Goal: Information Seeking & Learning: Find specific fact

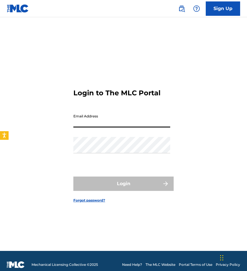
type input "auxint01@sacm.org.mx"
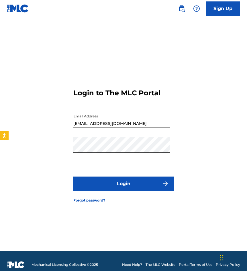
click at [73, 176] on button "Login" at bounding box center [123, 183] width 100 height 14
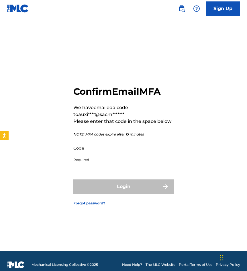
click at [110, 148] on input "Code" at bounding box center [121, 148] width 97 height 16
paste input "412708"
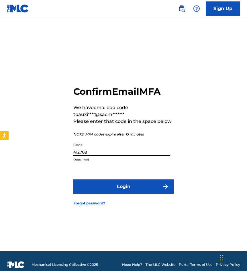
type input "412708"
click at [73, 179] on button "Login" at bounding box center [123, 186] width 100 height 14
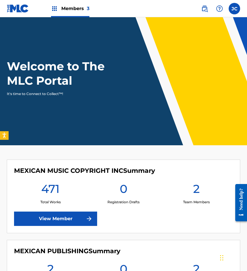
click at [200, 10] on link at bounding box center [204, 8] width 11 height 11
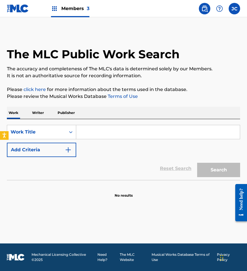
click at [63, 150] on button "Add Criteria" at bounding box center [41, 150] width 69 height 14
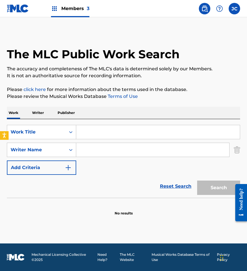
click at [144, 127] on input "Search Form" at bounding box center [158, 132] width 164 height 14
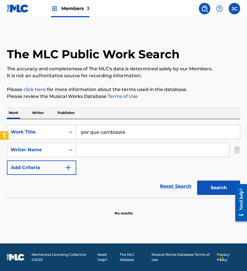
type input "por que cambiaste"
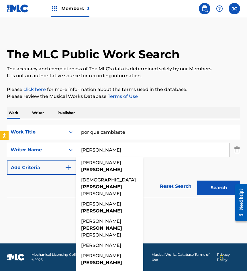
type input "mendiola"
click at [197, 180] on button "Search" at bounding box center [218, 187] width 43 height 14
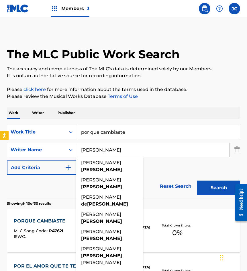
click at [158, 172] on div "SearchWithCriteria59e04a40-d7ce-4260-a924-08f0dee41103 Work Title por que cambi…" at bounding box center [124, 150] width 234 height 50
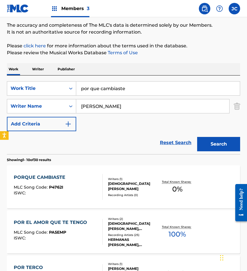
scroll to position [86, 0]
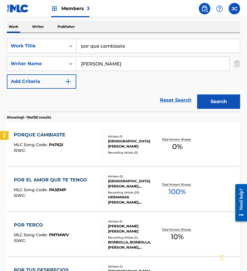
click at [84, 144] on div "PORQUE CAMBIASTE MLC Song Code : P4762I ISWC :" at bounding box center [58, 144] width 89 height 26
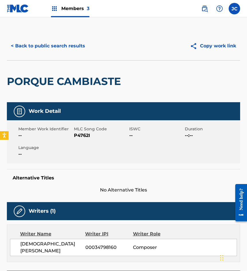
click at [83, 138] on span "P4762I" at bounding box center [101, 135] width 54 height 7
copy span "P4762I"
click at [70, 45] on button "< Back to public search results" at bounding box center [48, 46] width 82 height 14
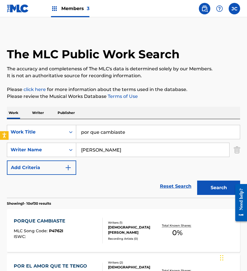
scroll to position [86, 0]
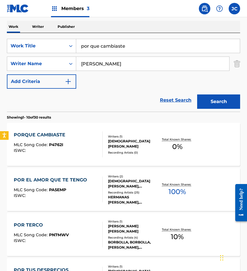
drag, startPoint x: 81, startPoint y: 54, endPoint x: 91, endPoint y: 45, distance: 13.0
click at [59, 57] on div "SearchWithCriteria59e04a40-d7ce-4260-a924-08f0dee41103 Work Title por que cambi…" at bounding box center [124, 64] width 234 height 50
type input "que preciosidad"
click at [197, 94] on button "Search" at bounding box center [218, 101] width 43 height 14
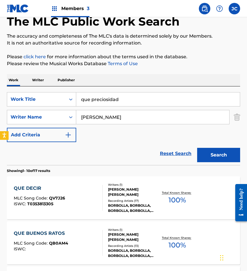
scroll to position [0, 0]
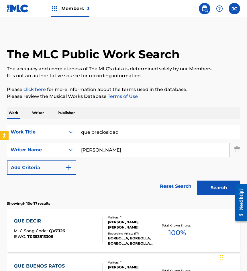
drag, startPoint x: 112, startPoint y: 149, endPoint x: 61, endPoint y: 152, distance: 51.5
click at [61, 152] on div "SearchWithCriteriaa06db54a-59df-45ba-9f54-189ecc67e465 Writer Name mendiola" at bounding box center [124, 150] width 234 height 14
type input "á"
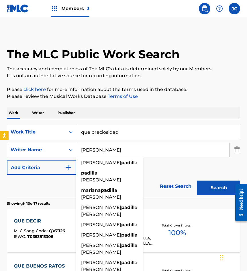
type input "padilla"
click at [197, 180] on button "Search" at bounding box center [218, 187] width 43 height 14
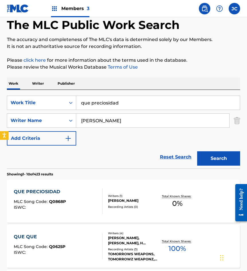
scroll to position [57, 0]
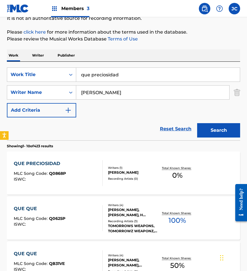
click at [128, 173] on div "FELIPE PADILLA MARTINEZ" at bounding box center [133, 172] width 50 height 5
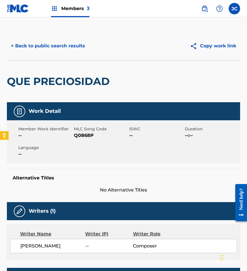
click at [86, 134] on span "Q0868P" at bounding box center [101, 135] width 54 height 7
copy span "Q0868P"
click at [77, 54] on div "< Back to public search results Copy work link" at bounding box center [124, 46] width 234 height 29
click at [78, 42] on button "< Back to public search results" at bounding box center [48, 46] width 82 height 14
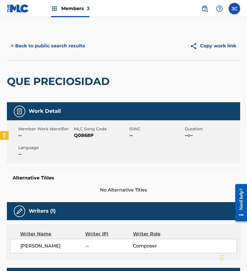
scroll to position [57, 0]
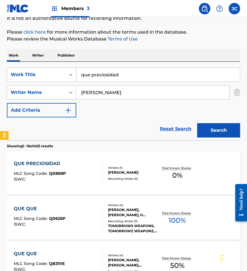
drag, startPoint x: 88, startPoint y: 72, endPoint x: 20, endPoint y: 79, distance: 69.2
click at [20, 79] on div "SearchWithCriteria59e04a40-d7ce-4260-a924-08f0dee41103 Work Title que preciosid…" at bounding box center [124, 74] width 234 height 14
type input "que tarde te encontre"
click at [197, 123] on button "Search" at bounding box center [218, 130] width 43 height 14
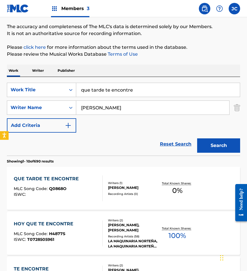
scroll to position [86, 0]
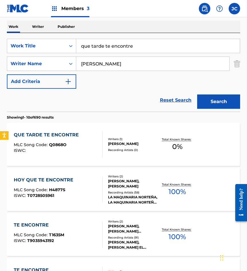
click at [115, 139] on div "Writers ( 1 )" at bounding box center [133, 139] width 50 height 4
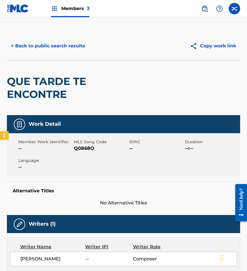
click at [88, 148] on span "Q0868O" at bounding box center [101, 148] width 54 height 7
click at [91, 148] on span "Q0868O" at bounding box center [101, 148] width 54 height 7
copy span "Q0868O"
click at [54, 62] on div "QUE TARDE TE ENCONTRE" at bounding box center [77, 88] width 140 height 55
click at [64, 44] on button "< Back to public search results" at bounding box center [48, 46] width 82 height 14
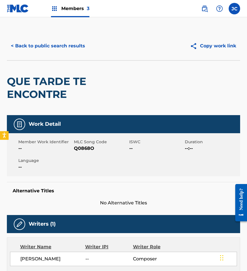
scroll to position [86, 0]
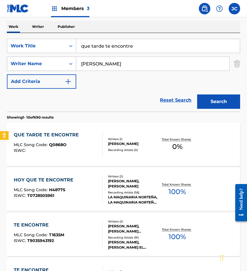
drag, startPoint x: 127, startPoint y: 46, endPoint x: 62, endPoint y: 57, distance: 66.6
click at [62, 57] on div "SearchWithCriteria59e04a40-d7ce-4260-a924-08f0dee41103 Work Title que tarde te …" at bounding box center [124, 64] width 234 height 50
type input "supiste mentir"
click at [197, 94] on button "Search" at bounding box center [218, 101] width 43 height 14
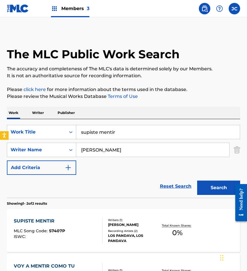
scroll to position [57, 0]
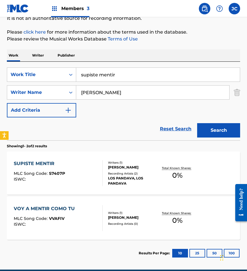
click at [150, 178] on div "LOS PANDAVA, LOS PANDAVA" at bounding box center [133, 181] width 50 height 10
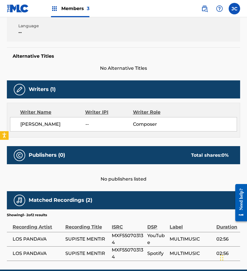
scroll to position [62, 0]
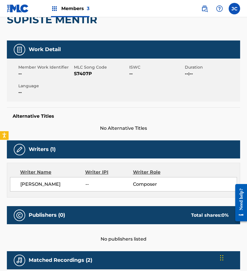
click at [78, 73] on span "S7407P" at bounding box center [101, 73] width 54 height 7
copy span "S7407P"
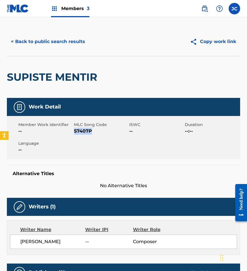
click at [66, 37] on button "< Back to public search results" at bounding box center [48, 41] width 82 height 14
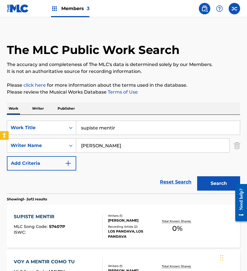
scroll to position [51, 0]
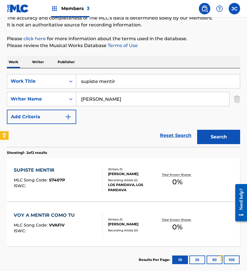
click at [101, 83] on input "supiste mentir" at bounding box center [158, 81] width 164 height 14
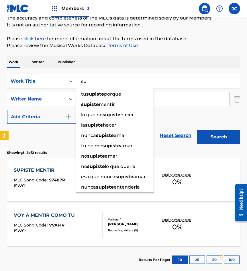
type input "s"
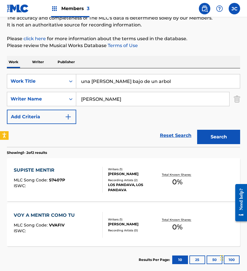
type input "una cruz bajo de un arbol"
click at [197, 130] on button "Search" at bounding box center [218, 137] width 43 height 14
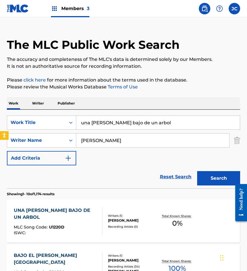
scroll to position [57, 0]
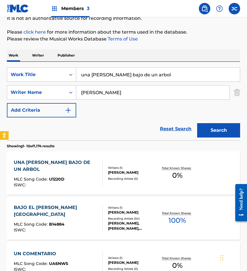
click at [135, 168] on div "Writers ( 1 )" at bounding box center [133, 168] width 50 height 4
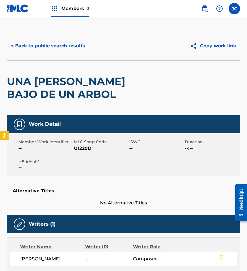
click at [79, 147] on span "U1220D" at bounding box center [101, 148] width 54 height 7
copy span "U1220D"
click at [34, 39] on button "< Back to public search results" at bounding box center [48, 46] width 82 height 14
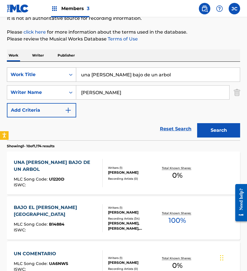
drag, startPoint x: 114, startPoint y: 73, endPoint x: 112, endPoint y: 57, distance: 16.5
click at [55, 70] on div "SearchWithCriteria59e04a40-d7ce-4260-a924-08f0dee41103 Work Title una cruz bajo…" at bounding box center [124, 74] width 234 height 14
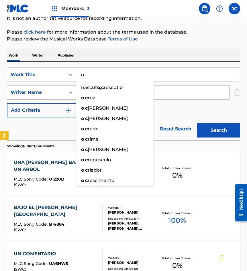
type input "o"
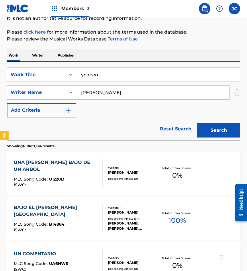
type input "yo creo"
click at [197, 123] on button "Search" at bounding box center [218, 130] width 43 height 14
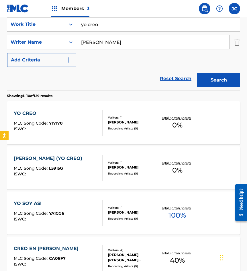
scroll to position [143, 0]
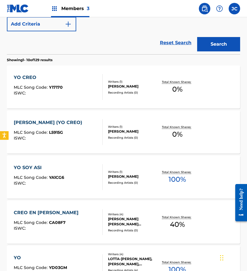
click at [60, 93] on div "ISWC :" at bounding box center [38, 93] width 49 height 4
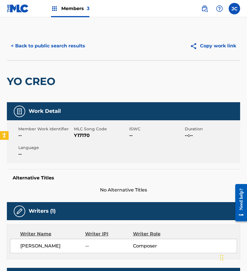
click at [82, 133] on span "Y17170" at bounding box center [101, 135] width 54 height 7
copy span "Y17170"
click at [72, 47] on button "< Back to public search results" at bounding box center [48, 46] width 82 height 14
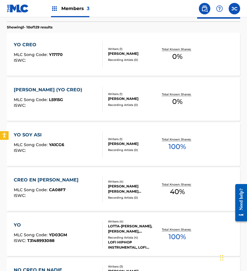
click at [81, 102] on div "LA DUDA (YO CREO) MLC Song Code : L5915G ISWC :" at bounding box center [58, 99] width 89 height 26
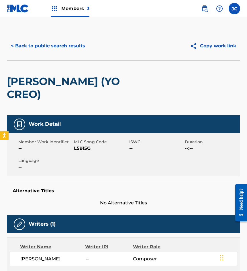
click at [80, 145] on span "L5915G" at bounding box center [101, 148] width 54 height 7
copy span "L5915G"
drag, startPoint x: 59, startPoint y: 64, endPoint x: 63, endPoint y: 46, distance: 19.3
click at [59, 64] on div "LA DUDA (YO CREO)" at bounding box center [77, 88] width 140 height 55
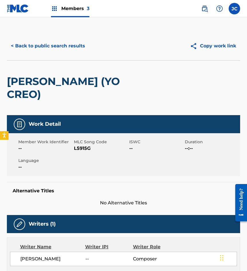
click at [65, 43] on button "< Back to public search results" at bounding box center [48, 46] width 82 height 14
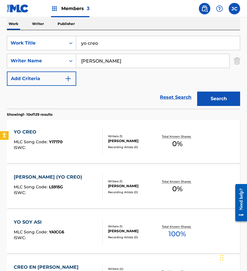
scroll to position [37, 0]
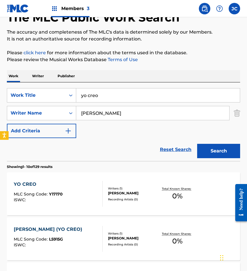
drag, startPoint x: 143, startPoint y: 98, endPoint x: 59, endPoint y: 83, distance: 85.0
click at [23, 101] on div "SearchWithCriteria59e04a40-d7ce-4260-a924-08f0dee41103 Work Title yo creo" at bounding box center [124, 95] width 234 height 14
type input "cavilando"
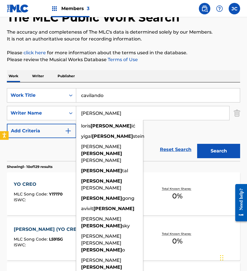
type input "rubin"
click at [197, 144] on button "Search" at bounding box center [218, 151] width 43 height 14
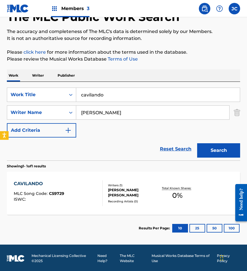
scroll to position [38, 0]
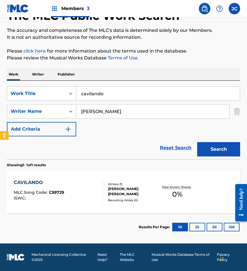
click at [112, 183] on div "Writers ( 1 )" at bounding box center [133, 184] width 50 height 4
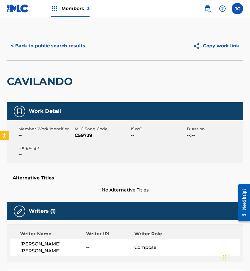
click at [83, 136] on span "C59729" at bounding box center [102, 135] width 55 height 7
copy span "C59729"
click at [83, 53] on div "< Back to public search results Copy work link" at bounding box center [125, 46] width 236 height 29
click at [70, 48] on button "< Back to public search results" at bounding box center [48, 46] width 82 height 14
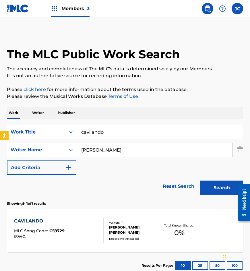
scroll to position [6, 0]
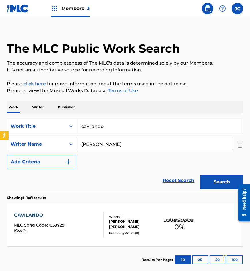
drag, startPoint x: 129, startPoint y: 122, endPoint x: 78, endPoint y: 135, distance: 53.0
click at [78, 135] on div "SearchWithCriteria59e04a40-d7ce-4260-a924-08f0dee41103 Work Title cavilando Sea…" at bounding box center [125, 144] width 236 height 50
type input "he querido borrar"
click at [200, 175] on button "Search" at bounding box center [221, 182] width 43 height 14
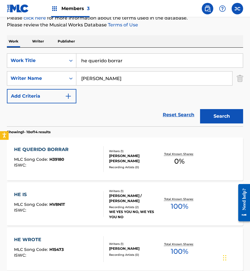
scroll to position [115, 0]
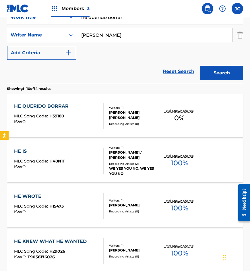
click at [81, 114] on div "HE QUERIDO BORRAR MLC Song Code : H39180 ISWC :" at bounding box center [59, 116] width 90 height 26
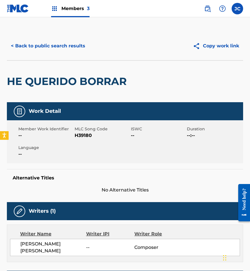
click at [82, 136] on span "H39180" at bounding box center [102, 135] width 55 height 7
copy span "H39180"
drag, startPoint x: 70, startPoint y: 64, endPoint x: 78, endPoint y: 48, distance: 18.0
click at [70, 64] on div "HE QUERIDO BORRAR" at bounding box center [68, 82] width 123 height 42
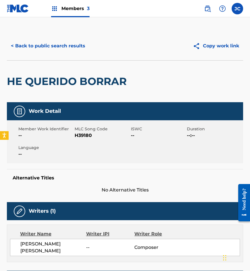
click at [78, 46] on button "< Back to public search results" at bounding box center [48, 46] width 82 height 14
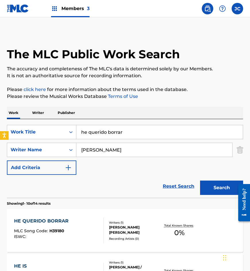
scroll to position [115, 0]
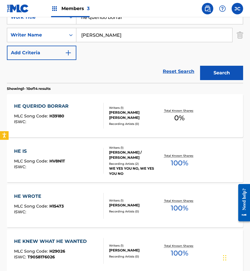
drag, startPoint x: 130, startPoint y: 19, endPoint x: 0, endPoint y: 31, distance: 130.8
click at [0, 30] on div "The MLC Public Work Search The accuracy and completeness of The MLC's data is d…" at bounding box center [125, 244] width 250 height 655
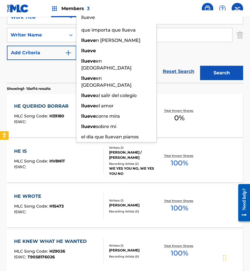
type input "llueve"
click at [200, 66] on button "Search" at bounding box center [221, 73] width 43 height 14
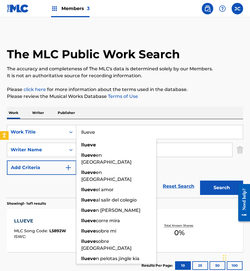
drag, startPoint x: 183, startPoint y: 171, endPoint x: 152, endPoint y: 145, distance: 40.2
click at [183, 171] on div "SearchWithCriteria59e04a40-d7ce-4260-a924-08f0dee41103 Work Title llueve llueve…" at bounding box center [125, 150] width 236 height 50
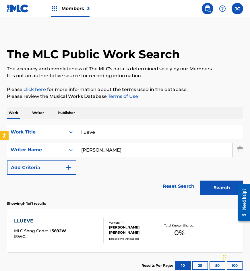
scroll to position [38, 0]
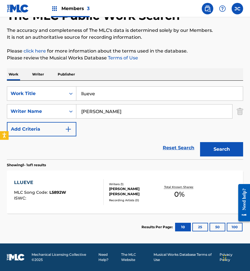
click at [124, 192] on div "MARIA AMPARO RUBIN TAGLE" at bounding box center [134, 191] width 50 height 10
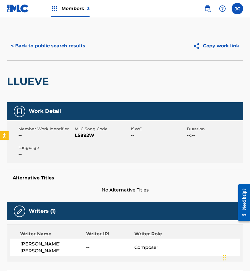
click at [90, 136] on span "L5892W" at bounding box center [102, 135] width 55 height 7
click at [43, 65] on div "LLUEVE" at bounding box center [29, 82] width 45 height 42
click at [64, 46] on button "< Back to public search results" at bounding box center [48, 46] width 82 height 14
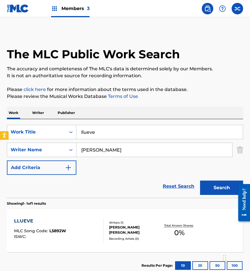
scroll to position [6, 0]
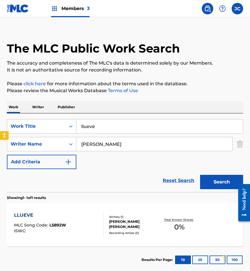
drag, startPoint x: 115, startPoint y: 128, endPoint x: 39, endPoint y: 124, distance: 76.4
click at [35, 127] on div "SearchWithCriteria59e04a40-d7ce-4260-a924-08f0dee41103 Work Title llueve" at bounding box center [125, 126] width 236 height 14
type input "tus dedos en mi piel"
click at [200, 175] on button "Search" at bounding box center [221, 182] width 43 height 14
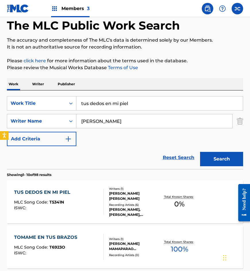
scroll to position [86, 0]
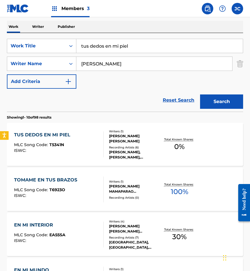
click at [128, 139] on div "MARIA AMPARO RUBIN TAGLE" at bounding box center [134, 138] width 50 height 10
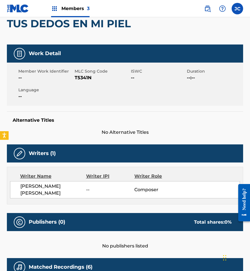
scroll to position [57, 0]
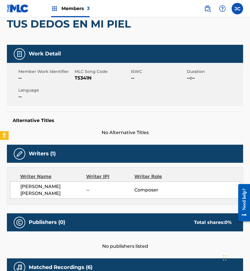
click at [80, 77] on span "T5341N" at bounding box center [102, 78] width 55 height 7
click at [17, 87] on div "Member Work Identifier -- MLC Song Code T5341N ISWC -- Duration --:-- Language …" at bounding box center [125, 84] width 236 height 43
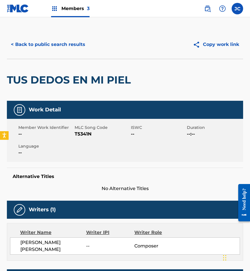
scroll to position [0, 0]
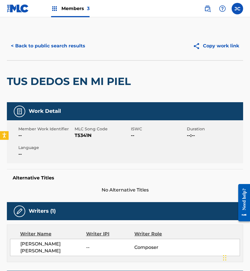
click at [67, 45] on button "< Back to public search results" at bounding box center [48, 46] width 82 height 14
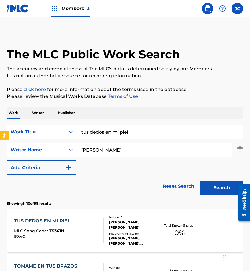
scroll to position [86, 0]
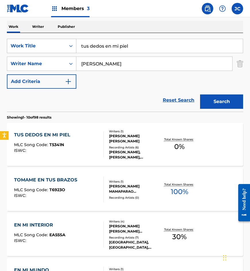
click at [50, 48] on div "Work Title" at bounding box center [37, 45] width 52 height 7
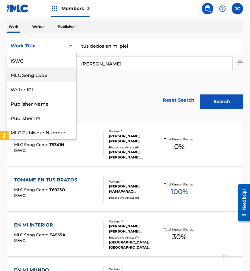
scroll to position [14, 0]
click at [48, 67] on div "MLC Song Code" at bounding box center [41, 74] width 69 height 14
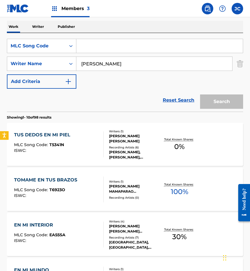
click at [112, 39] on input "Search Form" at bounding box center [159, 46] width 166 height 14
paste input "A5483K"
type input "A5483K"
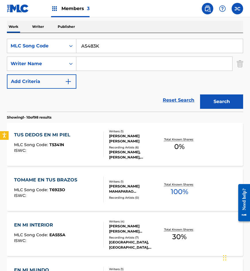
click at [200, 94] on button "Search" at bounding box center [221, 101] width 43 height 14
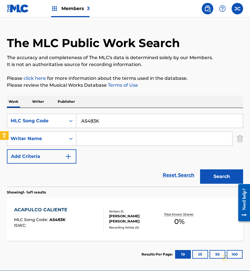
scroll to position [10, 0]
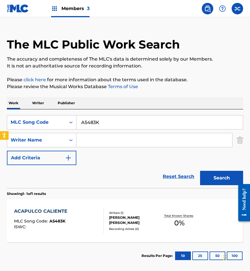
click at [120, 120] on input "A5483K" at bounding box center [159, 122] width 166 height 14
paste input "C6038W"
click at [200, 171] on button "Search" at bounding box center [221, 178] width 43 height 14
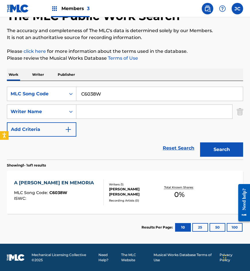
scroll to position [38, 0]
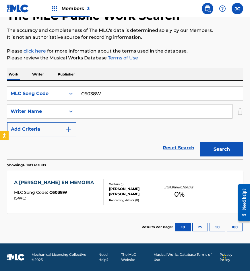
click at [133, 94] on input "C6038W" at bounding box center [159, 94] width 166 height 14
paste input "E3623G"
click at [200, 142] on button "Search" at bounding box center [221, 149] width 43 height 14
click at [5, 106] on div "The MLC Public Work Search The accuracy and completeness of The MLC's data is d…" at bounding box center [125, 116] width 250 height 247
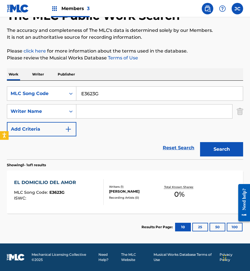
paste input "F3638R"
click at [200, 142] on button "Search" at bounding box center [221, 149] width 43 height 14
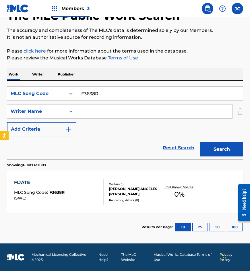
click at [117, 91] on input "F3638R" at bounding box center [159, 94] width 166 height 14
paste input "N3488D"
click at [200, 142] on button "Search" at bounding box center [221, 149] width 43 height 14
click at [119, 101] on div "SearchWithCriteriaec2102df-7fc2-4a67-ad64-a916a5cba801 MLC Song Code N3488D Sea…" at bounding box center [125, 111] width 236 height 50
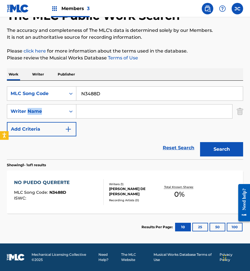
click at [119, 101] on div "SearchWithCriteriaec2102df-7fc2-4a67-ad64-a916a5cba801 MLC Song Code N3488D Sea…" at bounding box center [125, 111] width 236 height 50
click at [119, 96] on input "N3488D" at bounding box center [159, 94] width 166 height 14
paste input "Q0890S"
click at [200, 142] on button "Search" at bounding box center [221, 149] width 43 height 14
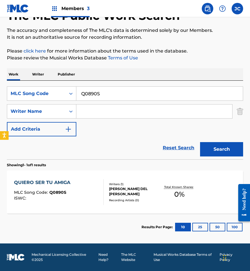
click at [113, 90] on input "Q0890S" at bounding box center [159, 94] width 166 height 14
paste input "E3612Y"
click at [200, 142] on button "Search" at bounding box center [221, 149] width 43 height 14
click at [118, 94] on input "E3612Y" at bounding box center [159, 94] width 166 height 14
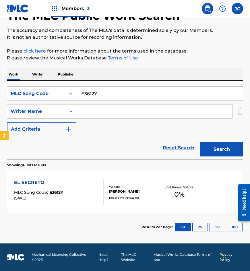
click at [118, 94] on input "E3612Y" at bounding box center [159, 94] width 166 height 14
paste input "P4812M"
click at [200, 142] on button "Search" at bounding box center [221, 149] width 43 height 14
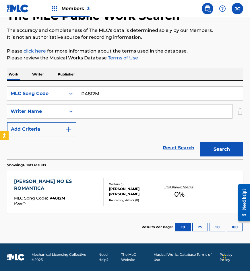
click at [114, 94] on input "P4812M" at bounding box center [159, 94] width 166 height 14
paste input "N"
click at [200, 142] on button "Search" at bounding box center [221, 149] width 43 height 14
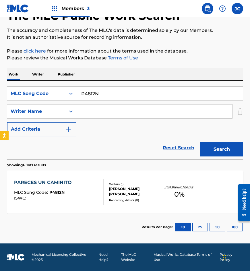
click at [111, 92] on input "P4812N" at bounding box center [159, 94] width 166 height 14
paste input "N31792"
click at [200, 142] on button "Search" at bounding box center [221, 149] width 43 height 14
click at [114, 93] on input "N31792" at bounding box center [159, 94] width 166 height 14
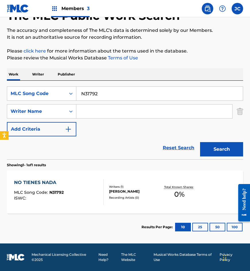
click at [114, 93] on input "N31792" at bounding box center [159, 94] width 166 height 14
paste input "O2844W"
click at [200, 142] on button "Search" at bounding box center [221, 149] width 43 height 14
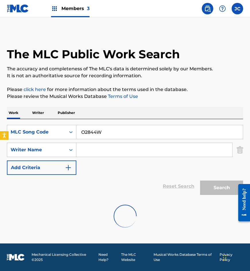
click at [192, 77] on p "It is not an authoritative source for recording information." at bounding box center [125, 75] width 236 height 7
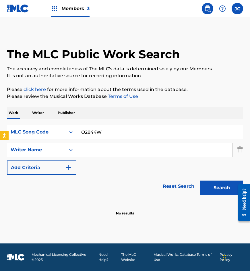
click at [146, 151] on input "Search Form" at bounding box center [154, 150] width 156 height 14
click at [135, 133] on input "O2844W" at bounding box center [159, 132] width 166 height 14
click at [210, 189] on button "Search" at bounding box center [221, 187] width 43 height 14
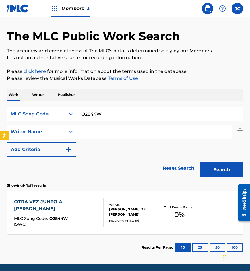
scroll to position [38, 0]
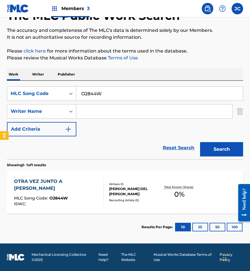
click at [121, 87] on input "O2844W" at bounding box center [159, 94] width 166 height 14
paste input "N3183D"
click at [200, 142] on button "Search" at bounding box center [221, 149] width 43 height 14
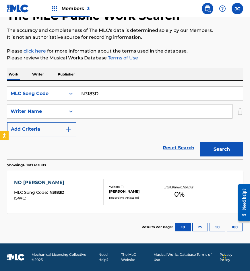
click at [118, 96] on input "N3183D" at bounding box center [159, 94] width 166 height 14
paste input "D5269H"
type input "D5269H"
click at [200, 142] on button "Search" at bounding box center [221, 149] width 43 height 14
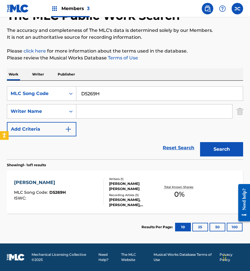
click at [134, 193] on div "Recording Artists ( 3 )" at bounding box center [134, 195] width 50 height 4
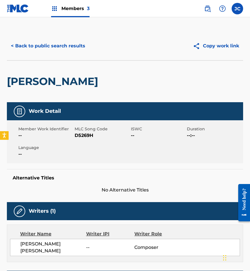
click at [45, 47] on button "< Back to public search results" at bounding box center [48, 46] width 82 height 14
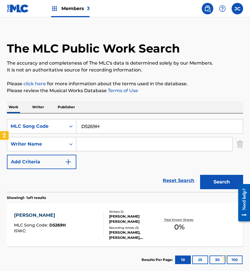
click at [114, 122] on input "D5269H" at bounding box center [159, 126] width 166 height 14
paste input "S7385M"
click at [200, 175] on button "Search" at bounding box center [221, 182] width 43 height 14
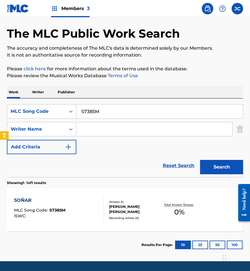
scroll to position [38, 0]
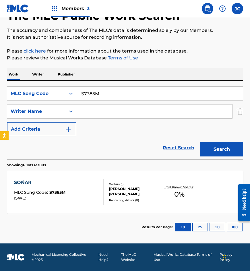
click at [110, 86] on div "SearchWithCriteriaec2102df-7fc2-4a67-ad64-a916a5cba801 MLC Song Code S7385M Sea…" at bounding box center [125, 120] width 236 height 79
click at [110, 94] on input "S7385M" at bounding box center [159, 94] width 166 height 14
paste input "T5474F"
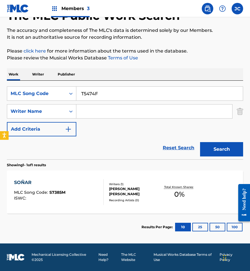
click at [200, 142] on button "Search" at bounding box center [221, 149] width 43 height 14
click at [119, 92] on input "T5474F" at bounding box center [159, 94] width 166 height 14
paste input "V1385E"
click at [200, 142] on button "Search" at bounding box center [221, 149] width 43 height 14
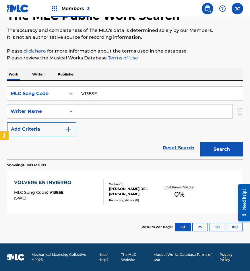
click at [101, 90] on input "V1385E" at bounding box center [159, 94] width 166 height 14
paste input "T5466Y"
click at [200, 142] on button "Search" at bounding box center [221, 149] width 43 height 14
click at [121, 94] on input "T5466Y" at bounding box center [159, 94] width 166 height 14
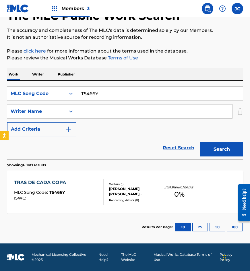
click at [121, 94] on input "T5466Y" at bounding box center [159, 94] width 166 height 14
paste input "V1388R"
click at [200, 142] on button "Search" at bounding box center [221, 149] width 43 height 14
click at [115, 98] on input "V1388R" at bounding box center [159, 94] width 166 height 14
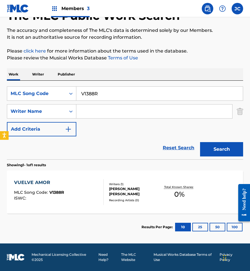
paste input "Y17291"
click at [200, 142] on button "Search" at bounding box center [221, 149] width 43 height 14
click at [138, 97] on input "Y17291" at bounding box center [159, 94] width 166 height 14
paste input "T5340W"
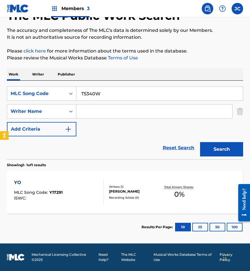
click at [200, 142] on button "Search" at bounding box center [221, 149] width 43 height 14
click at [123, 88] on input "T5340W" at bounding box center [159, 94] width 166 height 14
paste input "S7385F"
click at [200, 142] on button "Search" at bounding box center [221, 149] width 43 height 14
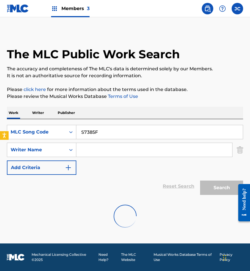
scroll to position [0, 0]
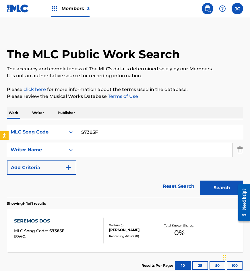
click at [121, 134] on input "S7385F" at bounding box center [159, 132] width 166 height 14
paste input "V13455"
click at [200, 180] on button "Search" at bounding box center [221, 187] width 43 height 14
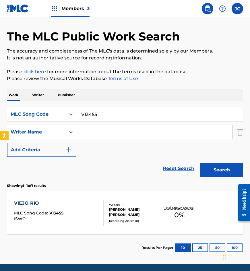
scroll to position [38, 0]
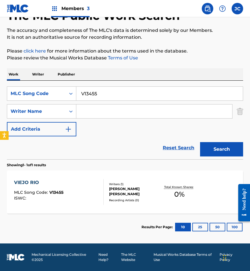
click at [112, 92] on input "V13455" at bounding box center [159, 94] width 166 height 14
paste input "M6444N"
click at [200, 142] on button "Search" at bounding box center [221, 149] width 43 height 14
click at [138, 96] on input "M6444N" at bounding box center [159, 94] width 166 height 14
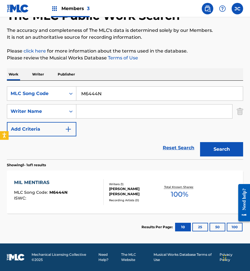
click at [138, 96] on input "M6444N" at bounding box center [159, 94] width 166 height 14
paste input "C5998B"
click at [200, 142] on button "Search" at bounding box center [221, 149] width 43 height 14
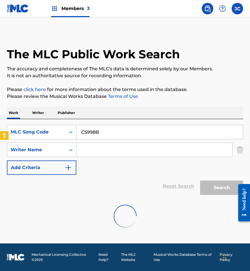
scroll to position [0, 0]
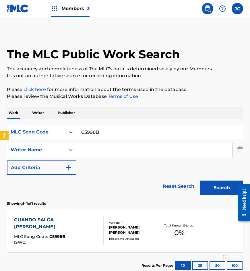
click at [125, 135] on input "C5998B" at bounding box center [159, 132] width 166 height 14
paste input "I6467Y"
click at [200, 180] on button "Search" at bounding box center [221, 187] width 43 height 14
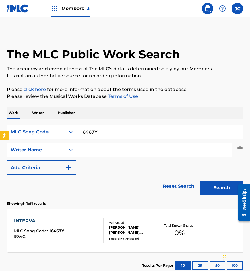
click at [114, 127] on input "I6467Y" at bounding box center [159, 132] width 166 height 14
paste input "S7514I"
click at [200, 180] on button "Search" at bounding box center [221, 187] width 43 height 14
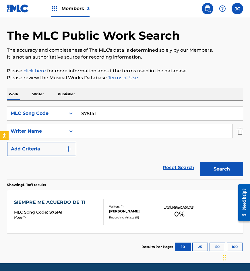
scroll to position [38, 0]
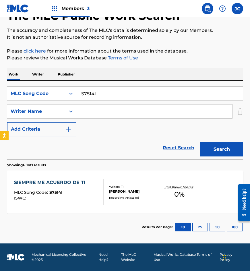
click at [112, 91] on input "S7514I" at bounding box center [159, 94] width 166 height 14
paste input "E36140"
click at [200, 142] on button "Search" at bounding box center [221, 149] width 43 height 14
click at [102, 96] on input "E36140" at bounding box center [159, 94] width 166 height 14
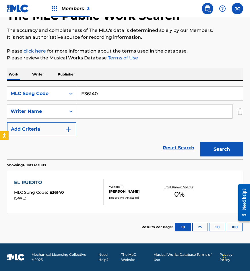
click at [102, 96] on input "E36140" at bounding box center [159, 94] width 166 height 14
paste input "L5958C"
click at [200, 142] on button "Search" at bounding box center [221, 149] width 43 height 14
click at [113, 94] on input "L5958C" at bounding box center [159, 94] width 166 height 14
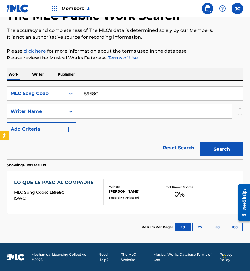
click at [113, 94] on input "L5958C" at bounding box center [159, 94] width 166 height 14
paste input "D"
click at [200, 142] on button "Search" at bounding box center [221, 149] width 43 height 14
click at [121, 88] on input "L5958D" at bounding box center [159, 94] width 166 height 14
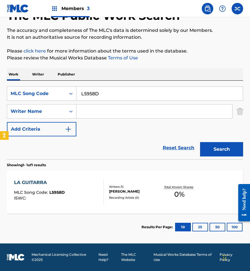
paste input "Q08880"
click at [200, 142] on button "Search" at bounding box center [221, 149] width 43 height 14
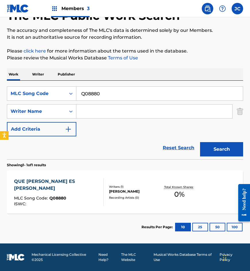
click at [108, 90] on input "Q08880" at bounding box center [159, 94] width 166 height 14
paste input "N3183E"
click at [200, 142] on button "Search" at bounding box center [221, 149] width 43 height 14
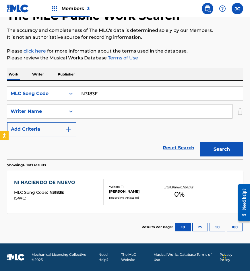
click at [124, 99] on input "N3183E" at bounding box center [159, 94] width 166 height 14
paste input "V13831"
click at [200, 142] on button "Search" at bounding box center [221, 149] width 43 height 14
click at [115, 95] on input "V13831" at bounding box center [159, 94] width 166 height 14
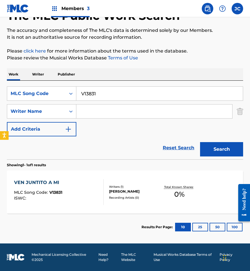
click at [115, 95] on input "V13831" at bounding box center [159, 94] width 166 height 14
paste input "E36306"
type input "E36306"
click at [200, 142] on button "Search" at bounding box center [221, 149] width 43 height 14
click at [143, 189] on div "ALBERTO RAFAEL BUSTILLOS ALAMILLA" at bounding box center [134, 189] width 50 height 10
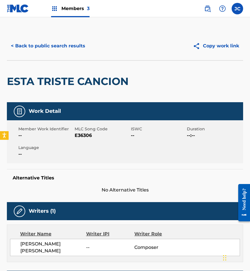
click at [57, 48] on button "< Back to public search results" at bounding box center [48, 46] width 82 height 14
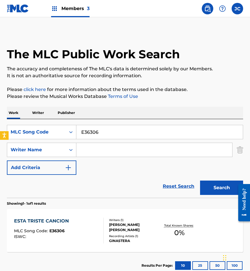
scroll to position [6, 0]
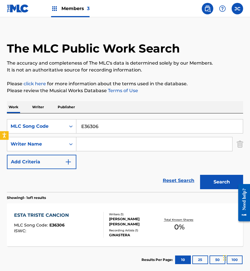
click at [122, 128] on input "E36306" at bounding box center [159, 126] width 166 height 14
paste input "24T"
click at [200, 175] on button "Search" at bounding box center [221, 182] width 43 height 14
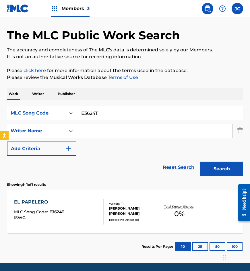
scroll to position [38, 0]
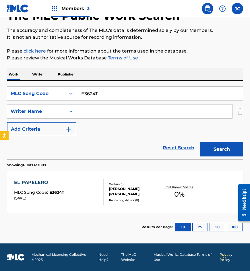
click at [106, 99] on input "E3624T" at bounding box center [159, 94] width 166 height 14
paste input "C6038Z"
click at [200, 142] on button "Search" at bounding box center [221, 149] width 43 height 14
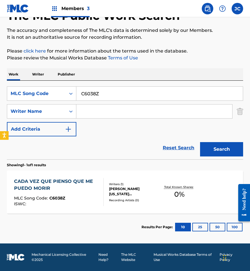
click at [104, 90] on input "C6038Z" at bounding box center [159, 94] width 166 height 14
paste input "V1334X"
type input "V1334X"
click at [200, 142] on button "Search" at bounding box center [221, 149] width 43 height 14
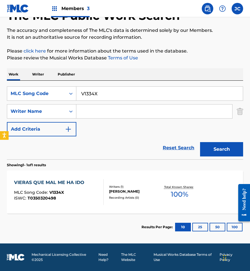
click at [142, 181] on div "VIERAS QUE MAL ME HA IDO MLC Song Code : V1334X ISWC : T0350320498 Writers ( 1 …" at bounding box center [125, 191] width 236 height 43
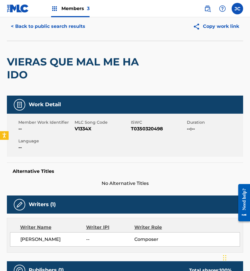
scroll to position [15, 0]
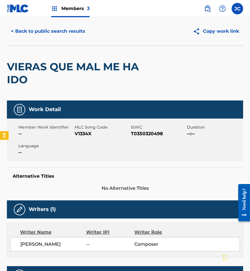
click at [63, 32] on button "< Back to public search results" at bounding box center [48, 31] width 82 height 14
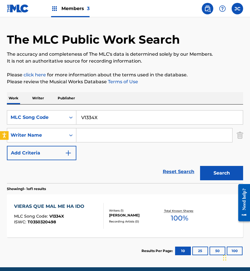
click at [115, 116] on input "V1334X" at bounding box center [159, 117] width 166 height 14
paste input "P47623"
click at [200, 166] on button "Search" at bounding box center [221, 173] width 43 height 14
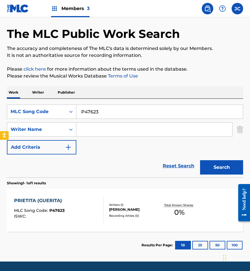
scroll to position [38, 0]
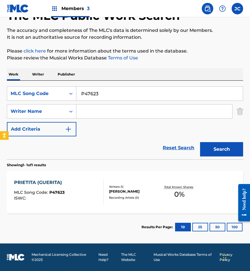
click at [115, 94] on input "P47623" at bounding box center [159, 94] width 166 height 14
paste input "Y1710Y"
click at [200, 142] on button "Search" at bounding box center [221, 149] width 43 height 14
click at [120, 92] on input "Y1710Y" at bounding box center [159, 94] width 166 height 14
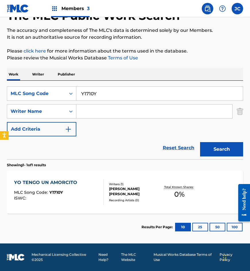
click at [120, 92] on input "Y1710Y" at bounding box center [159, 94] width 166 height 14
paste input "C6011O"
click at [200, 142] on button "Search" at bounding box center [221, 149] width 43 height 14
click at [105, 97] on input "C6011O" at bounding box center [159, 94] width 166 height 14
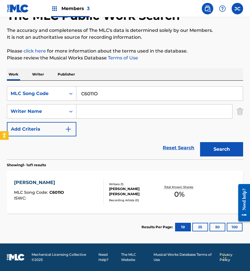
paste input "41Z"
click at [200, 142] on button "Search" at bounding box center [221, 149] width 43 height 14
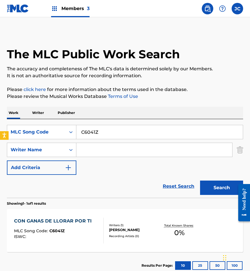
click at [110, 136] on input "C6041Z" at bounding box center [159, 132] width 166 height 14
paste input "995001"
click at [200, 180] on button "Search" at bounding box center [221, 187] width 43 height 14
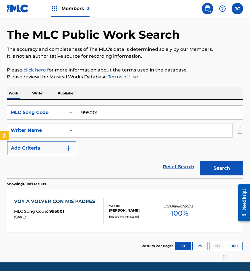
scroll to position [38, 0]
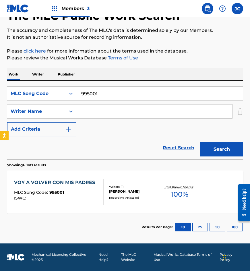
click at [106, 91] on input "995001" at bounding box center [159, 94] width 166 height 14
paste input "E36214"
type input "E36214"
click at [200, 142] on button "Search" at bounding box center [221, 149] width 43 height 14
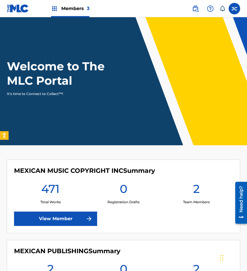
click at [53, 220] on link "View Member" at bounding box center [55, 218] width 83 height 14
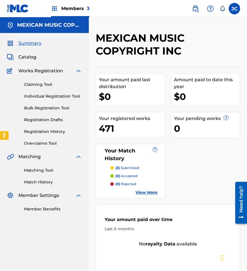
click at [9, 10] on img at bounding box center [18, 8] width 22 height 8
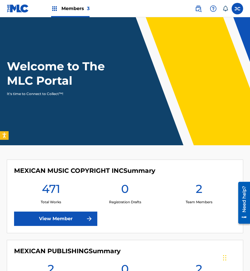
click at [198, 9] on img at bounding box center [198, 8] width 7 height 7
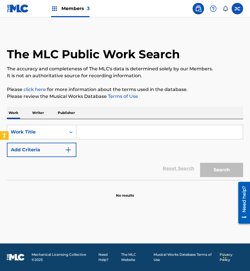
click at [67, 147] on img "Search Form" at bounding box center [68, 149] width 7 height 7
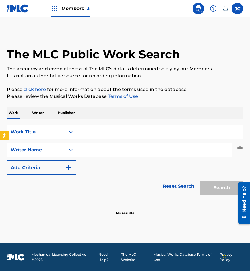
click at [66, 134] on div "Search Form" at bounding box center [71, 132] width 10 height 10
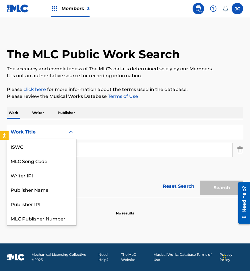
scroll to position [14, 0]
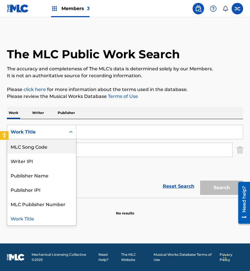
click at [54, 148] on div "MLC Song Code" at bounding box center [41, 146] width 69 height 14
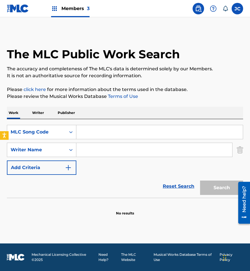
click at [101, 130] on input "Search Form" at bounding box center [159, 132] width 166 height 14
paste input "E36214"
type input "E36214"
click at [200, 180] on button "Search" at bounding box center [221, 187] width 43 height 14
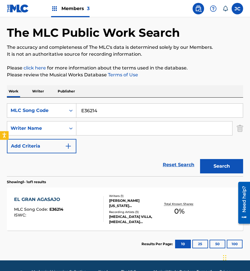
scroll to position [38, 0]
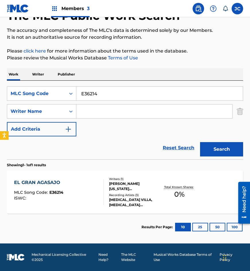
click at [122, 193] on div "Recording Artists ( 3 )" at bounding box center [134, 195] width 50 height 4
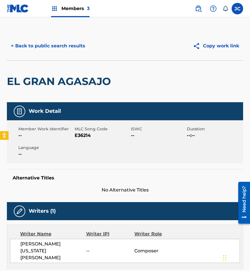
click at [69, 46] on button "< Back to public search results" at bounding box center [48, 46] width 82 height 14
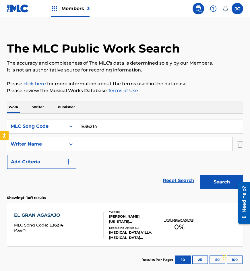
click at [114, 129] on input "E36214" at bounding box center [159, 126] width 166 height 14
paste input "L5965B"
click at [200, 175] on button "Search" at bounding box center [221, 182] width 43 height 14
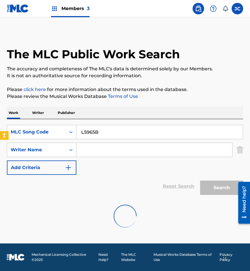
scroll to position [0, 0]
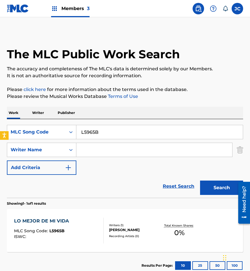
click at [110, 129] on input "L5965B" at bounding box center [159, 132] width 166 height 14
paste input "V1350D"
click at [200, 180] on button "Search" at bounding box center [221, 187] width 43 height 14
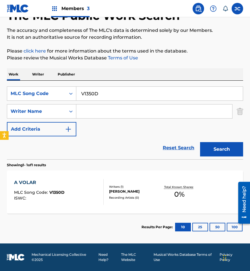
click at [118, 95] on input "V1350D" at bounding box center [159, 94] width 166 height 14
paste input "M6470I"
click at [200, 142] on button "Search" at bounding box center [221, 149] width 43 height 14
click at [113, 92] on input "M6470I" at bounding box center [159, 94] width 166 height 14
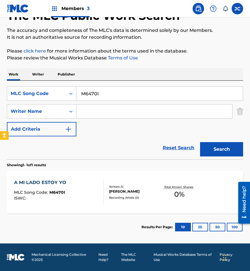
click at [113, 92] on input "M6470I" at bounding box center [159, 94] width 166 height 14
paste input "L5928L"
type input "L5928L"
click at [200, 142] on button "Search" at bounding box center [221, 149] width 43 height 14
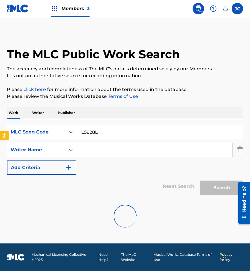
scroll to position [0, 0]
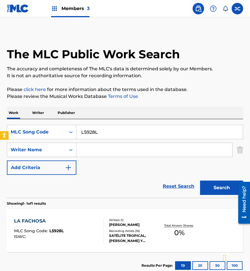
click at [137, 239] on div "SATÉLITE TROPICAL, [PERSON_NAME] Y [PERSON_NAME], DURANGUENSE LATINO, [PERSON_N…" at bounding box center [134, 238] width 50 height 10
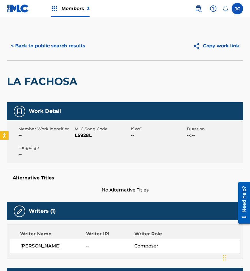
click at [70, 48] on button "< Back to public search results" at bounding box center [48, 46] width 82 height 14
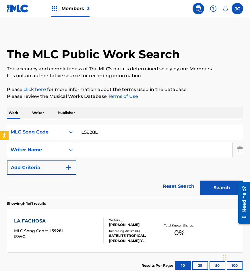
click at [104, 128] on input "L5928L" at bounding box center [159, 132] width 166 height 14
paste input "Y17156"
click at [200, 180] on button "Search" at bounding box center [221, 187] width 43 height 14
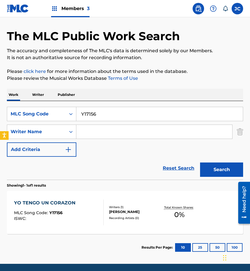
scroll to position [38, 0]
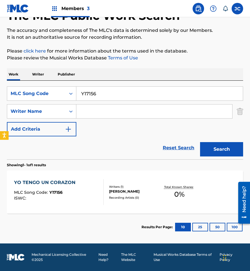
click at [98, 94] on input "Y17156" at bounding box center [159, 94] width 166 height 14
paste input "• Existe un registro en MLC (O2827E) que no menciona editor."
click at [200, 142] on button "Search" at bounding box center [221, 149] width 43 height 14
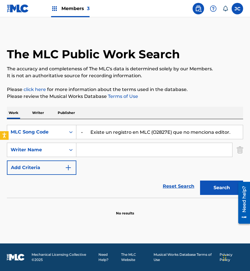
click at [143, 130] on input "• Existe un registro en MLC (O2827E) que no menciona editor." at bounding box center [159, 132] width 166 height 14
paste input "O2827E"
click at [200, 180] on button "Search" at bounding box center [221, 187] width 43 height 14
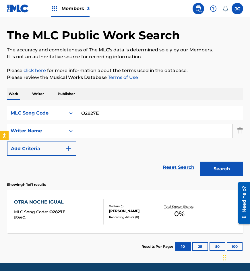
scroll to position [29, 0]
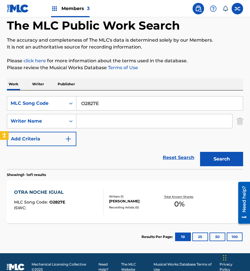
click at [109, 100] on input "O2827E" at bounding box center [159, 103] width 166 height 14
paste input "C6033T"
click at [200, 152] on button "Search" at bounding box center [221, 159] width 43 height 14
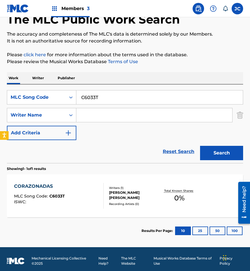
scroll to position [38, 0]
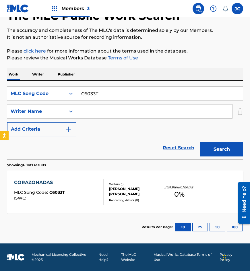
click at [110, 101] on div "SearchWithCriteria4cb4bfb2-9c22-49e3-9245-14581c680d4a MLC Song Code C6033T Sea…" at bounding box center [125, 111] width 236 height 50
click at [113, 95] on input "C6033T" at bounding box center [159, 94] width 166 height 14
paste input "L66649"
click at [200, 142] on button "Search" at bounding box center [221, 149] width 43 height 14
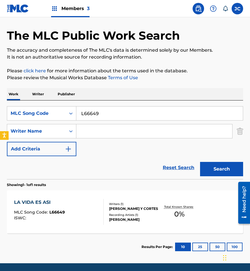
scroll to position [29, 0]
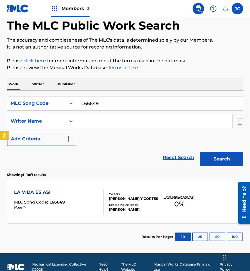
click at [111, 102] on input "L66649" at bounding box center [159, 103] width 166 height 14
paste input "C68866"
type input "C68866"
click at [200, 152] on button "Search" at bounding box center [221, 159] width 43 height 14
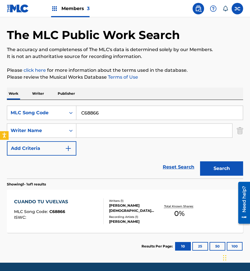
scroll to position [38, 0]
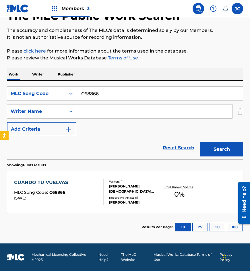
click at [144, 184] on div "IMELDA MEZQUITA PEREZ (IMELDA MILLER)" at bounding box center [134, 189] width 50 height 10
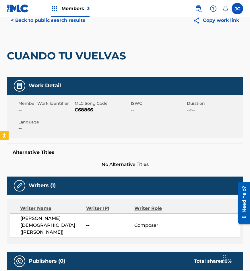
scroll to position [22, 0]
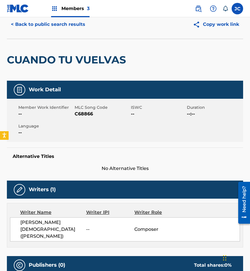
click at [63, 29] on button "< Back to public search results" at bounding box center [48, 24] width 82 height 14
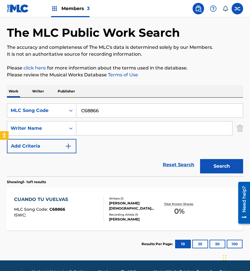
click at [103, 115] on input "C68866" at bounding box center [159, 111] width 166 height 14
paste input "A54484"
click at [200, 159] on button "Search" at bounding box center [221, 166] width 43 height 14
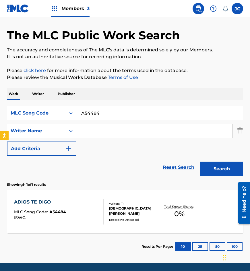
scroll to position [38, 0]
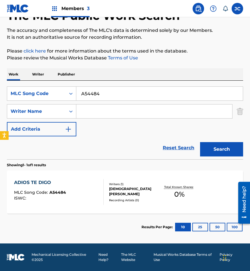
click at [114, 96] on input "A54484" at bounding box center [159, 94] width 166 height 14
paste input "E38541"
click at [200, 142] on button "Search" at bounding box center [221, 149] width 43 height 14
click at [111, 91] on input "E38541" at bounding box center [159, 94] width 166 height 14
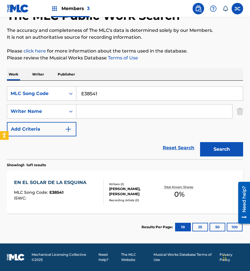
click at [111, 91] on input "E38541" at bounding box center [159, 94] width 166 height 14
paste input "M6508S"
click at [200, 142] on button "Search" at bounding box center [221, 149] width 43 height 14
click at [82, 89] on input "M6508S" at bounding box center [159, 94] width 166 height 14
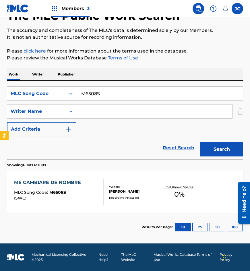
paste input "A5480P"
type input "A5480P"
click at [200, 142] on button "Search" at bounding box center [221, 149] width 43 height 14
click at [57, 73] on p "Publisher" at bounding box center [66, 74] width 21 height 12
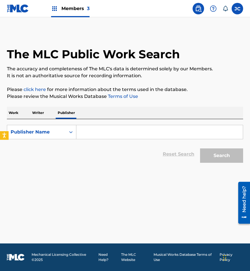
click at [18, 110] on p "Work" at bounding box center [13, 113] width 13 height 12
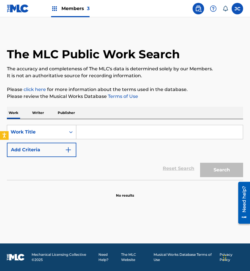
click at [58, 134] on div "Work Title" at bounding box center [37, 132] width 52 height 7
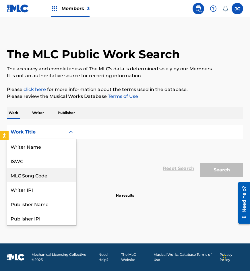
scroll to position [29, 0]
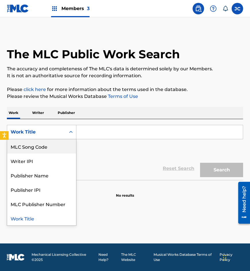
click at [49, 143] on div "MLC Song Code" at bounding box center [41, 146] width 69 height 14
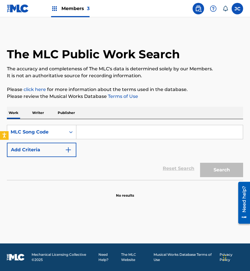
drag, startPoint x: 56, startPoint y: 142, endPoint x: 92, endPoint y: 133, distance: 37.2
click at [92, 133] on input "Search Form" at bounding box center [159, 132] width 166 height 14
paste input "L5965T"
click at [200, 163] on button "Search" at bounding box center [221, 170] width 43 height 14
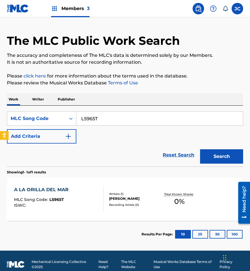
scroll to position [21, 0]
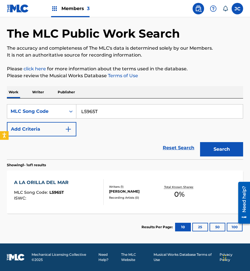
click at [113, 113] on input "L5965T" at bounding box center [159, 111] width 166 height 14
paste input "U"
click at [200, 142] on button "Search" at bounding box center [221, 149] width 43 height 14
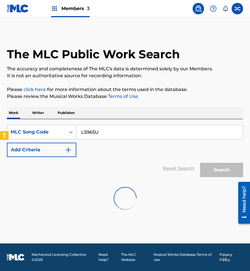
scroll to position [0, 0]
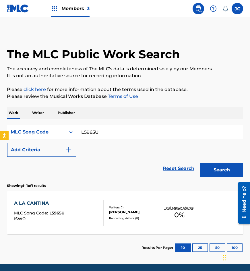
click at [121, 131] on input "L5965U" at bounding box center [159, 132] width 166 height 14
paste input "T5468Q"
click at [200, 163] on button "Search" at bounding box center [221, 170] width 43 height 14
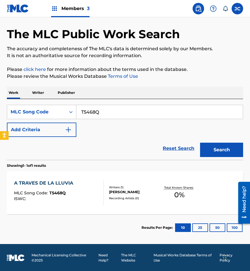
scroll to position [21, 0]
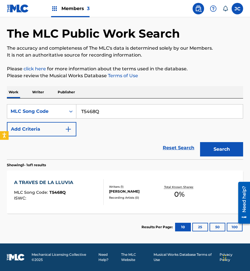
click at [108, 110] on input "T5468Q" at bounding box center [159, 111] width 166 height 14
paste input "C6047U"
click at [200, 142] on button "Search" at bounding box center [221, 149] width 43 height 14
click at [97, 110] on input "C6047U" at bounding box center [159, 111] width 166 height 14
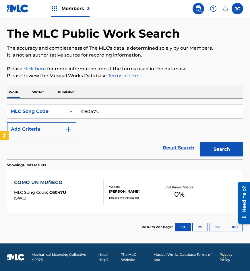
click at [97, 110] on input "C6047U" at bounding box center [159, 111] width 166 height 14
paste input "L5956E"
type input "L5956E"
click at [200, 142] on button "Search" at bounding box center [221, 149] width 43 height 14
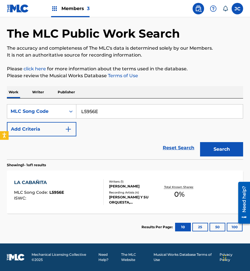
click at [132, 184] on div "ROBERTO PHILLIPS MARTINEZ" at bounding box center [134, 186] width 50 height 5
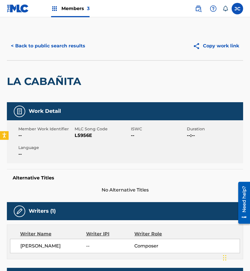
click at [70, 44] on button "< Back to public search results" at bounding box center [48, 46] width 82 height 14
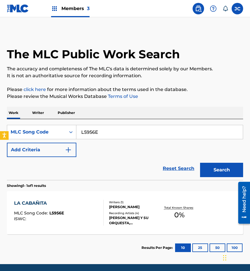
scroll to position [6, 0]
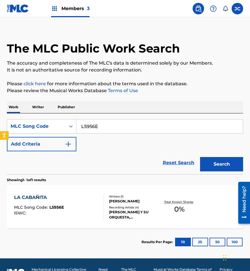
click at [73, 88] on p "Please review the Musical Works Database Terms of Use" at bounding box center [125, 90] width 236 height 7
click at [90, 117] on div "SearchWithCriteria2d10ec41-c3c0-4bc3-b7f2-7c47d2903266 MLC Song Code L5956E Add…" at bounding box center [125, 143] width 236 height 61
click at [90, 119] on div "SearchWithCriteria2d10ec41-c3c0-4bc3-b7f2-7c47d2903266 MLC Song Code L5956E Add…" at bounding box center [125, 143] width 236 height 61
click at [96, 129] on input "L5956E" at bounding box center [159, 126] width 166 height 14
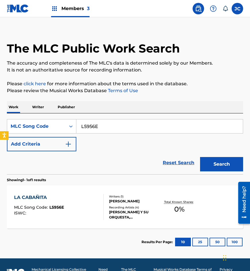
paste input "A5474B"
click at [200, 157] on button "Search" at bounding box center [221, 164] width 43 height 14
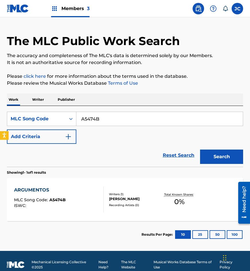
scroll to position [21, 0]
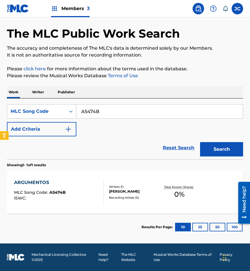
click at [132, 105] on input "A5474B" at bounding box center [159, 111] width 166 height 14
paste input "U12156"
click at [200, 142] on button "Search" at bounding box center [221, 149] width 43 height 14
click at [108, 113] on input "U12156" at bounding box center [159, 111] width 166 height 14
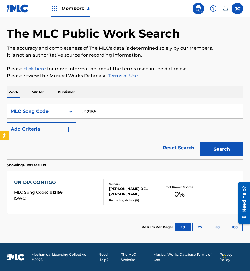
click at [108, 113] on input "U12156" at bounding box center [159, 111] width 166 height 14
paste input "B4230O"
type input "B4230O"
click at [200, 142] on button "Search" at bounding box center [221, 149] width 43 height 14
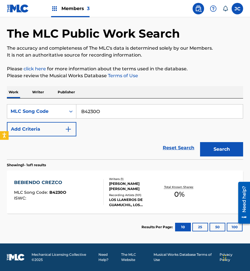
click at [135, 177] on div "Writers ( 1 )" at bounding box center [134, 179] width 50 height 4
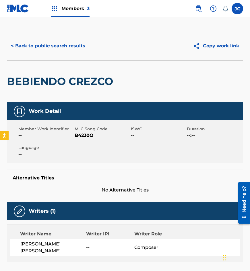
click at [69, 47] on button "< Back to public search results" at bounding box center [48, 46] width 82 height 14
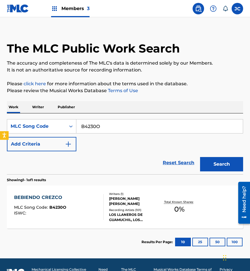
click at [142, 123] on input "B4230O" at bounding box center [159, 126] width 166 height 14
paste input "5495L"
click at [200, 157] on button "Search" at bounding box center [221, 164] width 43 height 14
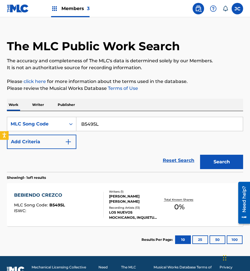
scroll to position [21, 0]
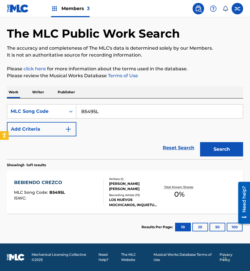
click at [116, 114] on input "B5495L" at bounding box center [159, 111] width 166 height 14
paste input "U12156"
click at [200, 142] on button "Search" at bounding box center [221, 149] width 43 height 14
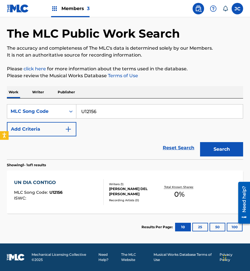
click at [106, 112] on input "U12156" at bounding box center [159, 111] width 166 height 14
paste input "944814"
type input "944814"
click at [200, 142] on button "Search" at bounding box center [221, 149] width 43 height 14
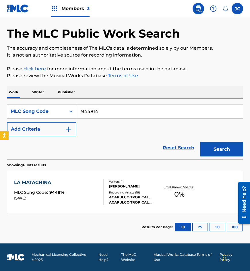
click at [141, 192] on div "Recording Artists ( 19 )" at bounding box center [134, 192] width 50 height 4
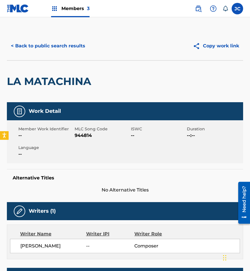
click at [70, 51] on button "< Back to public search results" at bounding box center [48, 46] width 82 height 14
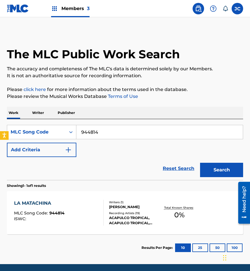
scroll to position [6, 0]
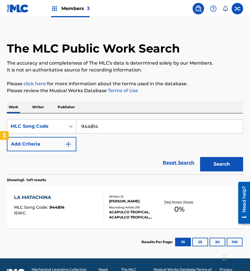
click at [115, 121] on input "944814" at bounding box center [159, 126] width 166 height 14
paste input "K1952P"
click at [200, 157] on button "Search" at bounding box center [221, 164] width 43 height 14
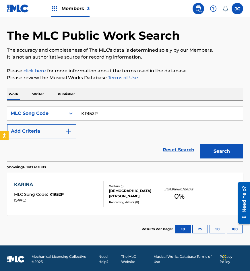
scroll to position [21, 0]
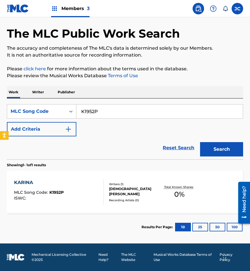
click at [118, 107] on input "K1952P" at bounding box center [159, 111] width 166 height 14
paste input "A5462A"
click at [200, 142] on button "Search" at bounding box center [221, 149] width 43 height 14
click at [122, 110] on input "A5462A" at bounding box center [159, 111] width 166 height 14
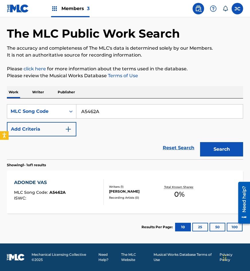
click at [122, 110] on input "A5462A" at bounding box center [159, 111] width 166 height 14
paste input "L5881N"
type input "L5881N"
click at [200, 142] on button "Search" at bounding box center [221, 149] width 43 height 14
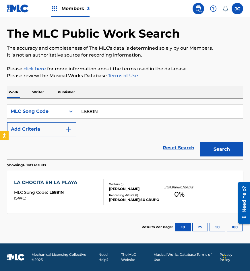
click at [143, 186] on div "ROBERTO PHILLIPS MARTINEZ" at bounding box center [134, 188] width 50 height 5
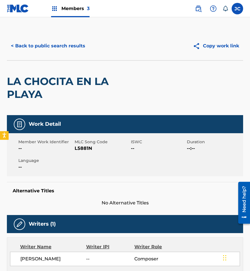
click at [66, 43] on button "< Back to public search results" at bounding box center [48, 46] width 82 height 14
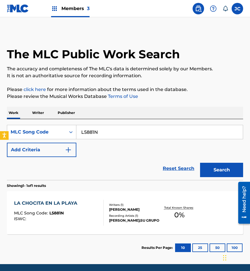
scroll to position [6, 0]
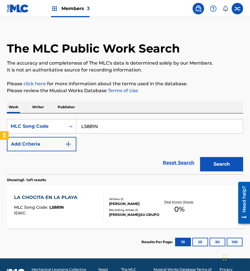
click at [109, 133] on input "L5881N" at bounding box center [159, 126] width 166 height 14
click at [111, 129] on input "L5881N" at bounding box center [159, 126] width 166 height 14
paste input "G3190K"
click at [200, 157] on button "Search" at bounding box center [221, 164] width 43 height 14
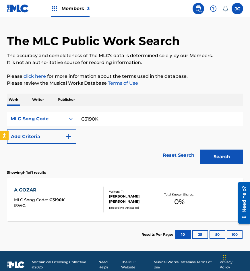
scroll to position [21, 0]
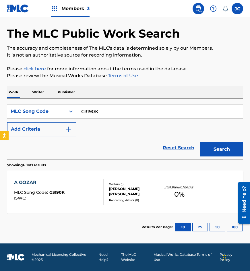
click at [117, 108] on input "G3190K" at bounding box center [159, 111] width 166 height 14
paste input "L5967P"
click at [200, 142] on button "Search" at bounding box center [221, 149] width 43 height 14
click at [112, 104] on input "L5967P" at bounding box center [159, 111] width 166 height 14
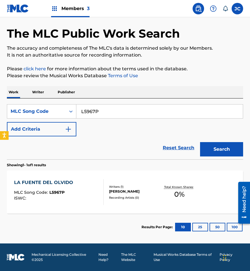
click at [112, 104] on input "L5967P" at bounding box center [159, 111] width 166 height 14
click at [200, 142] on button "Search" at bounding box center [221, 149] width 43 height 14
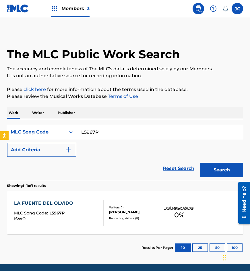
click at [117, 132] on input "L5967P" at bounding box center [159, 132] width 166 height 14
paste input "V13878"
click at [200, 163] on button "Search" at bounding box center [221, 170] width 43 height 14
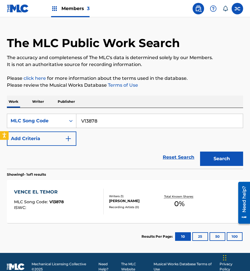
scroll to position [21, 0]
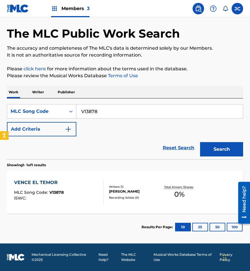
drag, startPoint x: 69, startPoint y: 83, endPoint x: 83, endPoint y: 89, distance: 15.3
click at [69, 83] on div "The MLC Public Work Search The accuracy and completeness of The MLC's data is d…" at bounding box center [125, 126] width 250 height 230
click at [100, 107] on input "V13878" at bounding box center [159, 111] width 166 height 14
paste input "Q0893P"
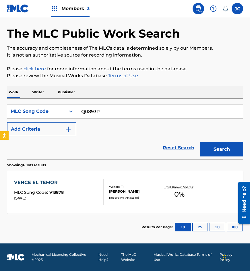
click at [200, 142] on button "Search" at bounding box center [221, 149] width 43 height 14
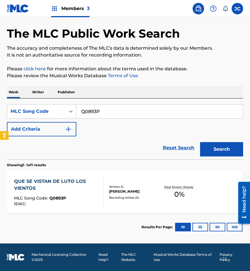
click at [86, 110] on input "Q0893P" at bounding box center [159, 111] width 166 height 14
paste input "Z0327N"
click at [200, 142] on button "Search" at bounding box center [221, 149] width 43 height 14
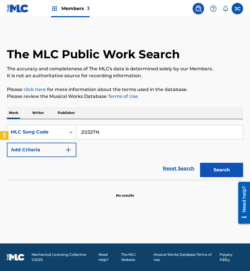
click at [200, 163] on button "Search" at bounding box center [221, 170] width 43 height 14
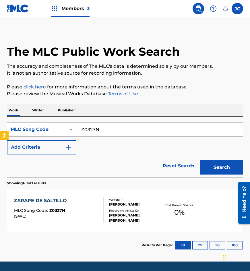
scroll to position [21, 0]
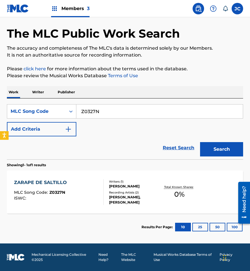
drag, startPoint x: 139, startPoint y: 101, endPoint x: 137, endPoint y: 104, distance: 4.3
click at [139, 101] on div "SearchWithCriteria2d10ec41-c3c0-4bc3-b7f2-7c47d2903266 MLC Song Code Z0327N Add…" at bounding box center [125, 128] width 236 height 61
click at [135, 107] on input "Z0327N" at bounding box center [159, 111] width 166 height 14
paste input "441P"
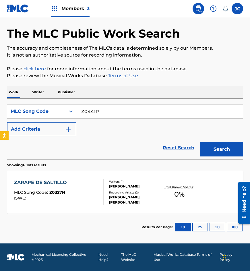
click at [200, 142] on button "Search" at bounding box center [221, 149] width 43 height 14
click at [135, 110] on input "Z0441P" at bounding box center [159, 111] width 166 height 14
paste input "327N"
click at [200, 142] on button "Search" at bounding box center [221, 149] width 43 height 14
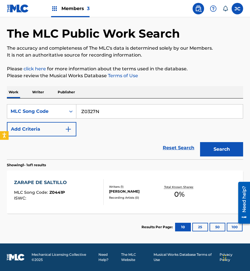
scroll to position [0, 0]
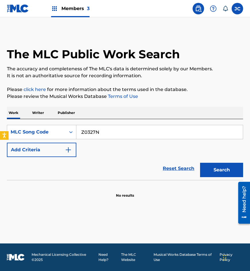
click at [200, 163] on button "Search" at bounding box center [221, 170] width 43 height 14
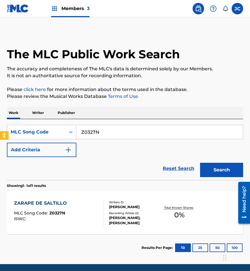
scroll to position [21, 0]
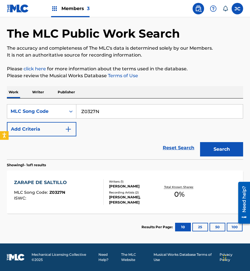
click at [104, 110] on input "Z0327N" at bounding box center [159, 111] width 166 height 14
paste input "A5446V"
click at [200, 142] on button "Search" at bounding box center [221, 149] width 43 height 14
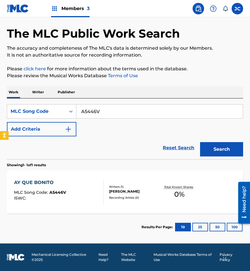
click at [112, 108] on input "A5446V" at bounding box center [159, 111] width 166 height 14
paste input "V1388X"
type input "V1388X"
click at [200, 142] on button "Search" at bounding box center [221, 149] width 43 height 14
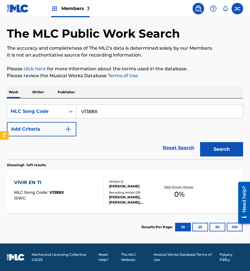
click at [143, 186] on div "DAVID HARO NAVA" at bounding box center [134, 186] width 50 height 5
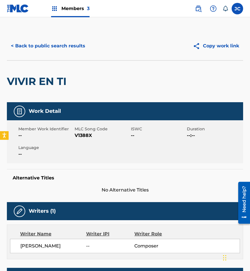
click at [62, 44] on button "< Back to public search results" at bounding box center [48, 46] width 82 height 14
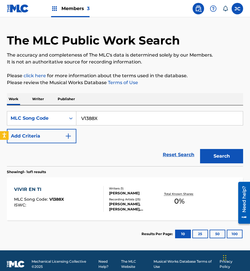
scroll to position [21, 0]
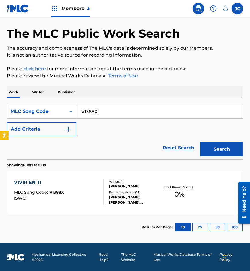
click at [136, 178] on div "VIVIR EN TI MLC Song Code : V1388X ISWC : Writers ( 1 ) DAVID HARO NAVA Recordi…" at bounding box center [125, 191] width 236 height 43
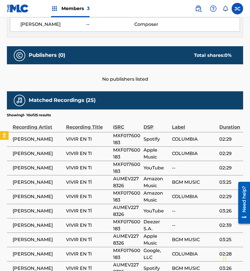
scroll to position [283, 0]
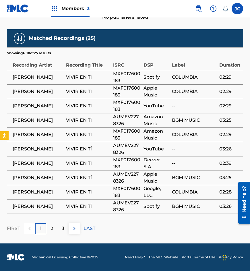
click at [74, 227] on img at bounding box center [74, 228] width 7 height 7
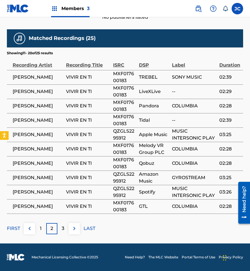
click at [73, 226] on img at bounding box center [74, 228] width 7 height 7
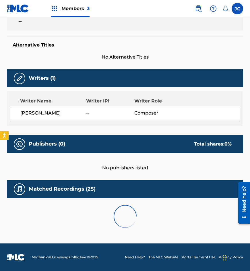
scroll to position [218, 0]
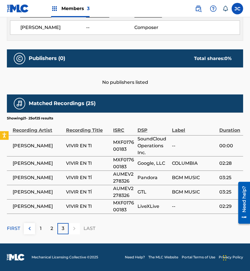
click at [33, 228] on button at bounding box center [29, 228] width 11 height 11
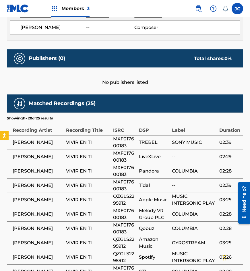
click at [33, 228] on span "JUAN SALVADOR" at bounding box center [38, 228] width 50 height 7
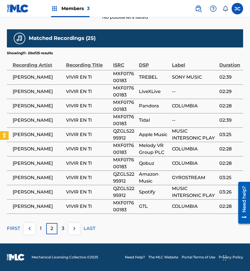
click at [29, 231] on img at bounding box center [29, 228] width 7 height 7
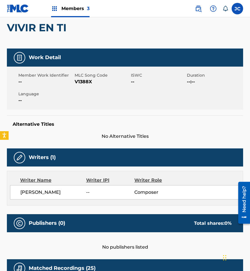
scroll to position [0, 0]
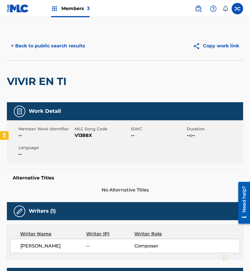
click at [69, 42] on button "< Back to public search results" at bounding box center [48, 46] width 82 height 14
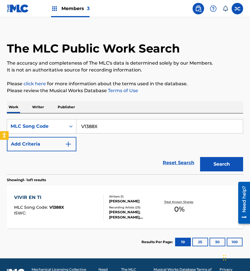
click at [120, 123] on input "V1388X" at bounding box center [159, 126] width 166 height 14
paste input "M6519P"
click at [200, 157] on button "Search" at bounding box center [221, 164] width 43 height 14
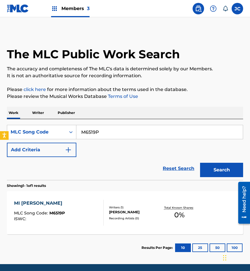
scroll to position [21, 0]
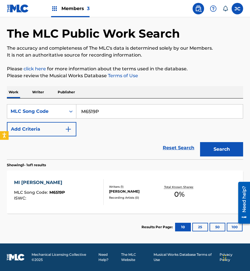
click at [109, 113] on input "M6519P" at bounding box center [159, 111] width 166 height 14
paste input "088"
click at [200, 142] on button "Search" at bounding box center [221, 149] width 43 height 14
click at [85, 110] on input "M65088" at bounding box center [159, 111] width 166 height 14
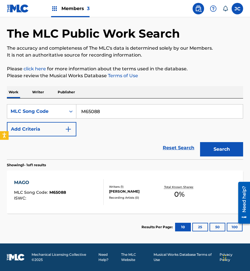
click at [85, 110] on input "M65088" at bounding box center [159, 111] width 166 height 14
paste input "I5843Z"
click at [200, 142] on button "Search" at bounding box center [221, 149] width 43 height 14
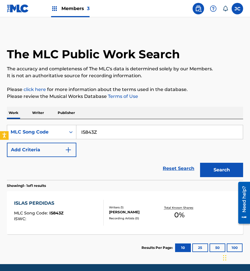
click at [82, 130] on input "I5843Z" at bounding box center [159, 132] width 166 height 14
paste input "4A"
click at [200, 163] on button "Search" at bounding box center [221, 170] width 43 height 14
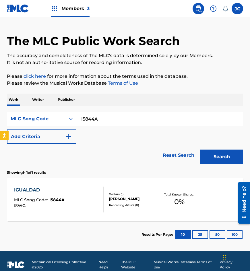
scroll to position [21, 0]
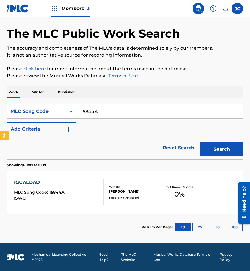
click at [105, 114] on input "I5844A" at bounding box center [159, 111] width 166 height 14
paste input "E3611V"
click at [200, 142] on button "Search" at bounding box center [221, 149] width 43 height 14
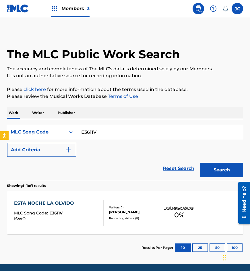
click at [81, 128] on input "E3611V" at bounding box center [159, 132] width 166 height 14
paste input "M65087"
type input "M65087"
click at [200, 163] on button "Search" at bounding box center [221, 170] width 43 height 14
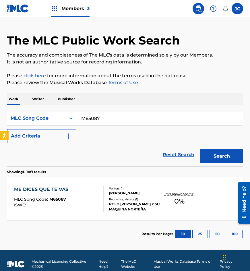
scroll to position [21, 0]
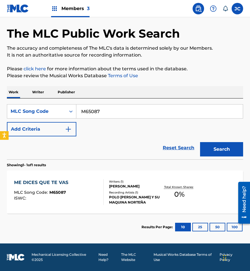
click at [145, 188] on div "ROBERTO PHILLIPS MARTINEZ" at bounding box center [134, 186] width 50 height 5
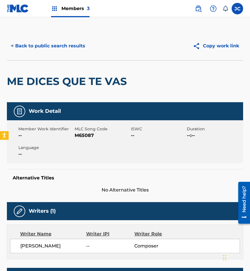
click at [56, 48] on button "< Back to public search results" at bounding box center [48, 46] width 82 height 14
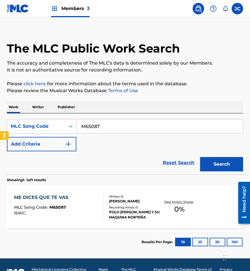
click at [75, 112] on p "Publisher" at bounding box center [66, 107] width 21 height 12
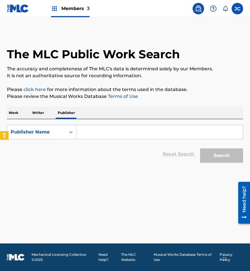
click at [26, 116] on div "Work Writer Publisher" at bounding box center [125, 113] width 236 height 12
click at [14, 113] on p "Work" at bounding box center [13, 113] width 13 height 12
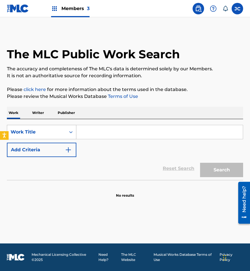
click at [25, 131] on div "Work Title" at bounding box center [37, 132] width 52 height 7
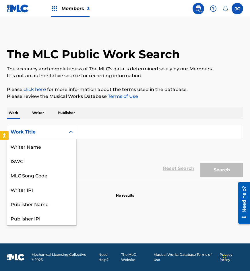
scroll to position [29, 0]
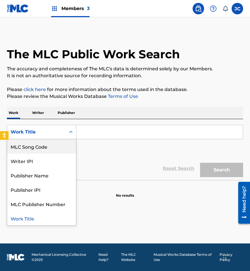
click at [40, 146] on div "MLC Song Code" at bounding box center [41, 146] width 69 height 14
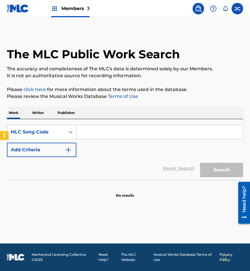
click at [100, 131] on input "Search Form" at bounding box center [159, 132] width 166 height 14
paste input "M6464S"
click at [200, 163] on button "Search" at bounding box center [221, 170] width 43 height 14
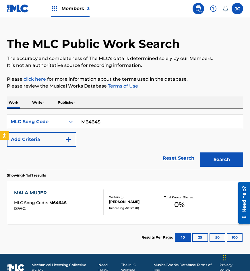
scroll to position [21, 0]
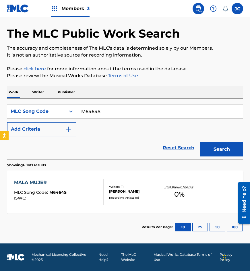
click at [71, 150] on div "Reset Search Search" at bounding box center [125, 147] width 236 height 23
click at [139, 112] on input "M6464S" at bounding box center [159, 111] width 166 height 14
paste input "906630"
click at [200, 142] on button "Search" at bounding box center [221, 149] width 43 height 14
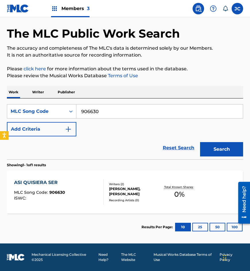
click at [127, 113] on input "906630" at bounding box center [159, 111] width 166 height 14
paste input "64961"
click at [200, 142] on button "Search" at bounding box center [221, 149] width 43 height 14
click at [158, 112] on input "964961" at bounding box center [159, 111] width 166 height 14
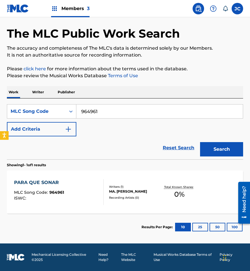
click at [158, 112] on input "964961" at bounding box center [159, 111] width 166 height 14
paste input "P4755G"
click at [200, 142] on button "Search" at bounding box center [221, 149] width 43 height 14
drag, startPoint x: 60, startPoint y: 153, endPoint x: 65, endPoint y: 151, distance: 4.8
click at [60, 153] on div "Reset Search Search" at bounding box center [125, 147] width 236 height 23
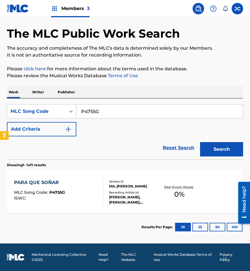
click at [76, 156] on div "Reset Search Search" at bounding box center [125, 147] width 236 height 23
click at [115, 115] on input "P4755G" at bounding box center [159, 111] width 166 height 14
paste input "67M"
type input "P4767M"
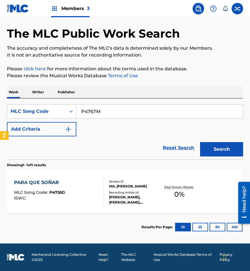
click at [200, 142] on button "Search" at bounding box center [221, 149] width 43 height 14
click at [156, 180] on div "Writers ( 1 )" at bounding box center [134, 181] width 50 height 4
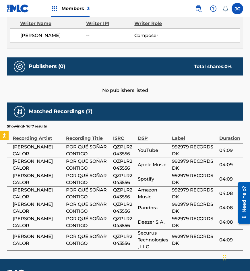
scroll to position [242, 0]
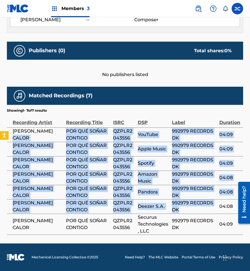
drag, startPoint x: 53, startPoint y: 129, endPoint x: 207, endPoint y: 206, distance: 172.5
click at [207, 206] on tbody "JIMMY SALE CALOR POR QUÉ SOÑAR CONTIGO QZPLR2043556 YouTube 992979 RECORDS DK 0…" at bounding box center [125, 180] width 236 height 107
click at [208, 202] on span "992979 RECORDS DK" at bounding box center [194, 206] width 44 height 14
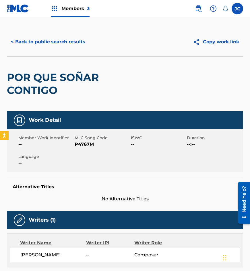
scroll to position [0, 0]
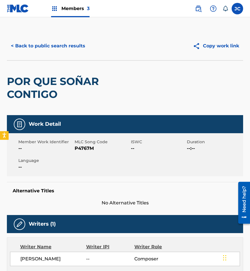
click at [64, 40] on button "< Back to public search results" at bounding box center [48, 46] width 82 height 14
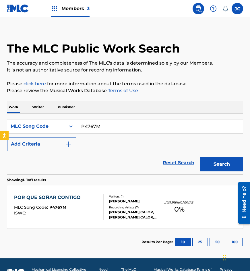
click at [119, 126] on input "P4767M" at bounding box center [159, 126] width 166 height 14
paste input "Y0241W"
type input "Y0241W"
click at [200, 157] on button "Search" at bounding box center [221, 164] width 43 height 14
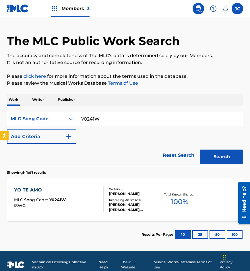
scroll to position [21, 0]
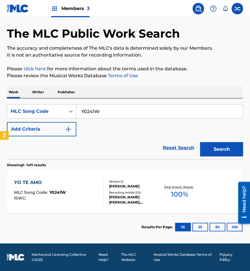
click at [142, 189] on div "Writers ( 1 ) DAVID HARO Recording Artists ( 20 ) EMPERADOR, DIEGO VERDAGUER, E…" at bounding box center [132, 192] width 56 height 26
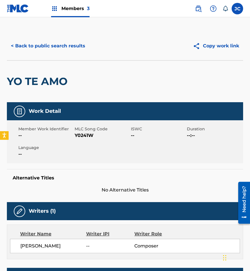
click at [65, 48] on button "< Back to public search results" at bounding box center [48, 46] width 82 height 14
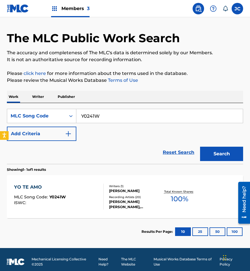
scroll to position [21, 0]
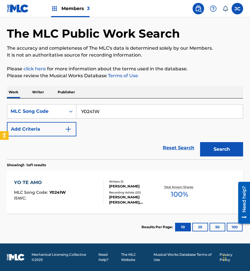
click at [112, 108] on input "Y0241W" at bounding box center [159, 111] width 166 height 14
paste input "L5923J"
type input "L5923J"
click at [200, 142] on button "Search" at bounding box center [221, 149] width 43 height 14
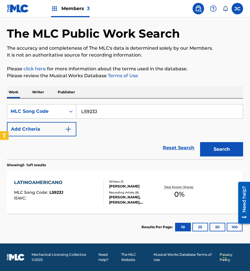
click at [136, 186] on div "DAVID HARO NAVA" at bounding box center [134, 186] width 50 height 5
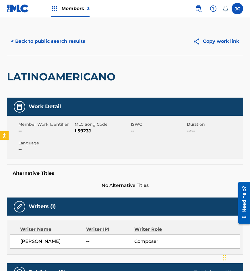
scroll to position [4, 0]
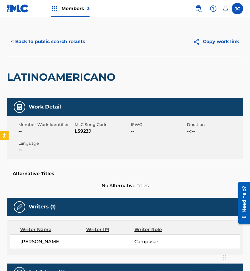
click at [74, 50] on div "< Back to public search results Copy work link" at bounding box center [125, 41] width 236 height 29
click at [75, 43] on button "< Back to public search results" at bounding box center [48, 41] width 82 height 14
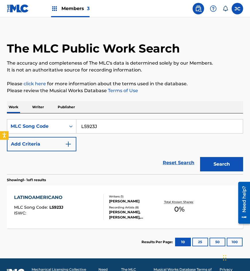
click at [108, 130] on input "L5923J" at bounding box center [159, 126] width 166 height 14
paste input "C6012Y"
click at [200, 157] on button "Search" at bounding box center [221, 164] width 43 height 14
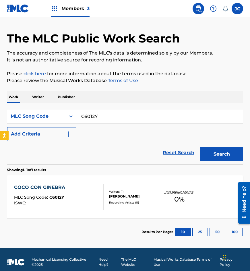
scroll to position [21, 0]
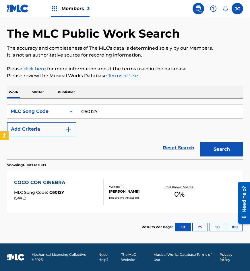
click at [81, 108] on input "C6012Y" at bounding box center [159, 111] width 166 height 14
paste input "M6464Z"
click at [200, 142] on button "Search" at bounding box center [221, 149] width 43 height 14
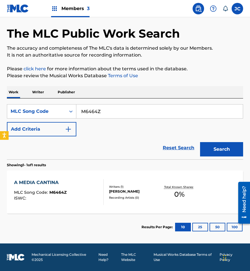
click at [89, 155] on div "Reset Search Search" at bounding box center [125, 147] width 236 height 23
click at [146, 113] on input "M6464Z" at bounding box center [159, 111] width 166 height 14
paste input "E3572I"
click at [200, 142] on button "Search" at bounding box center [221, 149] width 43 height 14
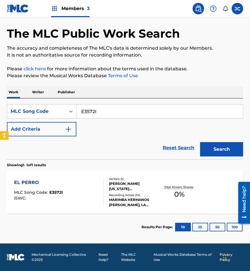
click at [110, 108] on input "E3572I" at bounding box center [159, 111] width 166 height 14
paste input "N3151G"
click at [200, 142] on button "Search" at bounding box center [221, 149] width 43 height 14
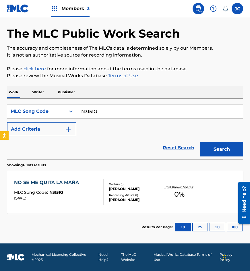
drag, startPoint x: 74, startPoint y: 135, endPoint x: 94, endPoint y: 118, distance: 26.0
click at [74, 135] on button "Add Criteria" at bounding box center [41, 129] width 69 height 14
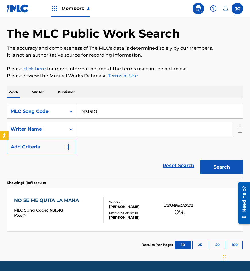
click at [96, 114] on input "N3151G" at bounding box center [159, 111] width 166 height 14
paste input "C5988N"
click at [200, 160] on button "Search" at bounding box center [221, 167] width 43 height 14
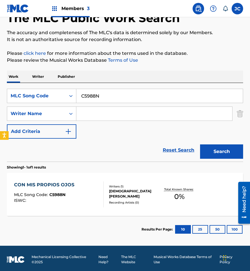
scroll to position [38, 0]
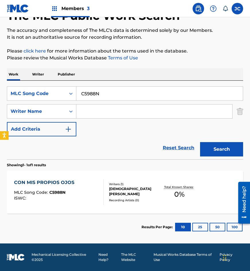
drag, startPoint x: 79, startPoint y: 138, endPoint x: 83, endPoint y: 133, distance: 6.6
click at [79, 138] on div "Reset Search Search" at bounding box center [125, 147] width 236 height 23
click at [107, 94] on input "C5988N" at bounding box center [159, 94] width 166 height 14
paste input "F3306D"
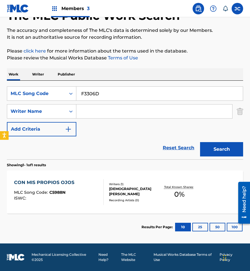
click at [200, 142] on button "Search" at bounding box center [221, 149] width 43 height 14
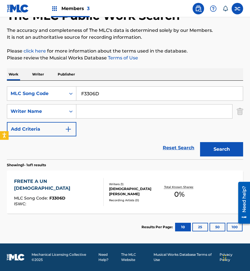
drag, startPoint x: 82, startPoint y: 143, endPoint x: 90, endPoint y: 101, distance: 42.6
click at [82, 143] on div "Reset Search Search" at bounding box center [125, 147] width 236 height 23
click at [94, 93] on input "F3306D" at bounding box center [159, 94] width 166 height 14
paste input "O28263"
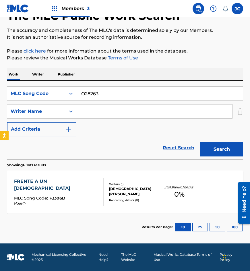
click at [200, 142] on button "Search" at bounding box center [221, 149] width 43 height 14
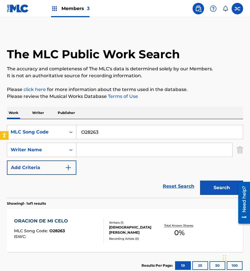
drag, startPoint x: 79, startPoint y: 187, endPoint x: 115, endPoint y: 176, distance: 37.5
click at [79, 187] on div "Reset Search Search" at bounding box center [125, 186] width 236 height 23
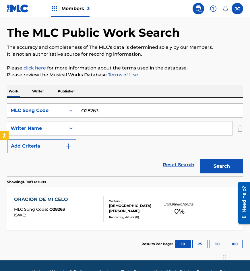
scroll to position [38, 0]
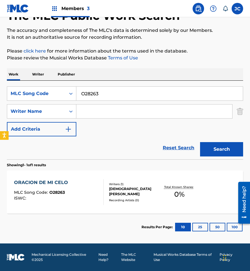
click at [105, 96] on input "O28263" at bounding box center [159, 94] width 166 height 14
paste input "P4762I"
click at [200, 142] on button "Search" at bounding box center [221, 149] width 43 height 14
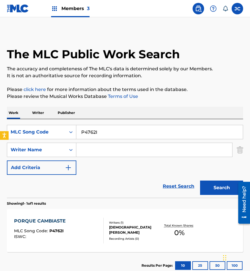
click at [85, 133] on input "P4762I" at bounding box center [159, 132] width 166 height 14
paste input "Q0868P"
type input "Q0868P"
click at [200, 180] on button "Search" at bounding box center [221, 187] width 43 height 14
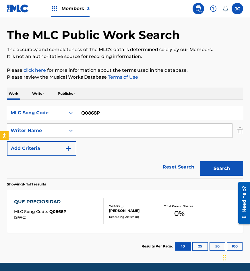
scroll to position [38, 0]
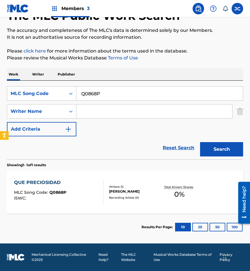
click at [77, 145] on div "Reset Search Search" at bounding box center [125, 147] width 236 height 23
click at [30, 97] on div "MLC Song Code" at bounding box center [37, 93] width 52 height 7
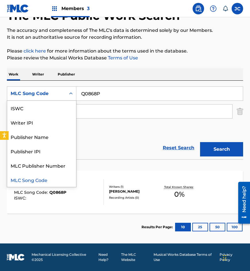
scroll to position [0, 0]
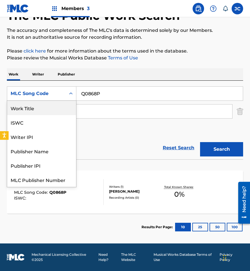
click at [36, 110] on div "Work Title" at bounding box center [41, 108] width 69 height 14
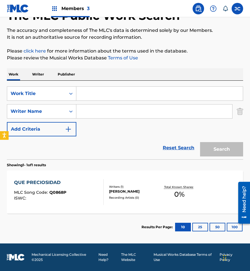
click at [152, 129] on div "SearchWithCriteria47f29b25-c107-4749-a70e-99b119d614e9 Work Title SearchWithCri…" at bounding box center [125, 111] width 236 height 50
click at [118, 96] on input "Search Form" at bounding box center [159, 94] width 166 height 14
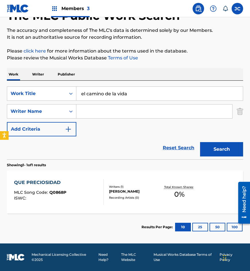
type input "el camino de la vida"
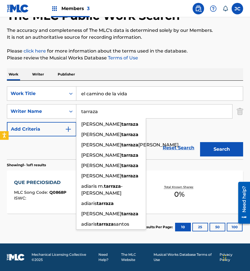
type input "tarraza"
click at [200, 142] on button "Search" at bounding box center [221, 149] width 43 height 14
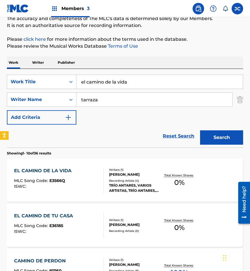
scroll to position [115, 0]
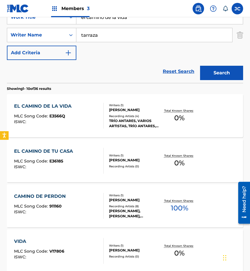
click at [116, 117] on div "Recording Artists ( 4 )" at bounding box center [134, 116] width 50 height 4
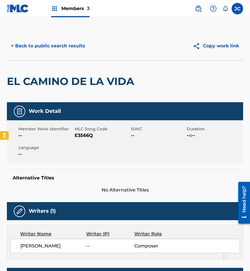
click at [83, 136] on span "E3566Q" at bounding box center [102, 135] width 55 height 7
copy span "E3566Q"
drag, startPoint x: 58, startPoint y: 59, endPoint x: 63, endPoint y: 54, distance: 7.7
click at [58, 59] on div "< Back to public search results Copy work link" at bounding box center [125, 46] width 236 height 29
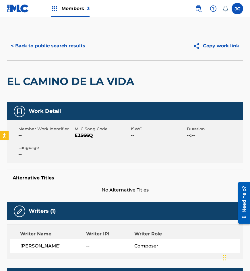
click at [66, 49] on button "< Back to public search results" at bounding box center [48, 46] width 82 height 14
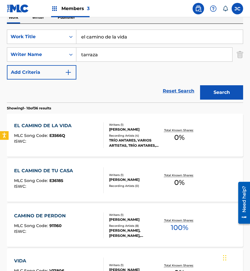
scroll to position [86, 0]
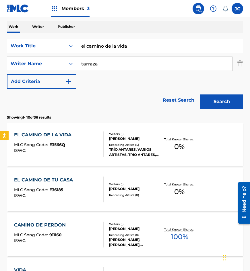
drag, startPoint x: 63, startPoint y: 50, endPoint x: 42, endPoint y: 51, distance: 20.7
click at [43, 52] on div "SearchWithCriteria47f29b25-c107-4749-a70e-99b119d614e9 Work Title el camino de …" at bounding box center [125, 46] width 236 height 14
type input "ni contigo ni sin mi"
click at [200, 94] on button "Search" at bounding box center [221, 101] width 43 height 14
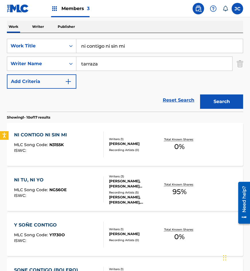
click at [46, 138] on div "NI CONTIGO NI SIN MI MLC Song Code : N3155K ISWC :" at bounding box center [42, 144] width 56 height 26
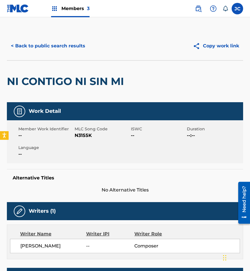
click at [77, 136] on span "N3155K" at bounding box center [102, 135] width 55 height 7
copy span "N3155K"
click at [42, 53] on button "< Back to public search results" at bounding box center [48, 46] width 82 height 14
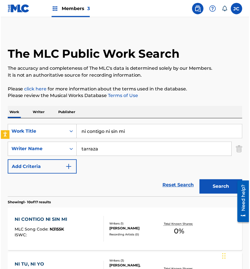
scroll to position [86, 0]
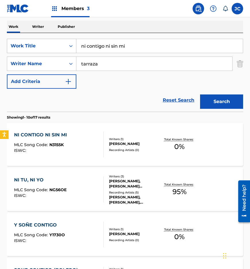
click at [41, 46] on div "SearchWithCriteria47f29b25-c107-4749-a70e-99b119d614e9 Work Title ni contigo ni…" at bounding box center [125, 46] width 236 height 14
type input "por que no vienes conmigo"
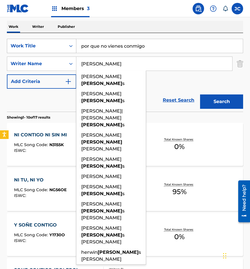
type input "cardenas"
click at [200, 94] on button "Search" at bounding box center [221, 101] width 43 height 14
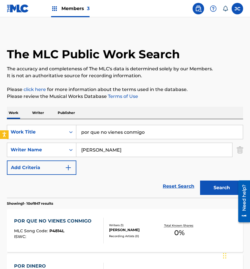
click at [166, 170] on div "SearchWithCriteria47f29b25-c107-4749-a70e-99b119d614e9 Work Title por que no vi…" at bounding box center [125, 150] width 236 height 50
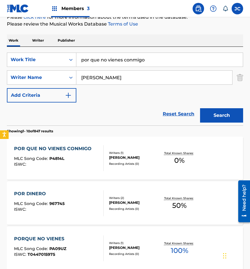
scroll to position [143, 0]
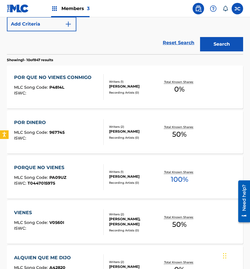
click at [88, 81] on div "POR QUE NO VIENES CONMIGO" at bounding box center [54, 77] width 80 height 7
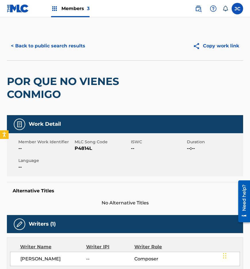
click at [81, 149] on span "P4814L" at bounding box center [102, 148] width 55 height 7
copy span "P4814L"
click at [67, 51] on button "< Back to public search results" at bounding box center [48, 46] width 82 height 14
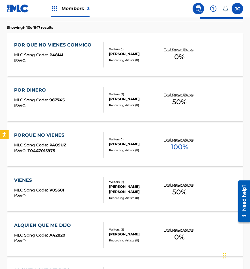
scroll to position [90, 0]
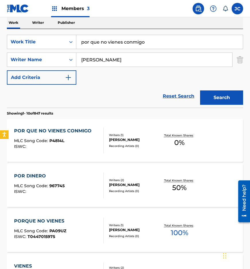
click at [86, 47] on input "por que no vienes conmigo" at bounding box center [159, 42] width 166 height 14
type input "p"
type input "mi nuevo carino"
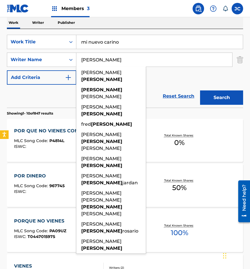
type input "delgado"
click at [200, 90] on button "Search" at bounding box center [221, 97] width 43 height 14
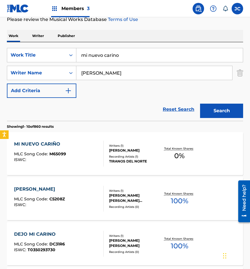
scroll to position [115, 0]
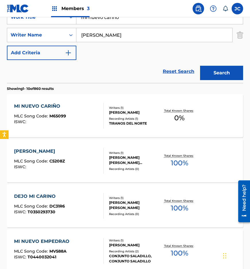
click at [91, 116] on div "MI NUEVO CARIÑO MLC Song Code : M65099 ISWC :" at bounding box center [59, 116] width 90 height 26
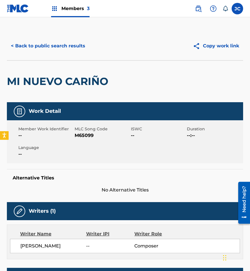
click at [64, 43] on button "< Back to public search results" at bounding box center [48, 46] width 82 height 14
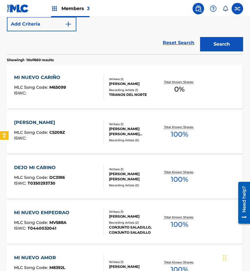
scroll to position [57, 0]
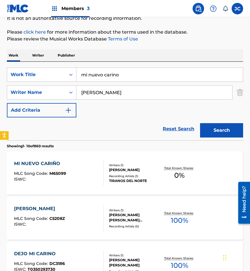
click at [29, 154] on div "MI NUEVO CARIÑO MLC Song Code : M65099 ISWC : Writers ( 1 ) RAFAEL DELGADO GALV…" at bounding box center [125, 172] width 236 height 43
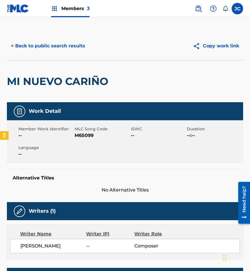
click at [78, 137] on span "M65099" at bounding box center [102, 135] width 55 height 7
copy span "M65099"
click at [58, 45] on button "< Back to public search results" at bounding box center [48, 46] width 82 height 14
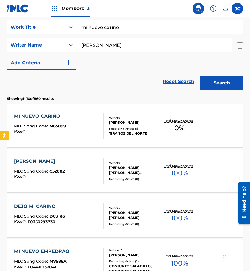
scroll to position [115, 0]
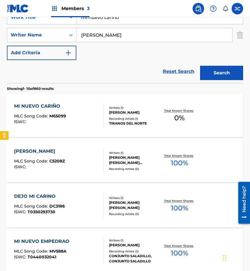
click at [139, 22] on input "mi nuevo carino" at bounding box center [159, 17] width 166 height 14
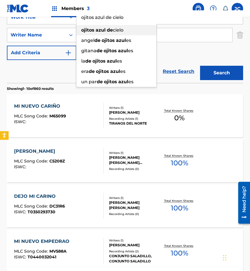
type input "ojitos azul de cielo"
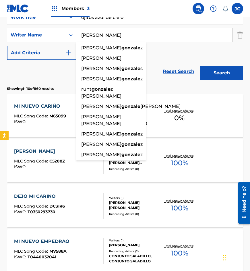
type input "gonzalez"
click at [200, 66] on button "Search" at bounding box center [221, 73] width 43 height 14
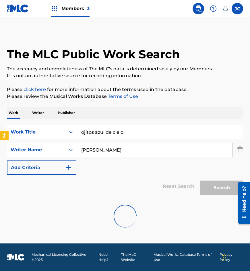
scroll to position [0, 0]
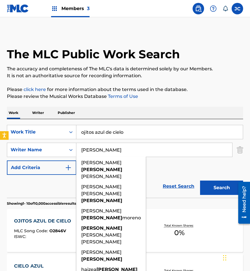
click at [159, 161] on div "SearchWithCriteria47f29b25-c107-4749-a70e-99b119d614e9 Work Title ojitos azul d…" at bounding box center [125, 150] width 236 height 50
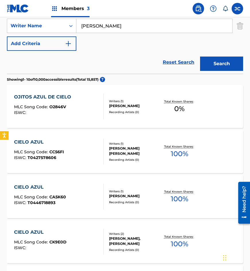
scroll to position [143, 0]
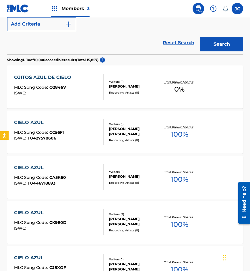
click at [100, 83] on div at bounding box center [101, 87] width 5 height 26
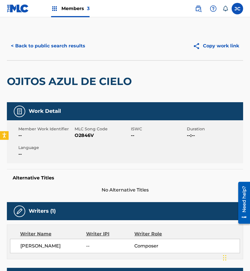
click at [86, 137] on span "O2846V" at bounding box center [102, 135] width 55 height 7
copy span "O2846V"
click at [69, 48] on button "< Back to public search results" at bounding box center [48, 46] width 82 height 14
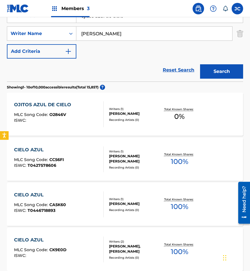
scroll to position [90, 0]
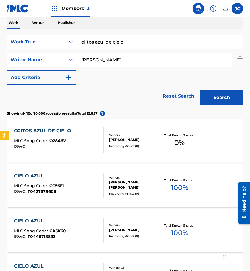
drag, startPoint x: 60, startPoint y: 106, endPoint x: 112, endPoint y: 7, distance: 111.8
click at [60, 106] on div "Reset Search Search" at bounding box center [125, 96] width 236 height 23
click at [28, 45] on div "SearchWithCriteria47f29b25-c107-4749-a70e-99b119d614e9 Work Title ojitos azul d…" at bounding box center [125, 42] width 236 height 14
type input "pero ya me canse"
type input "gomez"
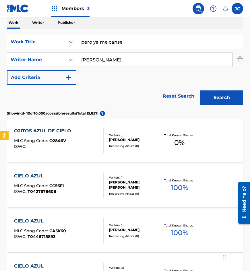
click at [200, 90] on button "Search" at bounding box center [221, 97] width 43 height 14
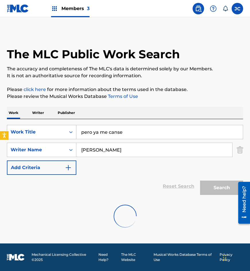
scroll to position [0, 0]
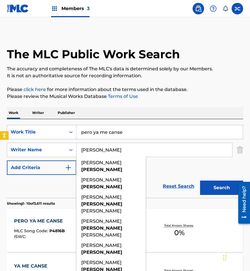
click at [169, 172] on div "SearchWithCriteria47f29b25-c107-4749-a70e-99b119d614e9 Work Title pero ya me ca…" at bounding box center [125, 150] width 236 height 50
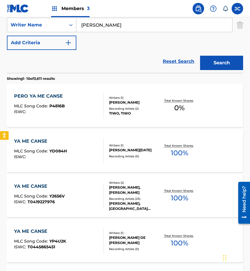
scroll to position [115, 0]
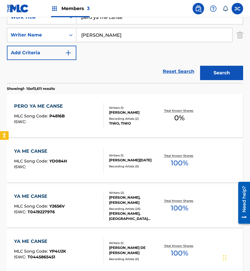
click at [131, 112] on div "FELIPE JUAN GOMEZ JIMENEZ" at bounding box center [134, 112] width 50 height 5
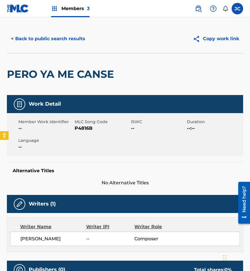
click at [68, 37] on button "< Back to public search results" at bounding box center [48, 39] width 82 height 14
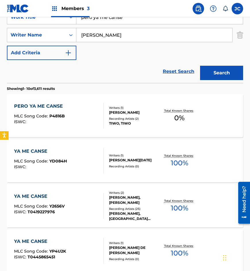
click at [108, 111] on div "Writers ( 1 ) FELIPE JUAN GOMEZ JIMENEZ Recording Artists ( 2 ) TIWO, TIWO" at bounding box center [132, 116] width 56 height 20
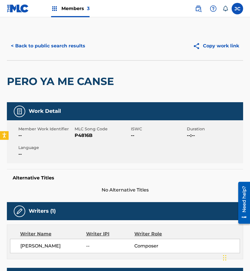
click at [84, 137] on span "P4816B" at bounding box center [102, 135] width 55 height 7
copy span "P4816B"
drag, startPoint x: 40, startPoint y: 73, endPoint x: 64, endPoint y: 51, distance: 32.7
click at [41, 72] on div "PERO YA ME CANSE" at bounding box center [62, 82] width 110 height 42
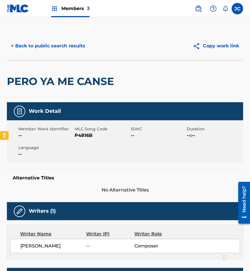
click at [64, 49] on button "< Back to public search results" at bounding box center [48, 46] width 82 height 14
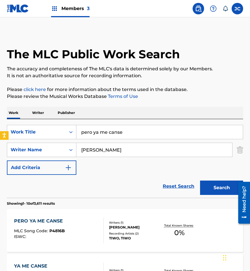
scroll to position [115, 0]
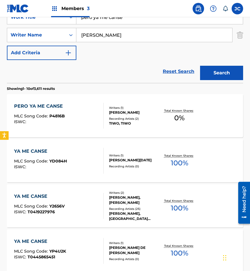
drag, startPoint x: 88, startPoint y: 22, endPoint x: 81, endPoint y: 22, distance: 6.6
click at [82, 22] on input "pero ya me canse" at bounding box center [159, 17] width 166 height 14
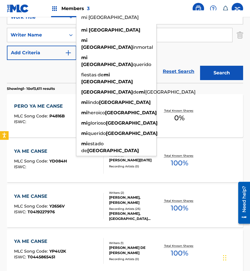
type input "mi guanajuato"
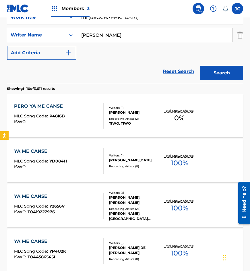
click at [107, 36] on input "gomez" at bounding box center [154, 35] width 156 height 14
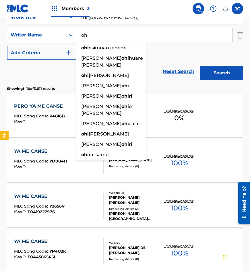
type input "o"
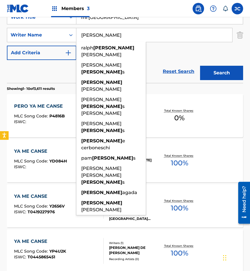
type input "phillips"
click at [200, 66] on button "Search" at bounding box center [221, 73] width 43 height 14
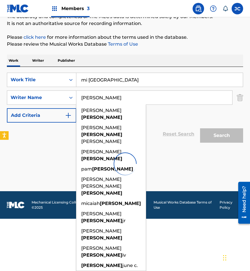
scroll to position [0, 0]
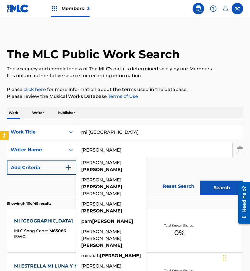
click at [174, 165] on div "SearchWithCriteria47f29b25-c107-4749-a70e-99b119d614e9 Work Title mi guanajuato…" at bounding box center [125, 150] width 236 height 50
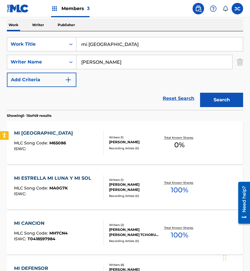
scroll to position [115, 0]
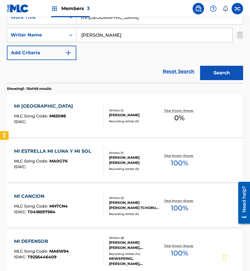
click at [79, 109] on div "MI GUANAJUATO MLC Song Code : M65086 ISWC :" at bounding box center [59, 116] width 90 height 26
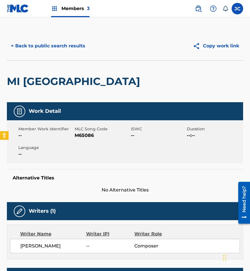
click at [87, 135] on span "M65086" at bounding box center [102, 135] width 55 height 7
copy span "M65086"
drag, startPoint x: 50, startPoint y: 62, endPoint x: 53, endPoint y: 57, distance: 5.8
click at [50, 62] on div "MI GUANAJUATO" at bounding box center [75, 82] width 136 height 42
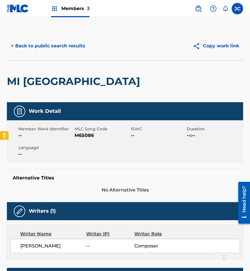
click at [63, 46] on button "< Back to public search results" at bounding box center [48, 46] width 82 height 14
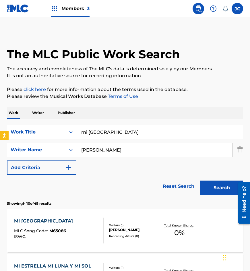
scroll to position [115, 0]
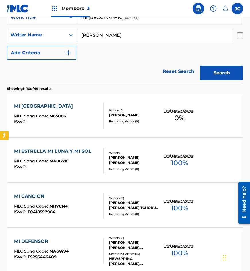
click at [18, 28] on div "SearchWithCriteria47f29b25-c107-4749-a70e-99b119d614e9 Work Title mi guanajuato…" at bounding box center [125, 35] width 236 height 50
type input "muy bien muchachito"
click at [200, 66] on button "Search" at bounding box center [221, 73] width 43 height 14
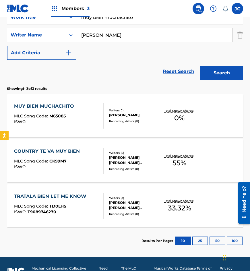
click at [124, 112] on div "ROBERTO PHILLIPS MARTINEZ" at bounding box center [134, 114] width 50 height 5
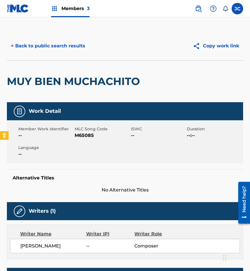
click at [81, 135] on span "M65085" at bounding box center [102, 135] width 55 height 7
copy span "M65085"
drag, startPoint x: 57, startPoint y: 71, endPoint x: 68, endPoint y: 58, distance: 17.3
click at [57, 70] on div "MUY BIEN MUCHACHITO" at bounding box center [75, 82] width 136 height 42
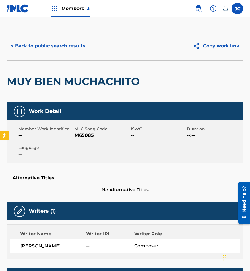
click at [71, 54] on div "< Back to public search results Copy work link" at bounding box center [125, 46] width 236 height 29
click at [81, 42] on button "< Back to public search results" at bounding box center [48, 46] width 82 height 14
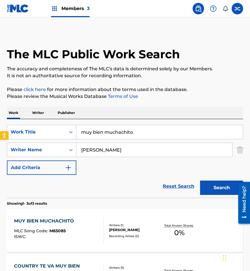
scroll to position [96, 0]
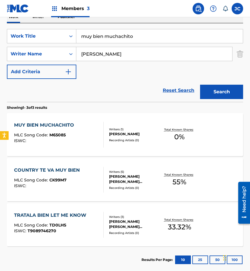
drag, startPoint x: 139, startPoint y: 36, endPoint x: 83, endPoint y: 42, distance: 55.6
click at [87, 42] on input "muy bien muchachito" at bounding box center [159, 36] width 166 height 14
type input "m"
type input "nada es igual"
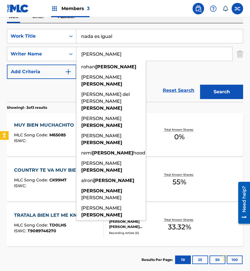
click at [200, 85] on button "Search" at bounding box center [221, 92] width 43 height 14
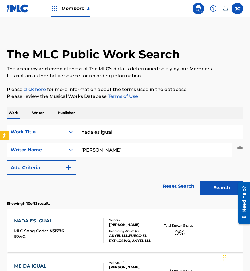
click at [130, 178] on div "Reset Search Search" at bounding box center [125, 186] width 236 height 23
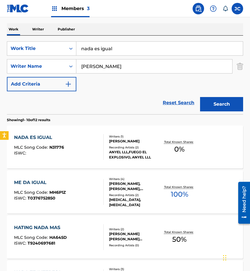
scroll to position [115, 0]
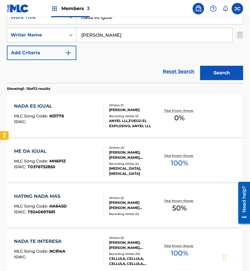
click at [115, 125] on div "ANYEL LLL,FUEGO EL EXPLOSIVO, ANYEL LLL" at bounding box center [134, 123] width 50 height 10
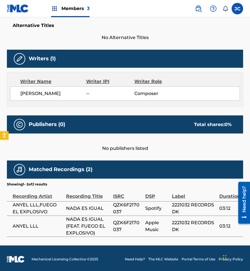
scroll to position [157, 0]
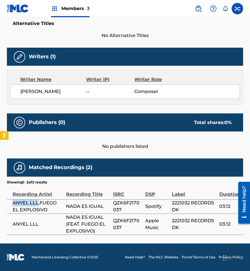
copy span "ANYEL LLL"
drag, startPoint x: 13, startPoint y: 201, endPoint x: 37, endPoint y: 203, distance: 24.1
click at [37, 203] on span "ANYEL LLL,FUEGO EL EXPLOSIVO" at bounding box center [38, 206] width 50 height 14
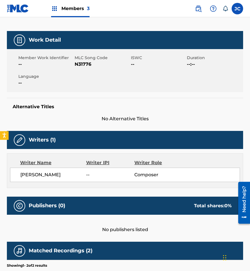
click at [58, 91] on div "Member Work Identifier -- MLC Song Code N31776 ISWC -- Duration --:-- Language …" at bounding box center [125, 70] width 236 height 43
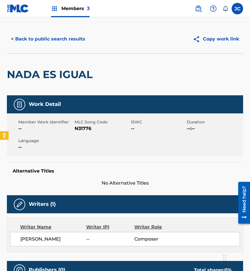
scroll to position [0, 0]
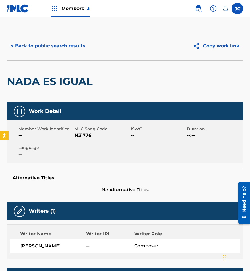
click at [43, 44] on button "< Back to public search results" at bounding box center [48, 46] width 82 height 14
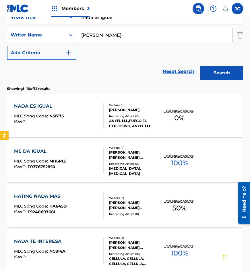
click at [70, 104] on div "NADA ES IGUAL MLC Song Code : N31776 ISWC :" at bounding box center [59, 116] width 90 height 26
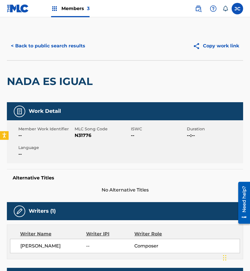
click at [83, 132] on span "MLC Song Code" at bounding box center [102, 129] width 55 height 6
click at [84, 134] on span "N31776" at bounding box center [102, 135] width 55 height 7
copy span "N31776"
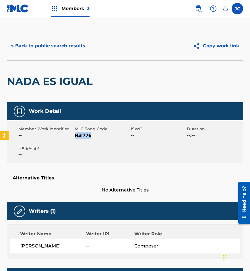
click at [50, 78] on h2 "NADA ES IGUAL" at bounding box center [51, 81] width 89 height 13
click at [68, 47] on button "< Back to public search results" at bounding box center [48, 46] width 82 height 14
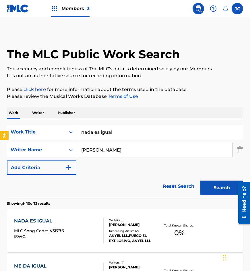
scroll to position [115, 0]
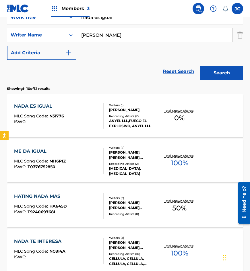
drag, startPoint x: 133, startPoint y: 22, endPoint x: 66, endPoint y: 26, distance: 67.3
click at [65, 26] on div "SearchWithCriteria47f29b25-c107-4749-a70e-99b119d614e9 Work Title nada es igual…" at bounding box center [125, 35] width 236 height 50
click at [209, 72] on button "Search" at bounding box center [221, 73] width 43 height 14
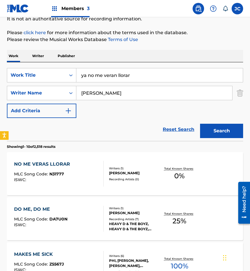
scroll to position [57, 0]
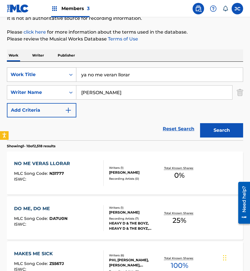
drag, startPoint x: 88, startPoint y: 74, endPoint x: 56, endPoint y: 79, distance: 32.5
click at [60, 79] on div "SearchWithCriteria47f29b25-c107-4749-a70e-99b119d614e9 Work Title ya no me vera…" at bounding box center [125, 74] width 236 height 14
type input "no me veran llorar"
click at [200, 123] on button "Search" at bounding box center [221, 130] width 43 height 14
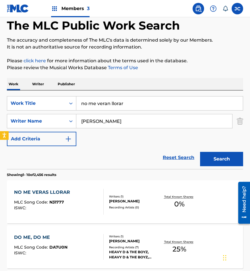
scroll to position [86, 0]
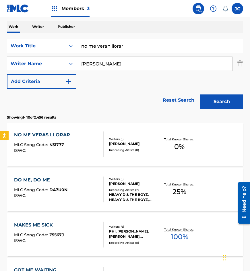
click at [99, 141] on div at bounding box center [101, 144] width 5 height 26
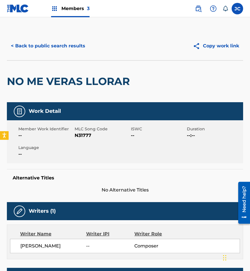
click at [85, 135] on span "N31777" at bounding box center [102, 135] width 55 height 7
drag, startPoint x: 27, startPoint y: 57, endPoint x: 59, endPoint y: 45, distance: 34.0
click at [27, 57] on div "< Back to public search results Copy work link" at bounding box center [125, 46] width 236 height 29
drag, startPoint x: 59, startPoint y: 45, endPoint x: 143, endPoint y: 0, distance: 95.5
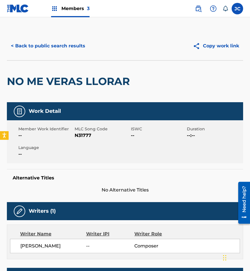
click at [59, 45] on button "< Back to public search results" at bounding box center [48, 46] width 82 height 14
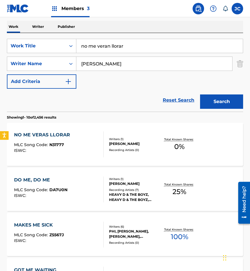
click at [0, 40] on div "The MLC Public Work Search The accuracy and completeness of The MLC's data is d…" at bounding box center [125, 272] width 250 height 655
type input "olas y palmeras"
click at [200, 94] on button "Search" at bounding box center [221, 101] width 43 height 14
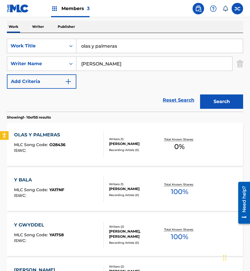
click at [126, 143] on div "ROBERTO PHILLIPS MARTINEZ" at bounding box center [134, 143] width 50 height 5
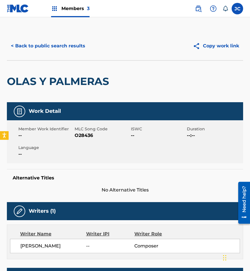
click at [76, 133] on span "O28436" at bounding box center [102, 135] width 55 height 7
click at [28, 72] on div "OLAS Y PALMERAS" at bounding box center [59, 82] width 105 height 42
click at [52, 54] on div "< Back to public search results Copy work link" at bounding box center [125, 46] width 236 height 29
click at [67, 50] on button "< Back to public search results" at bounding box center [48, 46] width 82 height 14
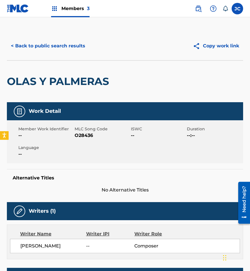
scroll to position [86, 0]
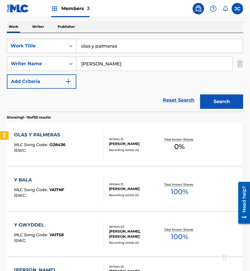
drag, startPoint x: 134, startPoint y: 42, endPoint x: 52, endPoint y: 51, distance: 82.8
click at [52, 50] on div "SearchWithCriteria47f29b25-c107-4749-a70e-99b119d614e9 Work Title olas y palmer…" at bounding box center [125, 46] width 236 height 14
type input "eres la mas consentida"
type input "m"
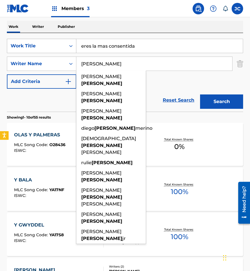
type input "noyola"
click at [200, 94] on button "Search" at bounding box center [221, 101] width 43 height 14
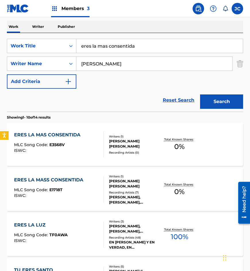
click at [126, 187] on div "JOSE HECTOR NOYOLA HEREDIA" at bounding box center [134, 183] width 50 height 10
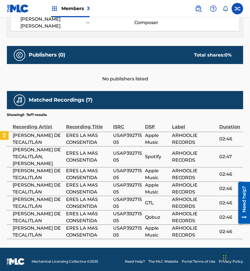
scroll to position [242, 0]
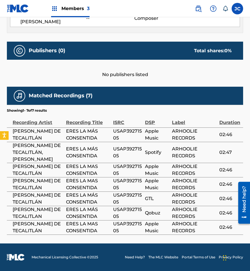
click at [178, 181] on span "ARHOOLIE RECORDS" at bounding box center [194, 184] width 44 height 14
click at [89, 75] on div "No publishers listed" at bounding box center [125, 69] width 236 height 18
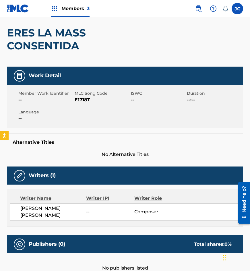
scroll to position [41, 0]
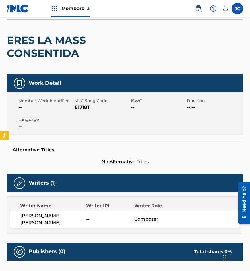
click at [80, 108] on span "E1718T" at bounding box center [102, 107] width 55 height 7
click at [34, 42] on h2 "ERES LA MASS CONSENTIDA" at bounding box center [78, 47] width 142 height 26
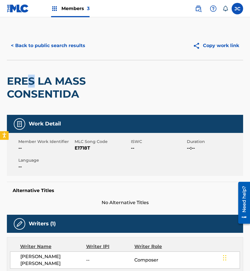
scroll to position [0, 0]
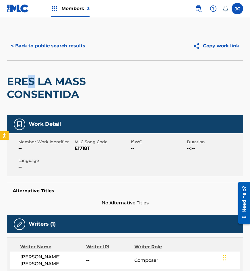
click at [60, 43] on button "< Back to public search results" at bounding box center [48, 46] width 82 height 14
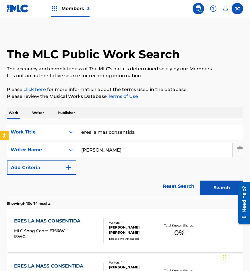
scroll to position [86, 0]
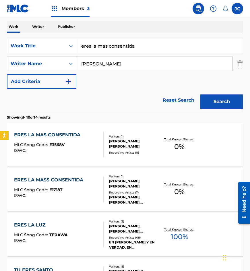
click at [59, 141] on div "ERES LA MAS CONSENTIDA MLC Song Code : E3568V ISWC :" at bounding box center [48, 144] width 69 height 26
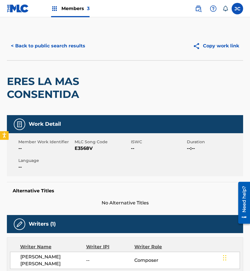
click at [81, 147] on span "E3568V" at bounding box center [102, 148] width 55 height 7
drag, startPoint x: 56, startPoint y: 70, endPoint x: 63, endPoint y: 50, distance: 21.2
click at [57, 68] on div "ERES LA MAS CONSENTIDA" at bounding box center [78, 88] width 142 height 55
click at [64, 48] on button "< Back to public search results" at bounding box center [48, 46] width 82 height 14
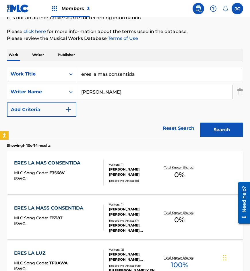
scroll to position [57, 0]
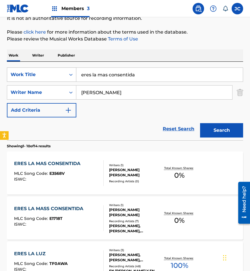
drag, startPoint x: 139, startPoint y: 77, endPoint x: 75, endPoint y: 77, distance: 64.0
click at [75, 78] on div "SearchWithCriteria47f29b25-c107-4749-a70e-99b119d614e9 Work Title eres la mas c…" at bounding box center [125, 74] width 236 height 14
type input "mi joya oculta"
click at [212, 133] on button "Search" at bounding box center [221, 130] width 43 height 14
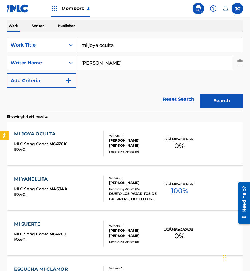
scroll to position [115, 0]
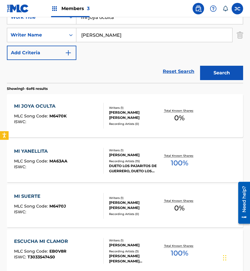
click at [120, 120] on div "JOSE HECTOR NOYOLA HEREDIA" at bounding box center [134, 115] width 50 height 10
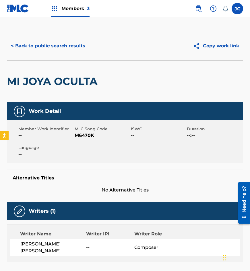
click at [91, 136] on span "M6470K" at bounding box center [102, 135] width 55 height 7
drag, startPoint x: 43, startPoint y: 70, endPoint x: 61, endPoint y: 46, distance: 30.8
click at [43, 69] on div "MI JOYA OCULTA" at bounding box center [54, 82] width 94 height 42
click at [62, 46] on button "< Back to public search results" at bounding box center [48, 46] width 82 height 14
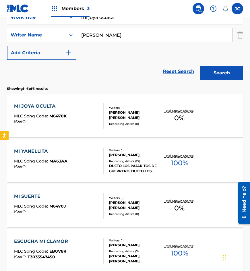
scroll to position [86, 0]
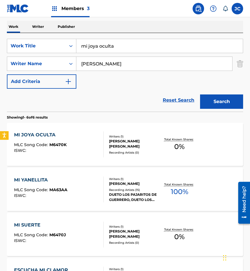
click at [80, 46] on input "mi joya oculta" at bounding box center [159, 46] width 166 height 14
type input "para que vivo"
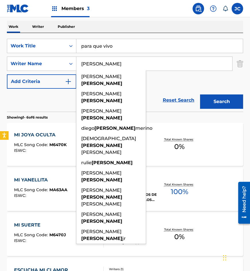
click at [200, 94] on button "Search" at bounding box center [221, 101] width 43 height 14
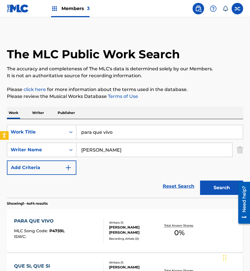
click at [142, 172] on div "SearchWithCriteria47f29b25-c107-4749-a70e-99b119d614e9 Work Title para que vivo…" at bounding box center [125, 150] width 236 height 50
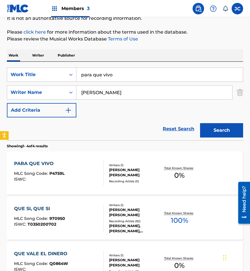
scroll to position [86, 0]
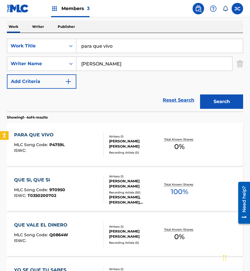
click at [109, 138] on div "Writers ( 1 ) JOSE HECTOR NOYOLA HEREDIA Recording Artists ( 0 )" at bounding box center [132, 144] width 56 height 20
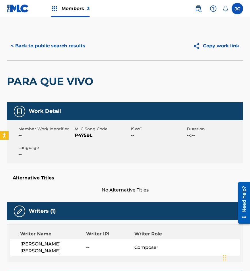
click at [86, 137] on span "P4759L" at bounding box center [102, 135] width 55 height 7
click at [66, 49] on button "< Back to public search results" at bounding box center [48, 46] width 82 height 14
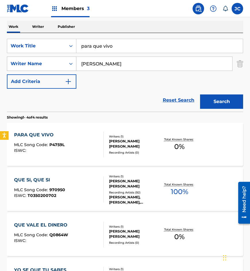
drag, startPoint x: 133, startPoint y: 46, endPoint x: 30, endPoint y: 61, distance: 105.0
click at [30, 61] on div "SearchWithCriteria47f29b25-c107-4749-a70e-99b119d614e9 Work Title para que vivo…" at bounding box center [125, 64] width 236 height 50
type input "una cruz en el cielo"
click at [211, 108] on button "Search" at bounding box center [221, 101] width 43 height 14
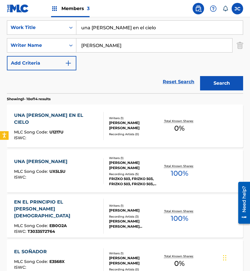
scroll to position [115, 0]
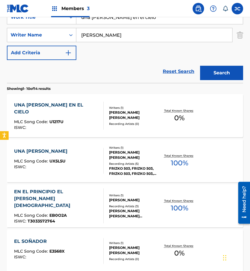
click at [93, 117] on div "UNA CRUZ EN EL CIELO MLC Song Code : U1217U ISWC :" at bounding box center [59, 116] width 90 height 28
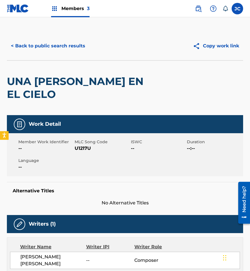
click at [87, 145] on span "U1217U" at bounding box center [102, 148] width 55 height 7
click at [39, 73] on div "UNA CRUZ EN EL CIELO" at bounding box center [78, 88] width 142 height 55
click at [60, 55] on div "< Back to public search results Copy work link" at bounding box center [125, 46] width 236 height 29
click at [63, 49] on button "< Back to public search results" at bounding box center [48, 46] width 82 height 14
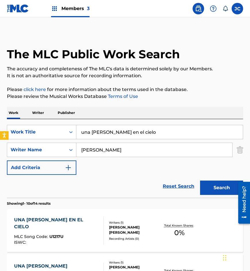
scroll to position [115, 0]
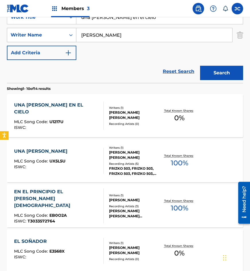
click at [43, 30] on div "SearchWithCriteria47f29b25-c107-4749-a70e-99b119d614e9 Work Title una cruz en e…" at bounding box center [125, 35] width 236 height 50
type input "este amor imposible"
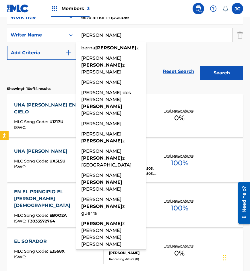
type input "rodriguez"
click at [200, 66] on button "Search" at bounding box center [221, 73] width 43 height 14
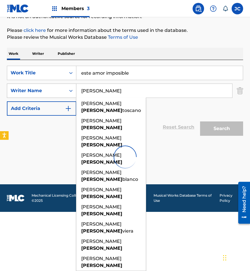
scroll to position [0, 0]
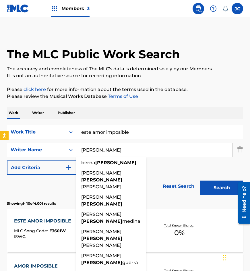
click at [171, 177] on div "Reset Search Search" at bounding box center [125, 186] width 236 height 23
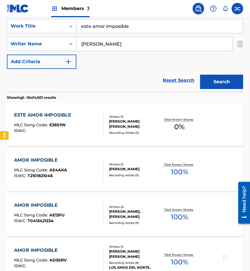
scroll to position [115, 0]
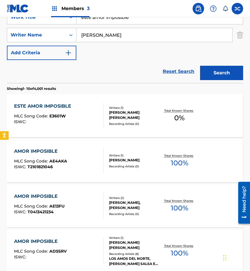
click at [115, 113] on div "ALBERTO RODRIGUEZ VALENCIA" at bounding box center [134, 115] width 50 height 10
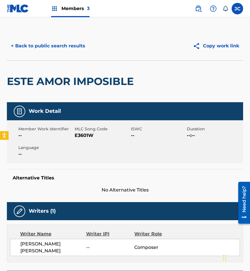
click at [91, 135] on span "E3601W" at bounding box center [102, 135] width 55 height 7
click at [96, 137] on span "E3601W" at bounding box center [102, 135] width 55 height 7
click at [89, 136] on span "E3601W" at bounding box center [102, 135] width 55 height 7
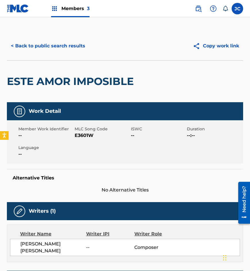
drag, startPoint x: 11, startPoint y: 71, endPoint x: 28, endPoint y: 60, distance: 19.8
click at [15, 69] on div "ESTE AMOR IMPOSIBLE" at bounding box center [72, 82] width 130 height 42
click at [54, 40] on button "< Back to public search results" at bounding box center [48, 46] width 82 height 14
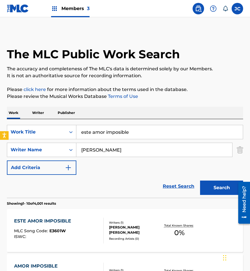
scroll to position [115, 0]
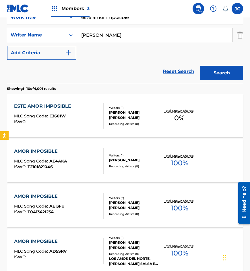
drag, startPoint x: 143, startPoint y: 19, endPoint x: 69, endPoint y: 29, distance: 74.9
click at [70, 29] on div "SearchWithCriteria47f29b25-c107-4749-a70e-99b119d614e9 Work Title este amor imp…" at bounding box center [125, 35] width 236 height 50
type input "maldita tristeza"
click at [200, 66] on button "Search" at bounding box center [221, 73] width 43 height 14
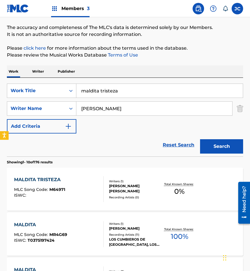
scroll to position [86, 0]
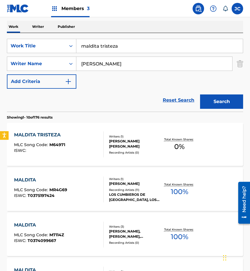
click at [101, 138] on div at bounding box center [101, 144] width 5 height 26
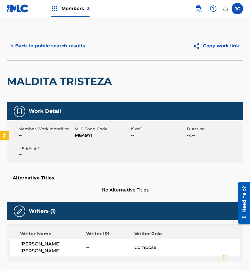
click at [77, 137] on span "M64971" at bounding box center [102, 135] width 55 height 7
click at [58, 50] on button "< Back to public search results" at bounding box center [48, 46] width 82 height 14
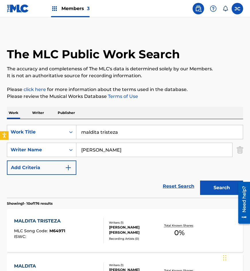
scroll to position [86, 0]
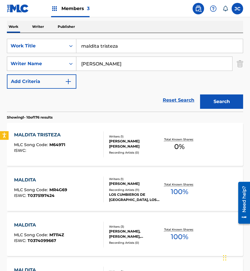
drag, startPoint x: 135, startPoint y: 47, endPoint x: 50, endPoint y: 58, distance: 85.0
click at [51, 58] on div "SearchWithCriteria47f29b25-c107-4749-a70e-99b119d614e9 Work Title maldita trist…" at bounding box center [125, 64] width 236 height 50
type input "una flor en el desierto"
click at [200, 94] on button "Search" at bounding box center [221, 101] width 43 height 14
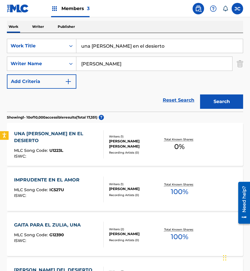
click at [117, 139] on div "ALBERTO RODRIGUEZ VALENCIA" at bounding box center [134, 144] width 50 height 10
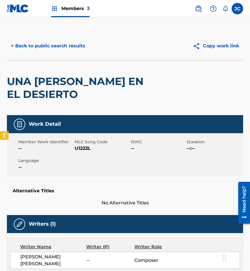
click at [80, 147] on span "U1223L" at bounding box center [102, 148] width 55 height 7
click at [59, 69] on div "UNA FLOR EN EL DESIERTO" at bounding box center [78, 88] width 142 height 55
click at [63, 44] on button "< Back to public search results" at bounding box center [48, 46] width 82 height 14
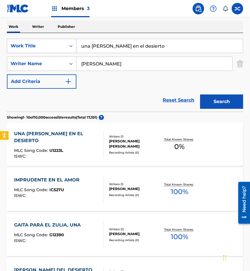
drag, startPoint x: 125, startPoint y: 45, endPoint x: 58, endPoint y: 47, distance: 66.9
click at [59, 48] on div "SearchWithCriteria47f29b25-c107-4749-a70e-99b119d614e9 Work Title una flor en e…" at bounding box center [125, 46] width 236 height 14
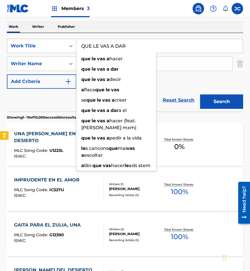
type input "QUE LE VAS A DAR"
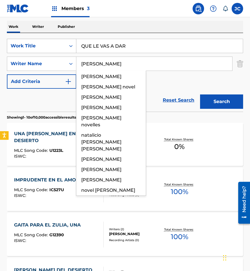
type input "NOVELO"
click at [200, 94] on button "Search" at bounding box center [221, 101] width 43 height 14
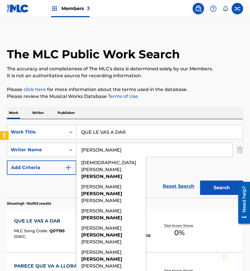
click at [169, 171] on div "SearchWithCriteria47f29b25-c107-4749-a70e-99b119d614e9 Work Title QUE LE VAS A …" at bounding box center [125, 150] width 236 height 50
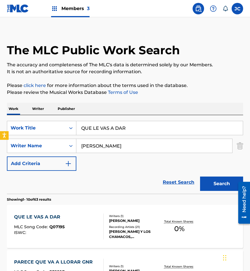
scroll to position [115, 0]
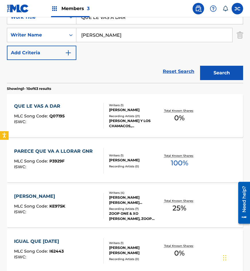
click at [129, 118] on div "Recording Artists ( 21 )" at bounding box center [134, 116] width 50 height 4
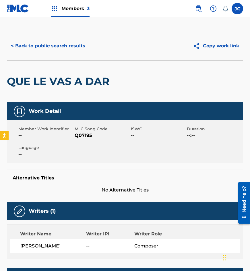
click at [63, 50] on button "< Back to public search results" at bounding box center [48, 46] width 82 height 14
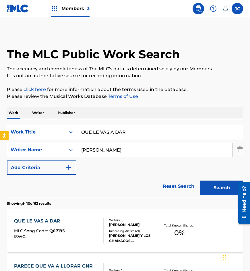
scroll to position [115, 0]
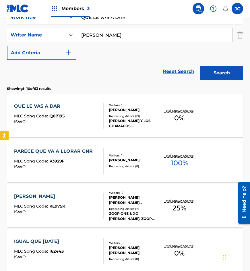
drag, startPoint x: 131, startPoint y: 18, endPoint x: 55, endPoint y: 30, distance: 77.4
click at [55, 30] on div "SearchWithCriteria47f29b25-c107-4749-a70e-99b119d614e9 Work Title QUE LE VAS A …" at bounding box center [125, 35] width 236 height 50
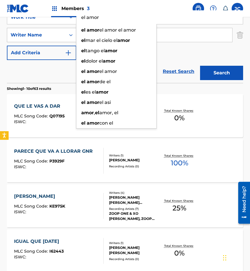
type input "el amor"
click at [200, 66] on button "Search" at bounding box center [221, 73] width 43 height 14
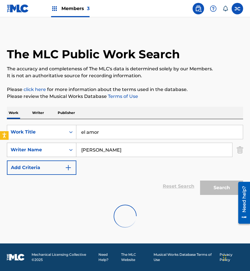
scroll to position [0, 0]
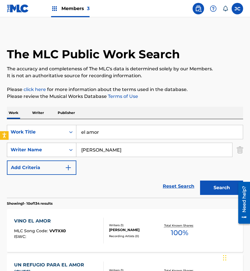
drag, startPoint x: 66, startPoint y: 152, endPoint x: 55, endPoint y: 153, distance: 11.8
click at [55, 153] on div "SearchWithCriteria31e3bcae-231d-4f8c-bcbb-8328aded9ede Writer Name NOVELO" at bounding box center [125, 150] width 236 height 14
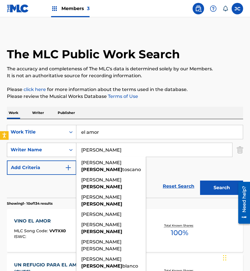
click at [200, 180] on button "Search" at bounding box center [221, 187] width 43 height 14
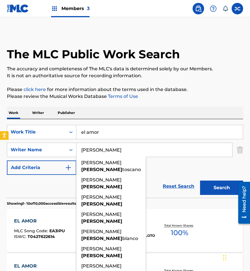
click at [178, 172] on div "SearchWithCriteria47f29b25-c107-4749-a70e-99b119d614e9 Work Title el amor Searc…" at bounding box center [125, 150] width 236 height 50
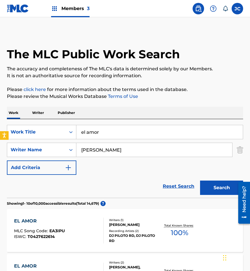
click at [129, 151] on input "rodriguez" at bounding box center [154, 150] width 156 height 14
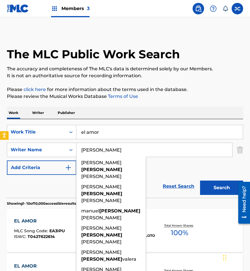
type input "rodriguez valencia"
click at [200, 180] on button "Search" at bounding box center [221, 187] width 43 height 14
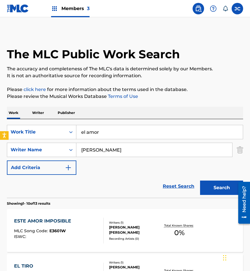
click at [155, 163] on div "SearchWithCriteria47f29b25-c107-4749-a70e-99b119d614e9 Work Title el amor Searc…" at bounding box center [125, 150] width 236 height 50
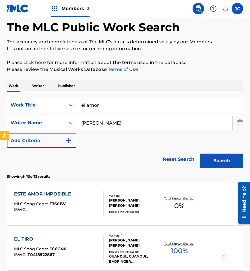
scroll to position [57, 0]
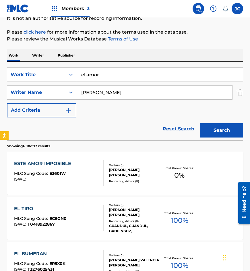
click at [106, 172] on div "Writers ( 1 ) ALBERTO RODRIGUEZ VALENCIA Recording Artists ( 0 )" at bounding box center [132, 173] width 56 height 20
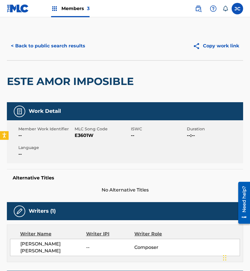
click at [61, 54] on div "< Back to public search results Copy work link" at bounding box center [125, 46] width 236 height 29
click at [57, 39] on button "< Back to public search results" at bounding box center [48, 46] width 82 height 14
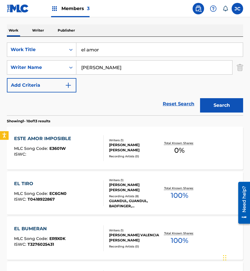
scroll to position [45, 0]
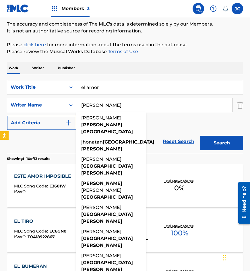
drag, startPoint x: 131, startPoint y: 107, endPoint x: 79, endPoint y: 105, distance: 52.0
click at [79, 105] on input "rodriguez valencia" at bounding box center [154, 105] width 156 height 14
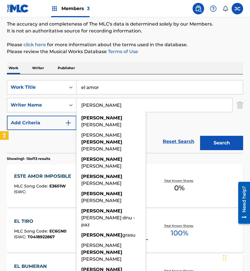
click at [200, 136] on button "Search" at bounding box center [221, 143] width 43 height 14
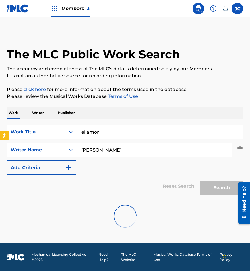
scroll to position [0, 0]
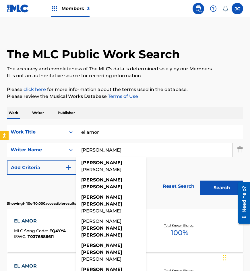
click at [200, 180] on button "Search" at bounding box center [221, 187] width 43 height 14
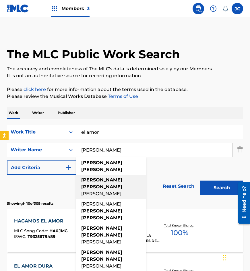
click at [131, 168] on div "alberto rodriguez" at bounding box center [110, 166] width 69 height 17
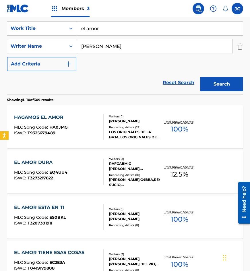
scroll to position [102, 0]
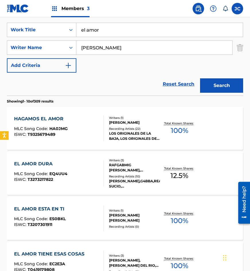
click at [141, 50] on input "alberto rodriguez" at bounding box center [154, 48] width 156 height 14
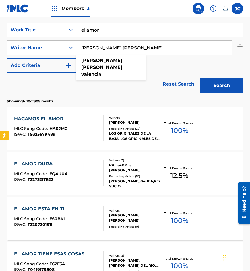
type input "alberto rodriguez valencia"
click at [200, 78] on button "Search" at bounding box center [221, 85] width 43 height 14
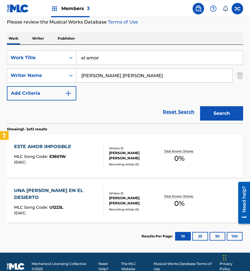
scroll to position [83, 0]
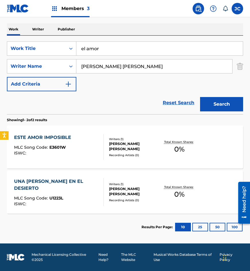
click at [66, 100] on div "Reset Search Search" at bounding box center [125, 102] width 236 height 23
drag, startPoint x: 131, startPoint y: 51, endPoint x: 49, endPoint y: 50, distance: 82.4
click at [48, 50] on div "SearchWithCriteria47f29b25-c107-4749-a70e-99b119d614e9 Work Title el amor" at bounding box center [125, 48] width 236 height 14
type input "yo quiero"
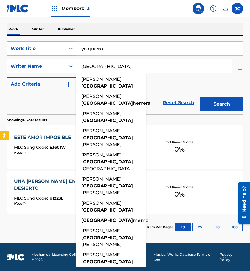
type input "salamanca"
click at [200, 97] on button "Search" at bounding box center [221, 104] width 43 height 14
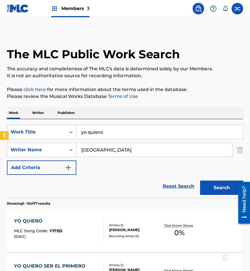
click at [174, 169] on div "SearchWithCriteria47f29b25-c107-4749-a70e-99b119d614e9 Work Title yo quiero Sea…" at bounding box center [125, 150] width 236 height 50
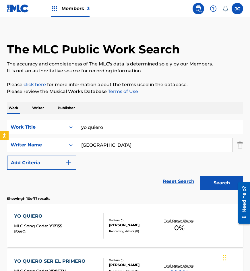
scroll to position [86, 0]
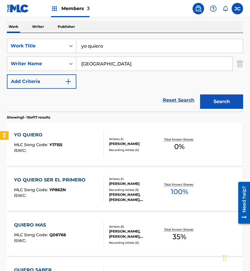
click at [114, 141] on div "GUILLERMO SALAMANCA HERRERA" at bounding box center [134, 143] width 50 height 5
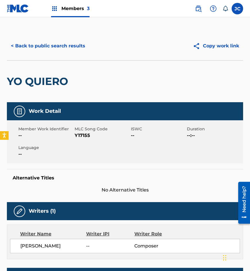
click at [85, 135] on span "Y17155" at bounding box center [102, 135] width 55 height 7
drag, startPoint x: 48, startPoint y: 70, endPoint x: 50, endPoint y: 68, distance: 3.3
click at [48, 70] on div "YO QUIERO" at bounding box center [39, 82] width 64 height 42
click at [62, 50] on button "< Back to public search results" at bounding box center [48, 46] width 82 height 14
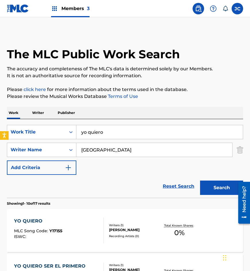
drag, startPoint x: 48, startPoint y: 131, endPoint x: 116, endPoint y: 118, distance: 69.4
click at [42, 132] on div "SearchWithCriteria47f29b25-c107-4749-a70e-99b119d614e9 Work Title yo quiero" at bounding box center [125, 132] width 236 height 14
type input "brillo de nuevo el sol"
click at [220, 189] on button "Search" at bounding box center [221, 187] width 43 height 14
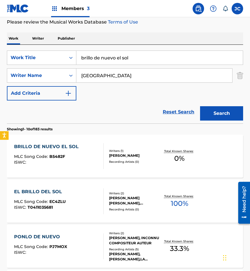
scroll to position [115, 0]
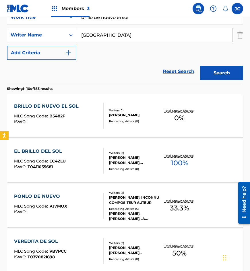
click at [57, 112] on div "BRILLO DE NUEVO EL SOL MLC Song Code : B5482F ISWC :" at bounding box center [47, 116] width 67 height 26
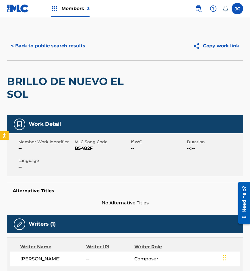
click at [82, 150] on span "B5482F" at bounding box center [102, 148] width 55 height 7
drag, startPoint x: 59, startPoint y: 77, endPoint x: 60, endPoint y: 46, distance: 30.2
click at [59, 77] on h2 "BRILLO DE NUEVO EL SOL" at bounding box center [78, 88] width 142 height 26
click at [60, 46] on button "< Back to public search results" at bounding box center [48, 46] width 82 height 14
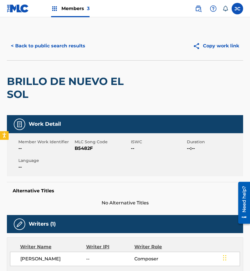
scroll to position [115, 0]
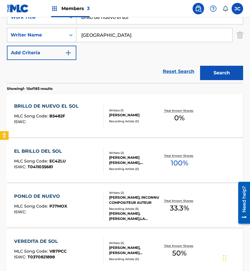
drag, startPoint x: 123, startPoint y: 20, endPoint x: 49, endPoint y: 32, distance: 74.7
click at [49, 32] on div "Members 3 JC JC Jesús Cervantes auxint01@sacm.org.mx Notification Preferences P…" at bounding box center [125, 243] width 250 height 717
click at [153, 69] on div "Reset Search Search" at bounding box center [125, 71] width 236 height 23
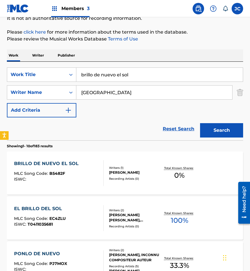
click at [135, 66] on div "SearchWithCriteria47f29b25-c107-4749-a70e-99b119d614e9 Work Title brillo de nue…" at bounding box center [125, 101] width 236 height 79
click at [136, 72] on input "brillo de nuevo el sol" at bounding box center [159, 75] width 166 height 14
type input "la personalidad"
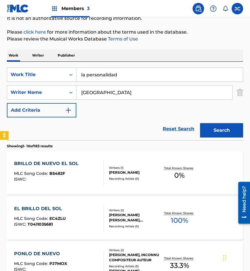
click at [210, 125] on button "Search" at bounding box center [221, 130] width 43 height 14
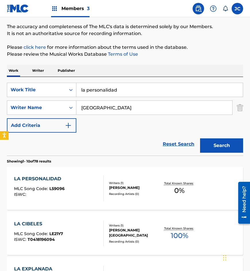
scroll to position [86, 0]
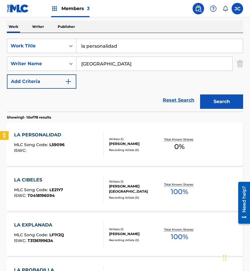
click at [112, 142] on div "GUILLERMO SALAMANCA HERRERA" at bounding box center [134, 143] width 50 height 5
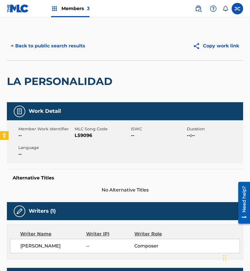
click at [77, 135] on span "L59096" at bounding box center [102, 135] width 55 height 7
click at [40, 57] on div "< Back to public search results Copy work link" at bounding box center [125, 46] width 236 height 29
click at [63, 44] on button "< Back to public search results" at bounding box center [48, 46] width 82 height 14
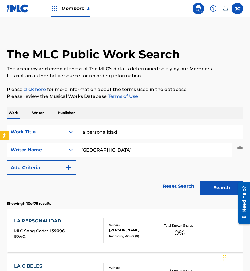
scroll to position [86, 0]
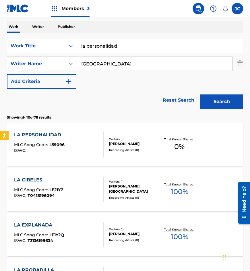
drag, startPoint x: 134, startPoint y: 47, endPoint x: 73, endPoint y: 55, distance: 61.4
click at [73, 55] on div "SearchWithCriteria47f29b25-c107-4749-a70e-99b119d614e9 Work Title la personalid…" at bounding box center [125, 64] width 236 height 50
type input "pesadilla"
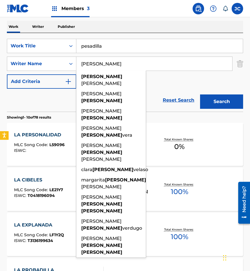
type input "sanchez vega"
click at [200, 94] on button "Search" at bounding box center [221, 101] width 43 height 14
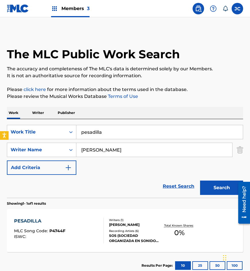
click at [170, 169] on div "SearchWithCriteria47f29b25-c107-4749-a70e-99b119d614e9 Work Title pesadilla Sea…" at bounding box center [125, 150] width 236 height 50
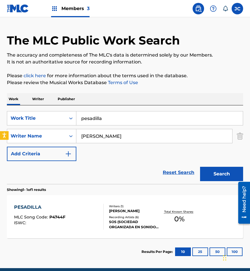
scroll to position [38, 0]
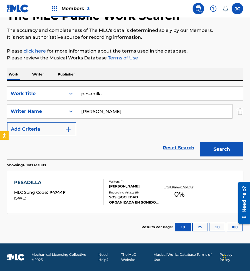
click at [119, 192] on div "Recording Artists ( 6 )" at bounding box center [134, 192] width 50 height 4
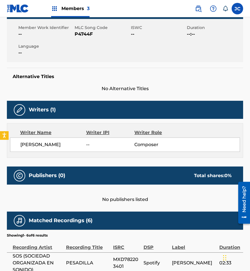
scroll to position [15, 0]
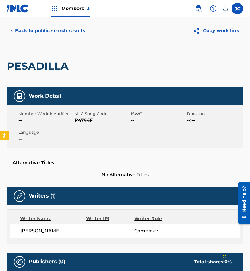
drag, startPoint x: 80, startPoint y: 124, endPoint x: 81, endPoint y: 119, distance: 5.0
click at [80, 124] on div "Member Work Identifier -- MLC Song Code P4744F ISWC -- Duration --:-- Language …" at bounding box center [125, 126] width 236 height 43
click at [81, 119] on span "P4744F" at bounding box center [102, 120] width 55 height 7
drag, startPoint x: 46, startPoint y: 77, endPoint x: 65, endPoint y: 38, distance: 43.5
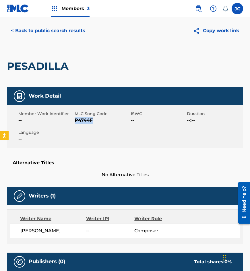
click at [50, 69] on div "PESADILLA" at bounding box center [39, 66] width 65 height 42
click at [65, 37] on button "< Back to public search results" at bounding box center [48, 31] width 82 height 14
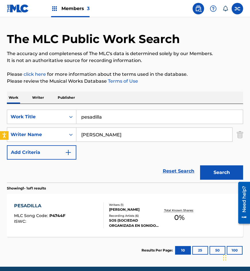
drag, startPoint x: 125, startPoint y: 110, endPoint x: 160, endPoint y: 104, distance: 35.5
click at [45, 117] on div "SearchWithCriteria47f29b25-c107-4749-a70e-99b119d614e9 Work Title pesadilla Sea…" at bounding box center [125, 143] width 236 height 79
click at [151, 116] on input "pesadilla" at bounding box center [159, 117] width 166 height 14
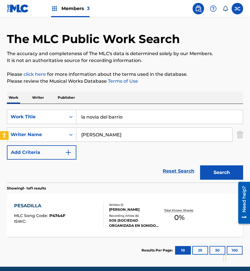
type input "la novia del barrio"
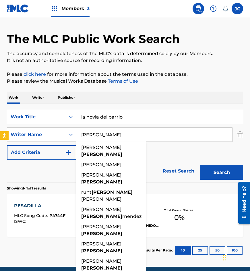
type input "gonzalez"
click at [200, 165] on button "Search" at bounding box center [221, 172] width 43 height 14
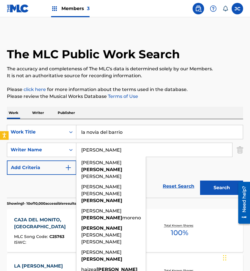
click at [163, 169] on div "SearchWithCriteria47f29b25-c107-4749-a70e-99b119d614e9 Work Title la novia del …" at bounding box center [125, 150] width 236 height 50
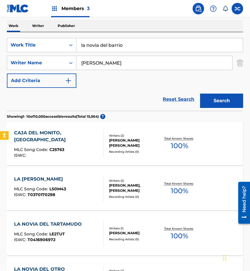
scroll to position [57, 0]
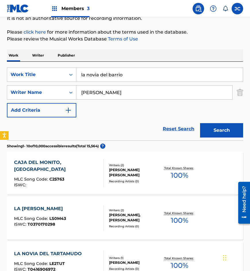
click at [120, 75] on input "la novia del barrio" at bounding box center [159, 75] width 166 height 14
type input "la novia del barro"
click at [200, 123] on button "Search" at bounding box center [221, 130] width 43 height 14
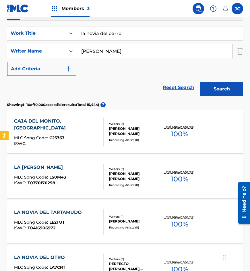
scroll to position [16, 0]
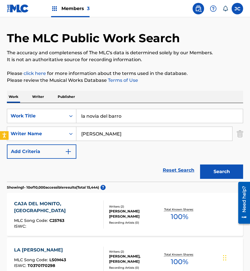
click at [42, 127] on div "SearchWithCriteria31e3bcae-231d-4f8c-bcbb-8328aded9ede Writer Name gonzalez" at bounding box center [125, 134] width 236 height 14
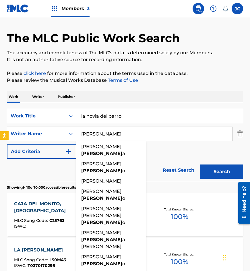
type input "jarillo"
click at [200, 164] on button "Search" at bounding box center [221, 171] width 43 height 14
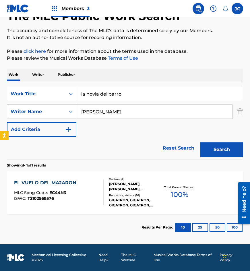
scroll to position [38, 0]
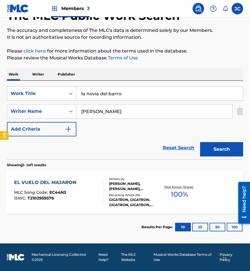
click at [121, 93] on input "la novia del barro" at bounding box center [159, 94] width 166 height 14
type input "la novia del barrio"
click at [200, 142] on button "Search" at bounding box center [221, 149] width 43 height 14
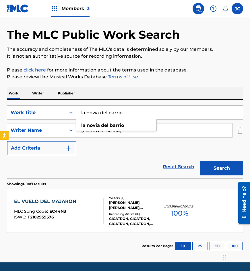
scroll to position [29, 0]
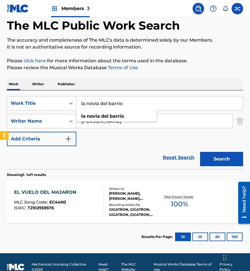
click at [129, 119] on div "la novia del barrio" at bounding box center [116, 116] width 80 height 10
click at [124, 121] on input "jarillo" at bounding box center [154, 121] width 156 height 14
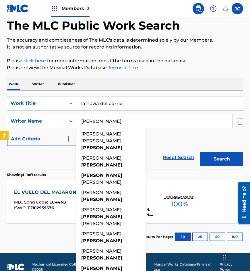
click at [227, 157] on button "Search" at bounding box center [221, 159] width 43 height 14
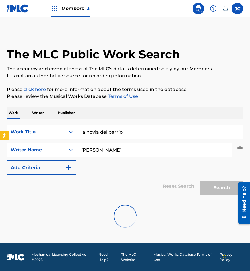
scroll to position [0, 0]
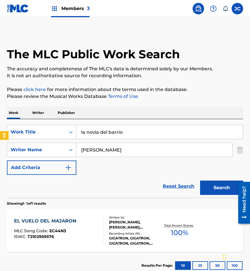
click at [129, 150] on input "jarillo" at bounding box center [154, 150] width 156 height 14
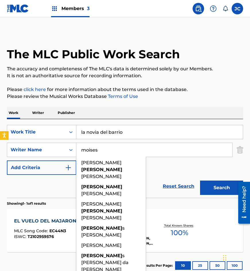
type input "moises"
click at [200, 180] on button "Search" at bounding box center [221, 187] width 43 height 14
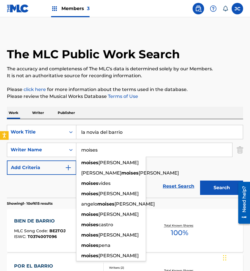
click at [186, 169] on div "SearchWithCriteria47f29b25-c107-4749-a70e-99b119d614e9 Work Title la novia del …" at bounding box center [125, 150] width 236 height 50
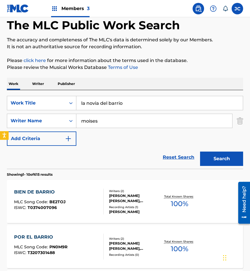
scroll to position [29, 0]
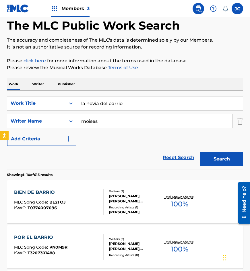
click at [122, 104] on input "la novia del barrio" at bounding box center [159, 103] width 166 height 14
type input "la novia del barro"
click at [200, 152] on button "Search" at bounding box center [221, 159] width 43 height 14
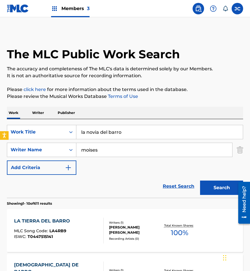
click at [116, 178] on div "Reset Search Search" at bounding box center [125, 186] width 236 height 23
click at [130, 152] on input "moises" at bounding box center [154, 150] width 156 height 14
click at [200, 180] on button "Search" at bounding box center [221, 187] width 43 height 14
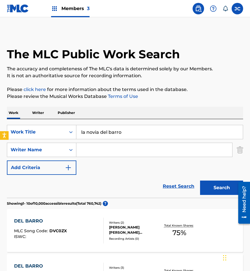
click at [112, 171] on div "SearchWithCriteria47f29b25-c107-4749-a70e-99b119d614e9 Work Title la novia del …" at bounding box center [125, 150] width 236 height 50
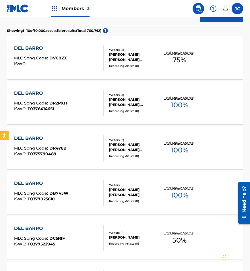
scroll to position [86, 0]
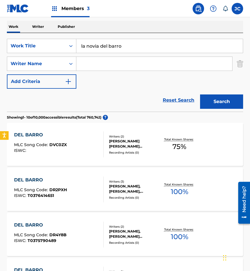
click at [118, 46] on input "la novia del barro" at bounding box center [159, 46] width 166 height 14
click at [200, 94] on button "Search" at bounding box center [221, 101] width 43 height 14
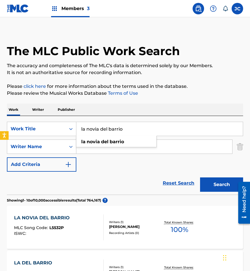
scroll to position [0, 0]
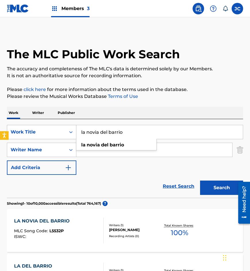
drag, startPoint x: 143, startPoint y: 132, endPoint x: 71, endPoint y: 134, distance: 72.3
click at [71, 134] on div "SearchWithCriteria47f29b25-c107-4749-a70e-99b119d614e9 Work Title la novia del …" at bounding box center [125, 132] width 236 height 14
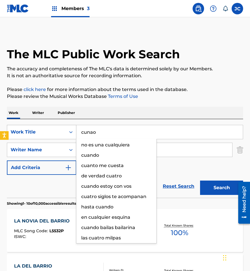
type input "cunao"
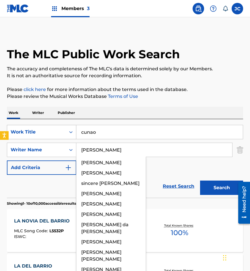
type input "coutino"
click at [200, 180] on button "Search" at bounding box center [221, 187] width 43 height 14
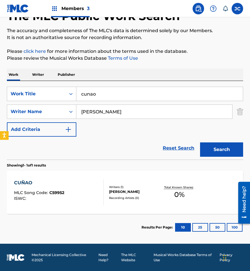
scroll to position [38, 0]
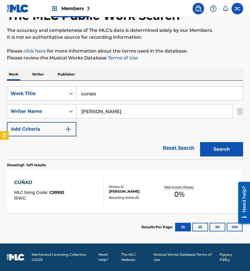
click at [104, 191] on div "Writers ( 1 ) FRANCISCO JAVIER COUTINO AYAR Recording Artists ( 0 )" at bounding box center [132, 191] width 56 height 15
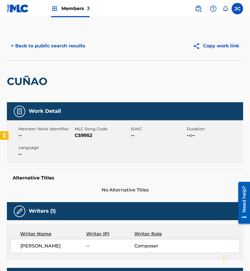
click at [81, 136] on span "C59952" at bounding box center [102, 135] width 55 height 7
drag, startPoint x: 0, startPoint y: 59, endPoint x: 44, endPoint y: 38, distance: 48.4
click at [6, 56] on div "< Back to public search results Copy work link CUÑAO Work Detail Member Work Id…" at bounding box center [125, 191] width 250 height 318
click at [44, 38] on div "< Back to public search results Copy work link" at bounding box center [125, 46] width 236 height 29
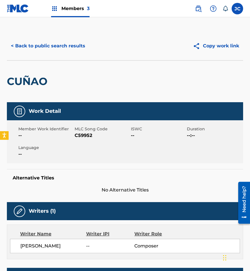
click at [60, 46] on button "< Back to public search results" at bounding box center [48, 46] width 82 height 14
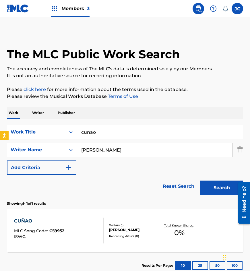
scroll to position [6, 0]
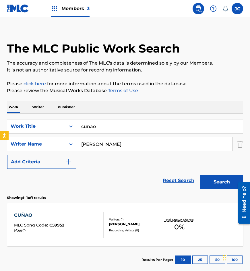
drag, startPoint x: 102, startPoint y: 127, endPoint x: 103, endPoint y: 123, distance: 4.3
click at [99, 129] on input "cunao" at bounding box center [159, 126] width 166 height 14
type input "c"
type input "que necio fui"
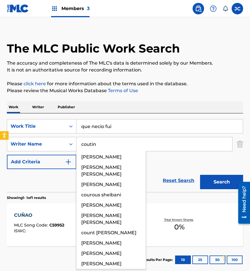
type input "coutino"
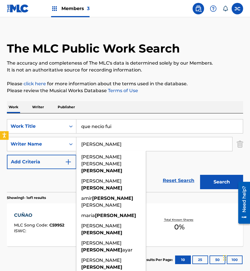
click at [200, 175] on button "Search" at bounding box center [221, 182] width 43 height 14
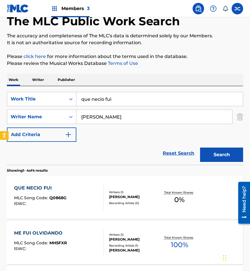
scroll to position [57, 0]
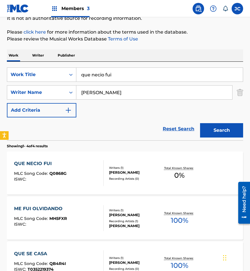
click at [106, 176] on div "Writers ( 1 ) FRANCISCO JAVIER COUTINO AYAR Recording Artists ( 0 )" at bounding box center [132, 173] width 56 height 15
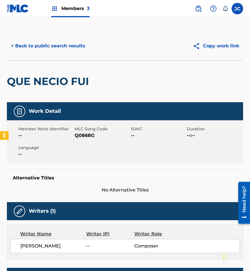
click at [81, 135] on span "Q0868G" at bounding box center [102, 135] width 55 height 7
click at [57, 51] on button "< Back to public search results" at bounding box center [48, 46] width 82 height 14
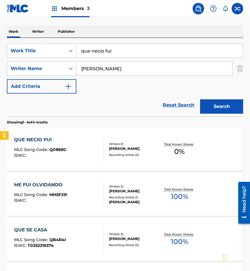
scroll to position [29, 0]
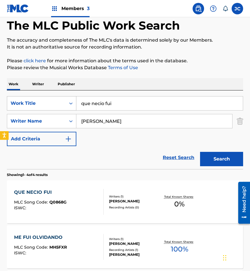
drag, startPoint x: 150, startPoint y: 100, endPoint x: 74, endPoint y: 101, distance: 76.6
click at [42, 105] on div "SearchWithCriteria47f29b25-c107-4749-a70e-99b119d614e9 Work Title que necio fui" at bounding box center [125, 103] width 236 height 14
type input "la chicana"
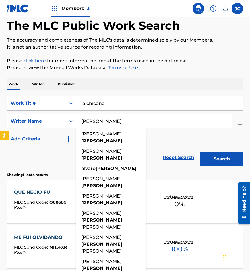
type input "buendia"
click at [200, 152] on button "Search" at bounding box center [221, 159] width 43 height 14
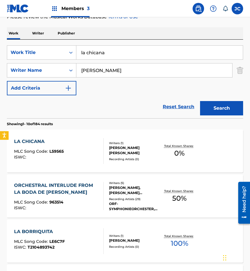
scroll to position [86, 0]
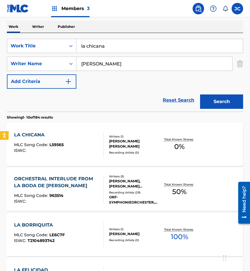
click at [100, 140] on div at bounding box center [101, 144] width 5 height 26
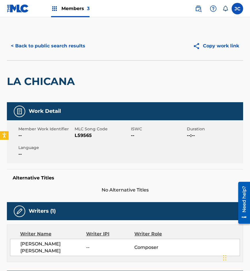
click at [85, 136] on span "L59565" at bounding box center [102, 135] width 55 height 7
click at [67, 49] on button "< Back to public search results" at bounding box center [48, 46] width 82 height 14
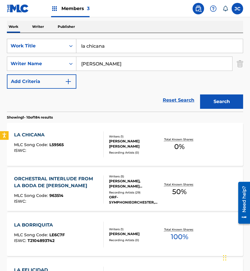
click at [36, 50] on div "SearchWithCriteria47f29b25-c107-4749-a70e-99b119d614e9 Work Title la chicana" at bounding box center [125, 46] width 236 height 14
type input "en mi soledad"
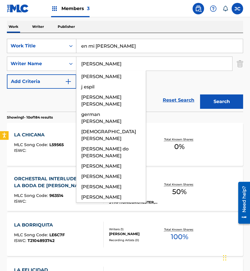
type input "espinoza"
click at [200, 94] on button "Search" at bounding box center [221, 101] width 43 height 14
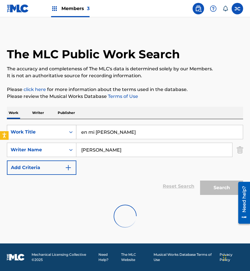
scroll to position [0, 0]
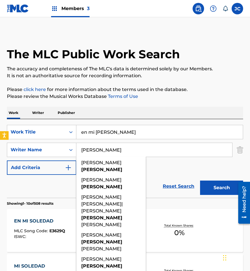
click at [170, 170] on div "SearchWithCriteria47f29b25-c107-4749-a70e-99b119d614e9 Work Title en mi soledad…" at bounding box center [125, 150] width 236 height 50
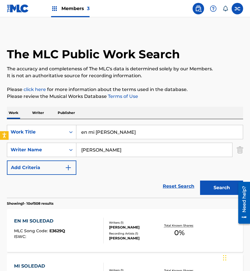
scroll to position [86, 0]
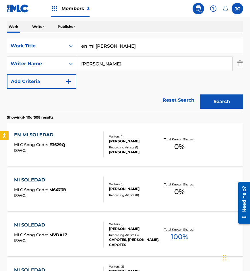
click at [127, 146] on div "Recording Artists ( 1 )" at bounding box center [134, 147] width 50 height 4
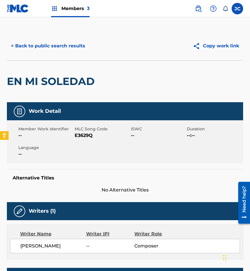
click at [66, 49] on button "< Back to public search results" at bounding box center [48, 46] width 82 height 14
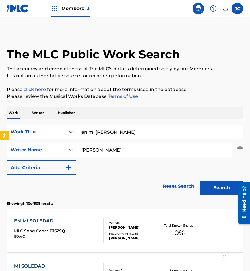
scroll to position [86, 0]
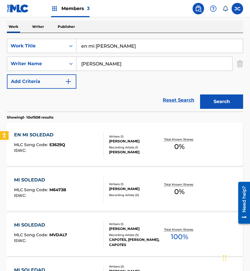
click at [154, 143] on div "ARTEMIO ESPINOZA VEGA" at bounding box center [134, 141] width 50 height 5
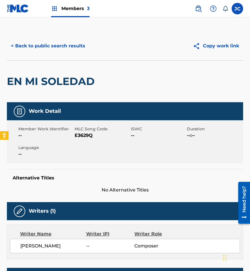
click at [83, 133] on span "E3629Q" at bounding box center [102, 135] width 55 height 7
click at [46, 47] on button "< Back to public search results" at bounding box center [48, 46] width 82 height 14
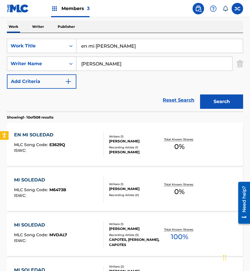
click at [42, 60] on div "SearchWithCriteria47f29b25-c107-4749-a70e-99b119d614e9 Work Title en mi soledad…" at bounding box center [125, 64] width 236 height 50
type input "ahora manana por siempre"
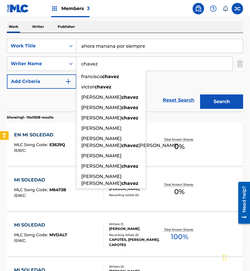
click at [200, 94] on button "Search" at bounding box center [221, 101] width 43 height 14
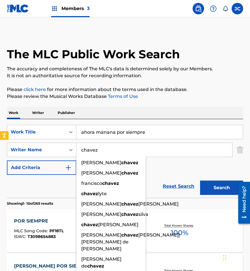
click at [166, 173] on div "SearchWithCriteria47f29b25-c107-4749-a70e-99b119d614e9 Work Title ahora manana …" at bounding box center [125, 150] width 236 height 50
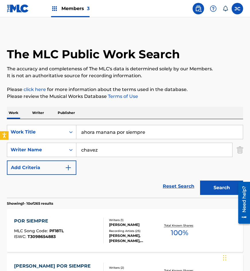
drag, startPoint x: 99, startPoint y: 158, endPoint x: 25, endPoint y: 167, distance: 74.9
click at [27, 167] on div "SearchWithCriteria47f29b25-c107-4749-a70e-99b119d614e9 Work Title ahora manana …" at bounding box center [125, 150] width 236 height 50
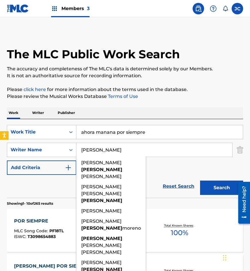
type input "gonzalez"
click at [200, 180] on button "Search" at bounding box center [221, 187] width 43 height 14
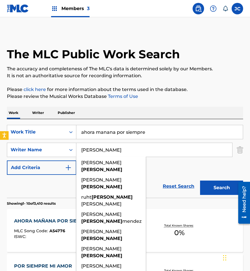
click at [175, 178] on div "Reset Search Search" at bounding box center [125, 186] width 236 height 23
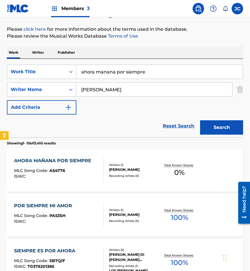
scroll to position [86, 0]
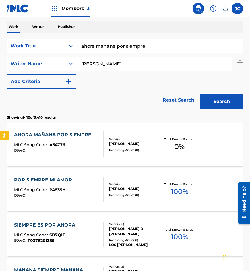
click at [88, 142] on div "AHORA MAÑANA POR SIEMPRE MLC Song Code : A54776 ISWC :" at bounding box center [54, 144] width 80 height 26
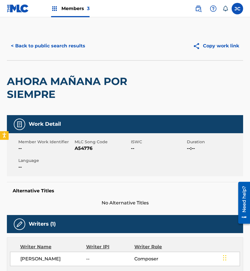
click at [86, 147] on span "A54776" at bounding box center [102, 148] width 55 height 7
drag, startPoint x: 48, startPoint y: 61, endPoint x: 59, endPoint y: 48, distance: 16.7
click at [48, 61] on div "AHORA MAÑANA POR SIEMPRE" at bounding box center [78, 88] width 142 height 55
click at [59, 48] on button "< Back to public search results" at bounding box center [48, 46] width 82 height 14
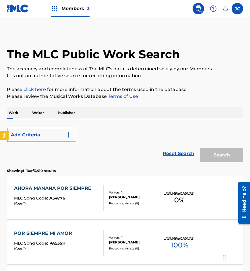
scroll to position [86, 0]
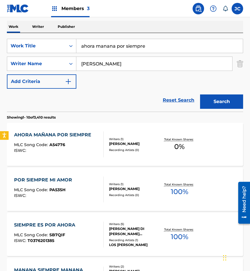
drag, startPoint x: 135, startPoint y: 47, endPoint x: 14, endPoint y: 54, distance: 120.5
click at [15, 54] on div "SearchWithCriteria47f29b25-c107-4749-a70e-99b119d614e9 Work Title ahora manana …" at bounding box center [125, 64] width 236 height 50
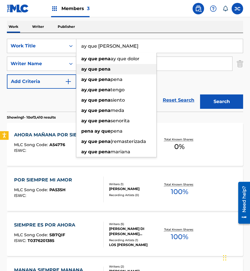
type input "ay que pena"
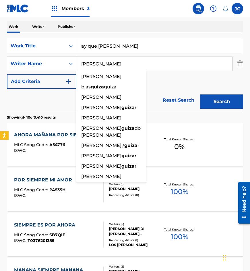
type input "guizar"
click at [200, 94] on button "Search" at bounding box center [221, 101] width 43 height 14
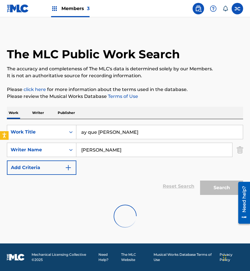
scroll to position [0, 0]
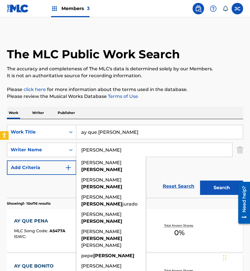
click at [166, 164] on div "SearchWithCriteria47f29b25-c107-4749-a70e-99b119d614e9 Work Title ay que pena S…" at bounding box center [125, 150] width 236 height 50
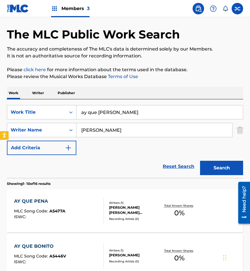
scroll to position [115, 0]
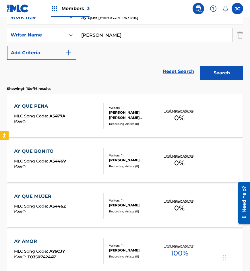
click at [94, 110] on div "AY QUE PENA MLC Song Code : A5477A ISWC :" at bounding box center [59, 116] width 90 height 26
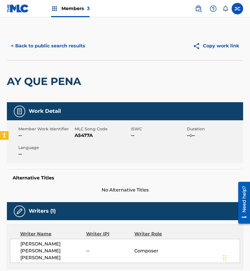
click at [75, 135] on span "A5477A" at bounding box center [102, 135] width 55 height 7
click at [62, 67] on div "AY QUE PENA" at bounding box center [45, 82] width 77 height 42
click at [74, 48] on button "< Back to public search results" at bounding box center [48, 46] width 82 height 14
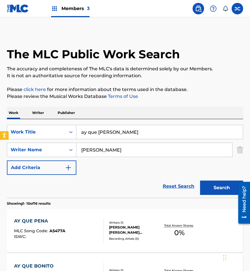
scroll to position [115, 0]
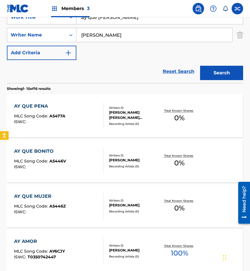
drag, startPoint x: 121, startPoint y: 19, endPoint x: 54, endPoint y: 24, distance: 67.0
click at [54, 24] on div "SearchWithCriteria47f29b25-c107-4749-a70e-99b119d614e9 Work Title ay que pena" at bounding box center [125, 17] width 236 height 14
type input "amor apache"
click at [200, 66] on button "Search" at bounding box center [221, 73] width 43 height 14
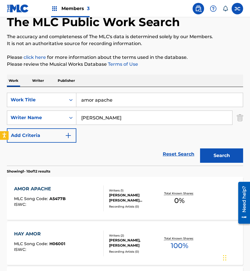
scroll to position [57, 0]
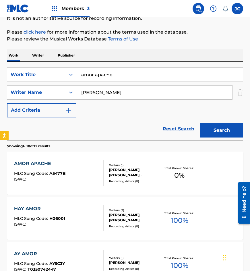
click at [126, 163] on div "Writers ( 1 )" at bounding box center [134, 165] width 50 height 4
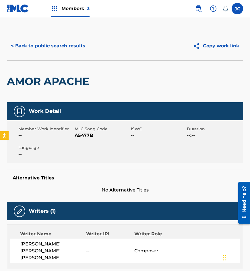
click at [85, 135] on span "A5477B" at bounding box center [102, 135] width 55 height 7
click at [78, 54] on div "< Back to public search results Copy work link" at bounding box center [125, 46] width 236 height 29
click at [77, 48] on button "< Back to public search results" at bounding box center [48, 46] width 82 height 14
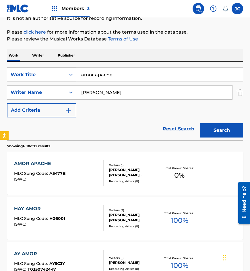
click at [71, 74] on div "SearchWithCriteria47f29b25-c107-4749-a70e-99b119d614e9 Work Title amor apache" at bounding box center [125, 74] width 236 height 14
type input "la copa del dolor"
type input "lara"
click at [200, 123] on button "Search" at bounding box center [221, 130] width 43 height 14
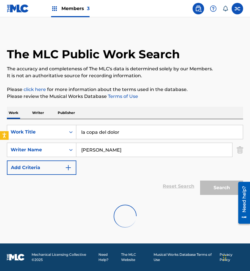
scroll to position [0, 0]
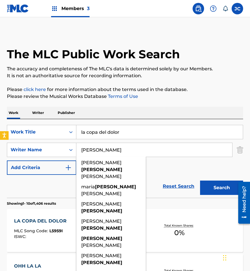
click at [159, 166] on div "SearchWithCriteria47f29b25-c107-4749-a70e-99b119d614e9 Work Title la copa del d…" at bounding box center [125, 150] width 236 height 50
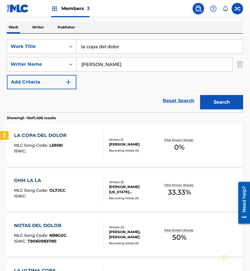
scroll to position [86, 0]
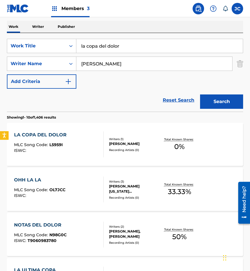
click at [68, 140] on div "LA COPA DEL DOLOR MLC Song Code : L5959I ISWC :" at bounding box center [41, 144] width 55 height 26
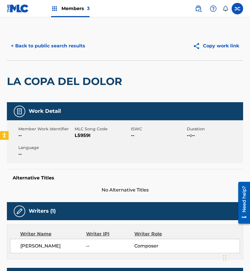
click at [78, 133] on span "L5959I" at bounding box center [102, 135] width 55 height 7
drag, startPoint x: 46, startPoint y: 57, endPoint x: 61, endPoint y: 48, distance: 17.3
click at [46, 57] on div "< Back to public search results Copy work link" at bounding box center [125, 46] width 236 height 29
click at [61, 48] on button "< Back to public search results" at bounding box center [48, 46] width 82 height 14
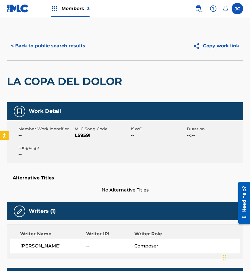
scroll to position [86, 0]
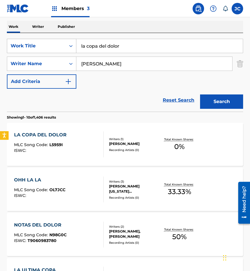
click at [15, 50] on div "SearchWithCriteria47f29b25-c107-4749-a70e-99b119d614e9 Work Title la copa del d…" at bounding box center [125, 46] width 236 height 14
type input "mi solitario corazon"
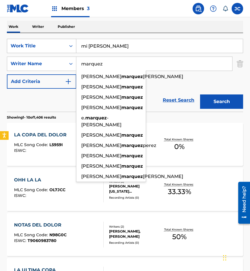
type input "marquez"
click at [200, 94] on button "Search" at bounding box center [221, 101] width 43 height 14
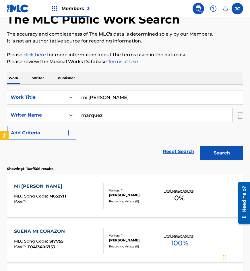
scroll to position [115, 0]
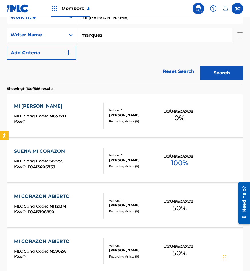
click at [112, 117] on div "ABISAID MARQUEZ PERALTA" at bounding box center [134, 114] width 50 height 5
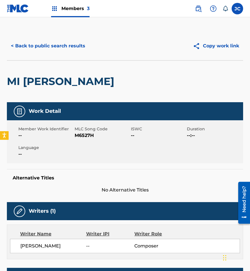
click at [73, 131] on span "Member Work Identifier" at bounding box center [45, 129] width 55 height 6
click at [76, 134] on span "M6527H" at bounding box center [102, 135] width 55 height 7
click at [42, 54] on div "< Back to public search results Copy work link" at bounding box center [125, 46] width 236 height 29
click at [71, 49] on button "< Back to public search results" at bounding box center [48, 46] width 82 height 14
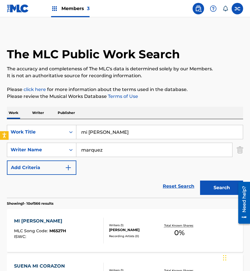
scroll to position [115, 0]
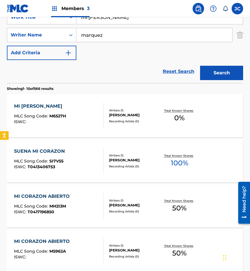
drag, startPoint x: 77, startPoint y: 16, endPoint x: 3, endPoint y: 22, distance: 74.2
click at [0, 21] on div "The MLC Public Work Search The accuracy and completeness of The MLC's data is d…" at bounding box center [125, 244] width 250 height 655
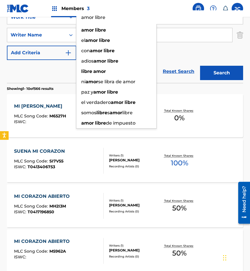
type input "amor libre"
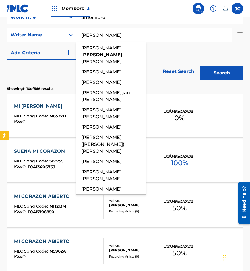
type input "martinez"
click at [200, 66] on button "Search" at bounding box center [221, 73] width 43 height 14
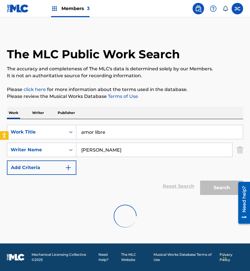
scroll to position [0, 0]
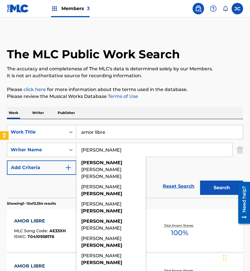
click at [157, 166] on div "SearchWithCriteria47f29b25-c107-4749-a70e-99b119d614e9 Work Title amor libre Se…" at bounding box center [125, 150] width 236 height 50
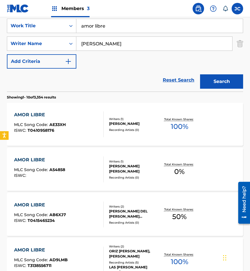
scroll to position [115, 0]
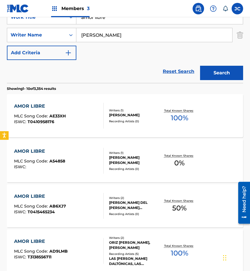
click at [145, 150] on div "AMOR LIBRE MLC Song Code : A54858 ISWC : Writers ( 1 ) ANTONIO MARTINEZ ACOSTA …" at bounding box center [125, 160] width 236 height 43
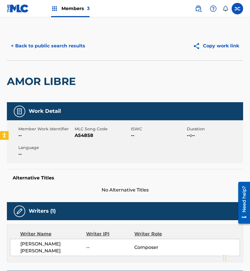
click at [84, 137] on span "A54858" at bounding box center [102, 135] width 55 height 7
drag, startPoint x: 65, startPoint y: 58, endPoint x: 66, endPoint y: 55, distance: 3.3
click at [65, 58] on div "< Back to public search results Copy work link" at bounding box center [125, 46] width 236 height 29
click at [69, 51] on button "< Back to public search results" at bounding box center [48, 46] width 82 height 14
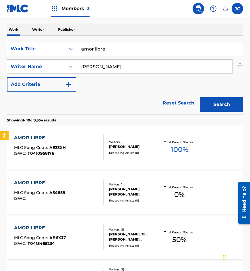
scroll to position [57, 0]
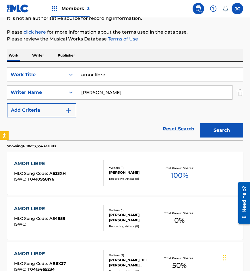
click at [126, 70] on input "amor libre" at bounding box center [159, 75] width 166 height 14
click at [125, 70] on input "amor libre" at bounding box center [159, 75] width 166 height 14
paste input "en un baile de mi tierra"
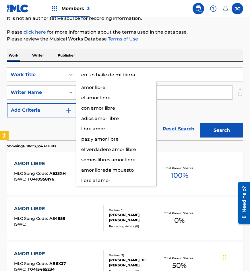
type input "en un baile de mi tierra"
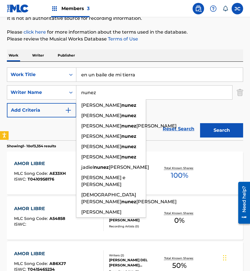
type input "nunez"
click at [200, 123] on button "Search" at bounding box center [221, 130] width 43 height 14
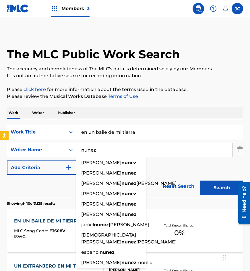
click at [173, 164] on div "SearchWithCriteria47f29b25-c107-4749-a70e-99b119d614e9 Work Title en un baile d…" at bounding box center [125, 150] width 236 height 50
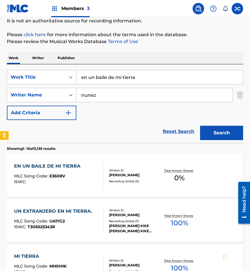
scroll to position [57, 0]
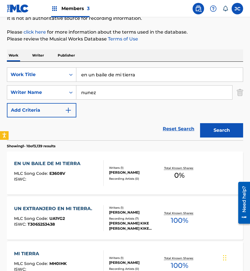
click at [104, 180] on div "Writers ( 1 ) XAVIER NUNEZ TORRES Recording Artists ( 0 )" at bounding box center [132, 173] width 56 height 15
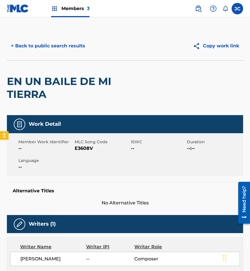
click at [83, 150] on span "E3608V" at bounding box center [102, 148] width 55 height 7
drag, startPoint x: 83, startPoint y: 150, endPoint x: 243, endPoint y: 166, distance: 160.9
click at [83, 150] on span "E3608V" at bounding box center [102, 148] width 55 height 7
drag, startPoint x: 40, startPoint y: 83, endPoint x: 69, endPoint y: 50, distance: 43.7
click at [47, 76] on h2 "EN UN BAILE DE MI TIERRA" at bounding box center [78, 88] width 142 height 26
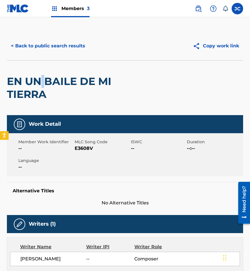
click at [69, 50] on button "< Back to public search results" at bounding box center [48, 46] width 82 height 14
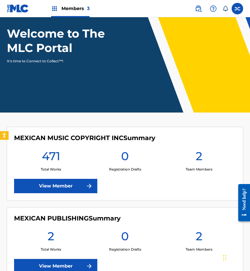
scroll to position [57, 0]
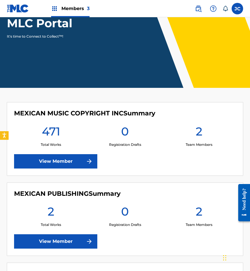
click at [83, 158] on link "View Member" at bounding box center [55, 161] width 83 height 14
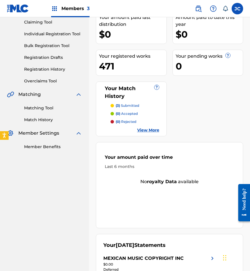
scroll to position [22, 0]
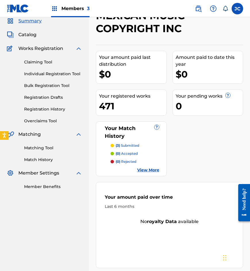
click at [45, 107] on link "Registration History" at bounding box center [53, 109] width 58 height 6
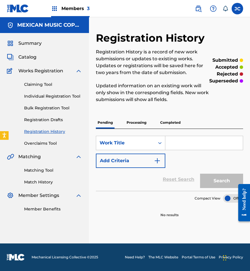
click at [128, 125] on p "Processing" at bounding box center [136, 122] width 23 height 12
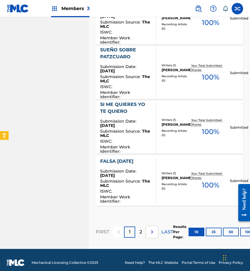
scroll to position [537, 0]
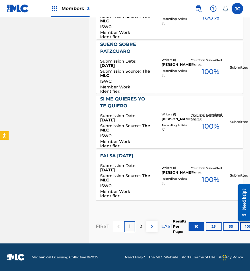
click at [227, 227] on button "50" at bounding box center [231, 226] width 16 height 9
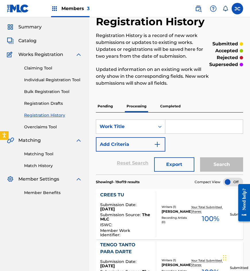
scroll to position [0, 0]
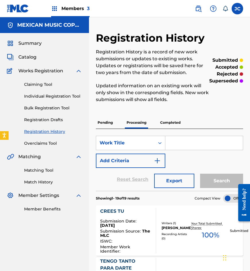
click at [11, 10] on img at bounding box center [18, 8] width 22 height 8
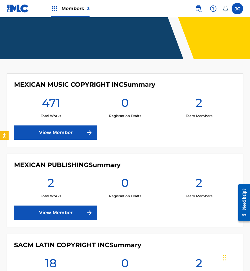
scroll to position [157, 0]
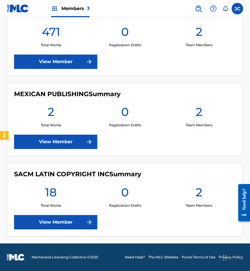
click at [68, 218] on link "View Member" at bounding box center [55, 222] width 83 height 14
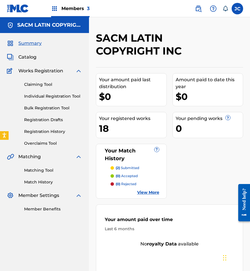
click at [29, 61] on div "Summary Catalog Works Registration Claiming Tool Individual Registration Tool B…" at bounding box center [44, 126] width 89 height 186
click at [20, 57] on span "Catalog" at bounding box center [27, 57] width 18 height 7
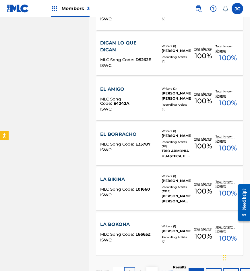
scroll to position [390, 0]
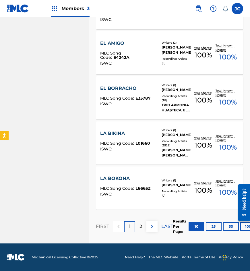
click at [215, 227] on button "25" at bounding box center [214, 226] width 16 height 9
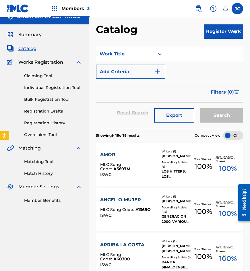
scroll to position [0, 0]
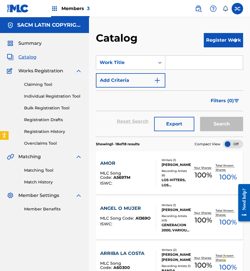
click at [45, 182] on link "Match History" at bounding box center [53, 182] width 58 height 6
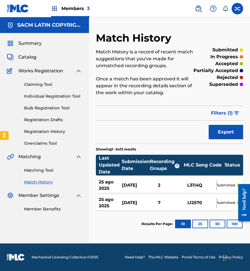
click at [168, 185] on div "2" at bounding box center [159, 185] width 28 height 7
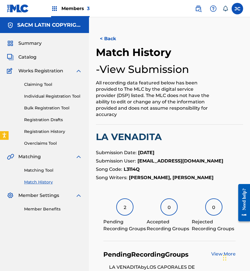
click at [108, 40] on button "< Back" at bounding box center [113, 39] width 34 height 14
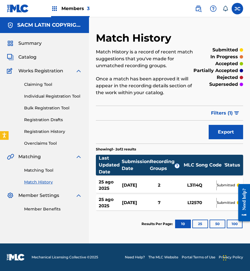
click at [143, 205] on div "3 jul 2025" at bounding box center [133, 202] width 23 height 7
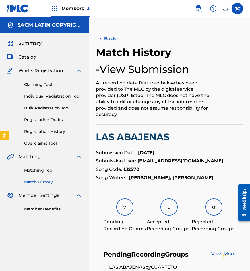
click at [106, 40] on button "< Back" at bounding box center [113, 39] width 34 height 14
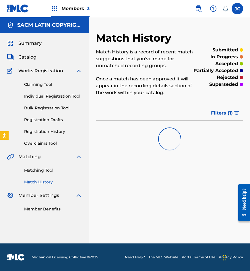
click at [18, 9] on img at bounding box center [18, 8] width 22 height 8
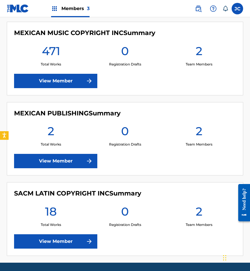
scroll to position [157, 0]
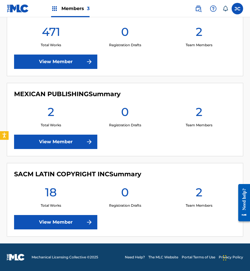
click at [73, 222] on link "View Member" at bounding box center [55, 222] width 83 height 14
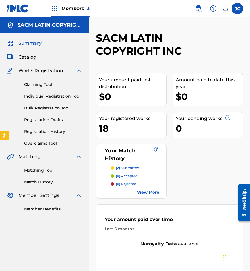
click at [29, 59] on span "Catalog" at bounding box center [27, 57] width 18 height 7
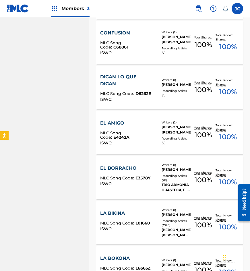
scroll to position [373, 0]
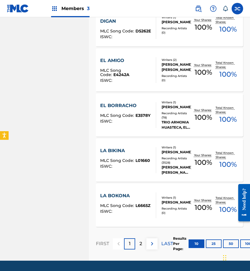
click at [223, 243] on button "50" at bounding box center [231, 243] width 16 height 9
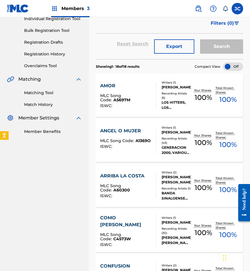
scroll to position [86, 0]
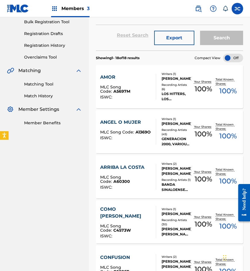
click at [152, 78] on div at bounding box center [153, 87] width 5 height 26
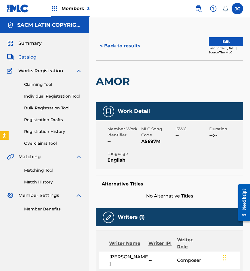
click at [125, 45] on button "< Back to results" at bounding box center [120, 46] width 48 height 14
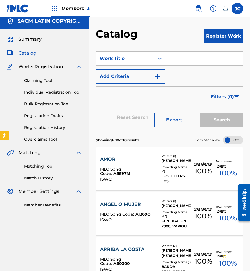
scroll to position [86, 0]
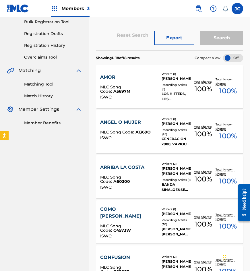
click at [138, 81] on div "AMOR MLC Song Code : A5697M ISWC :" at bounding box center [125, 87] width 51 height 26
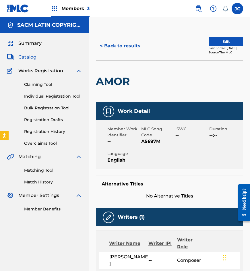
click at [123, 44] on button "< Back to results" at bounding box center [120, 46] width 48 height 14
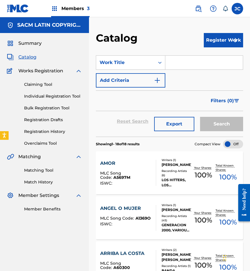
click at [234, 8] on label at bounding box center [237, 8] width 11 height 11
click at [237, 9] on input "[PERSON_NAME] [EMAIL_ADDRESS][DOMAIN_NAME] Notification Preferences Profile Log…" at bounding box center [237, 9] width 0 height 0
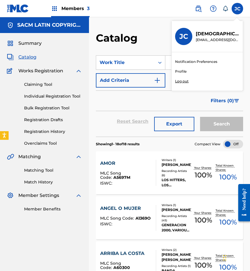
click at [184, 81] on p "Log out" at bounding box center [181, 81] width 13 height 5
click at [237, 9] on input "[PERSON_NAME] [EMAIL_ADDRESS][DOMAIN_NAME] Notification Preferences Profile Log…" at bounding box center [237, 9] width 0 height 0
